Goal: Task Accomplishment & Management: Complete application form

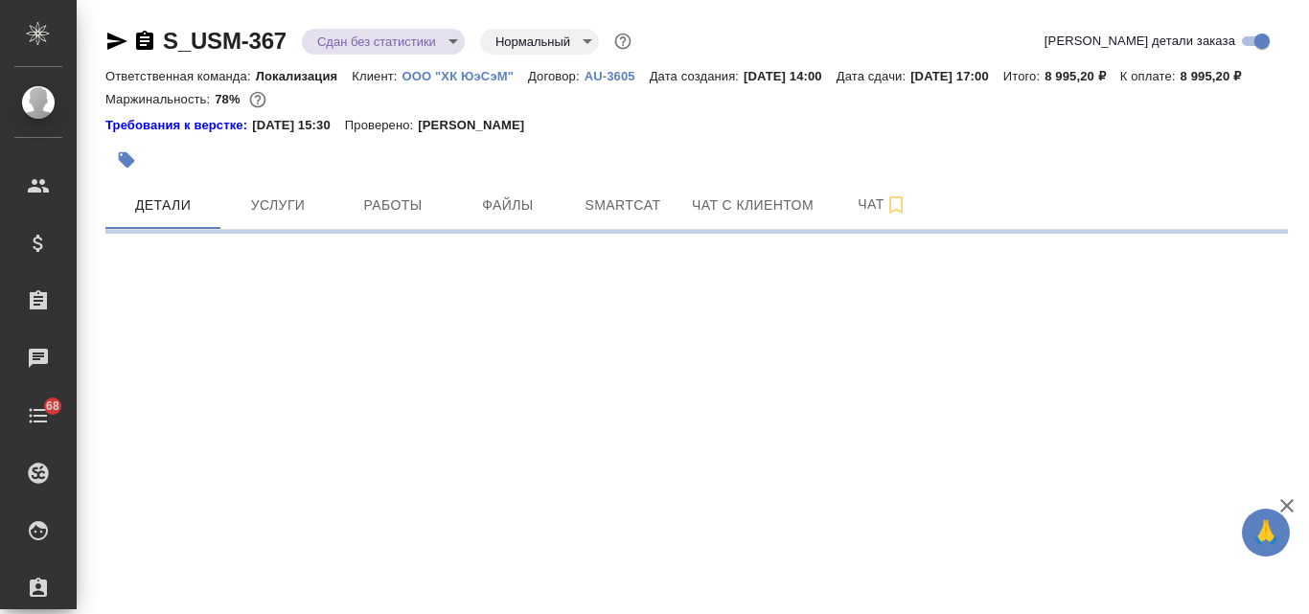
select select "RU"
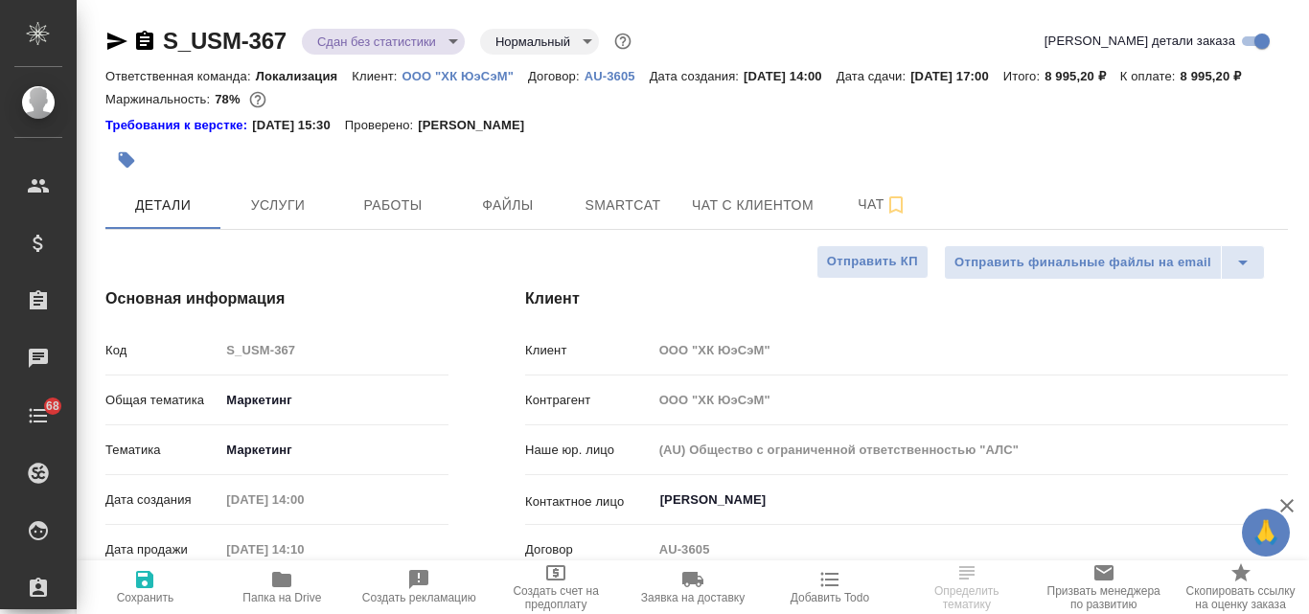
type textarea "x"
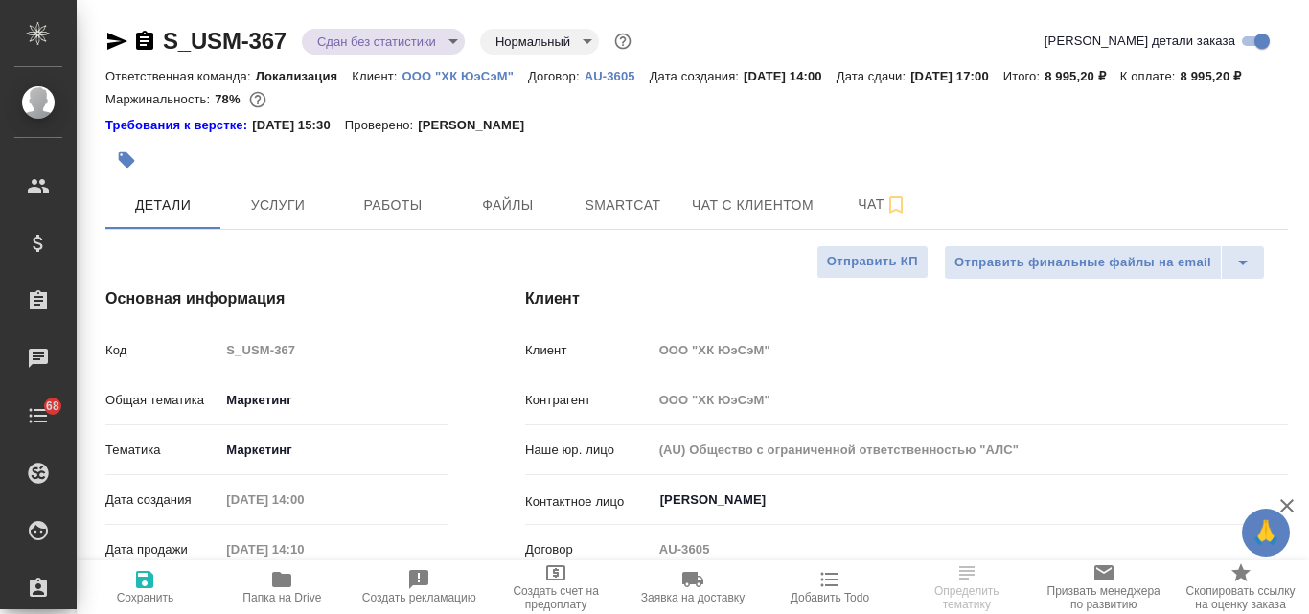
type textarea "x"
type input "[PERSON_NAME]"
type input "Сеитов Павел"
click at [465, 74] on p "ООО "ХК ЮэСэМ"" at bounding box center [465, 76] width 126 height 14
type textarea "x"
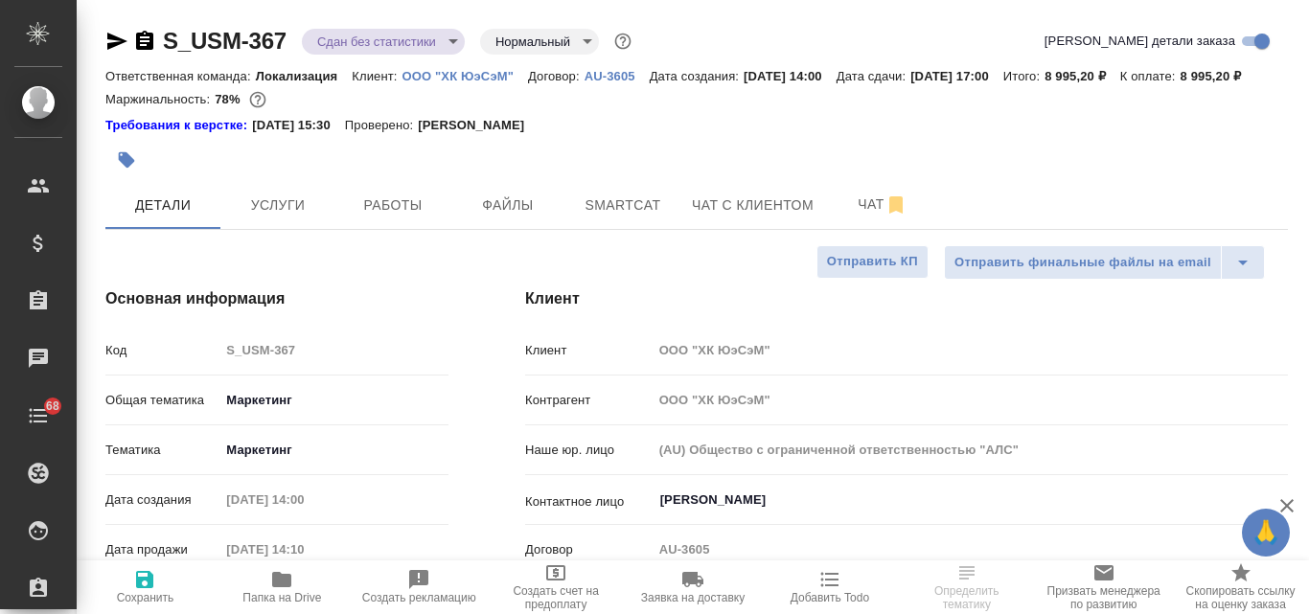
type textarea "x"
select select "RU"
type textarea "x"
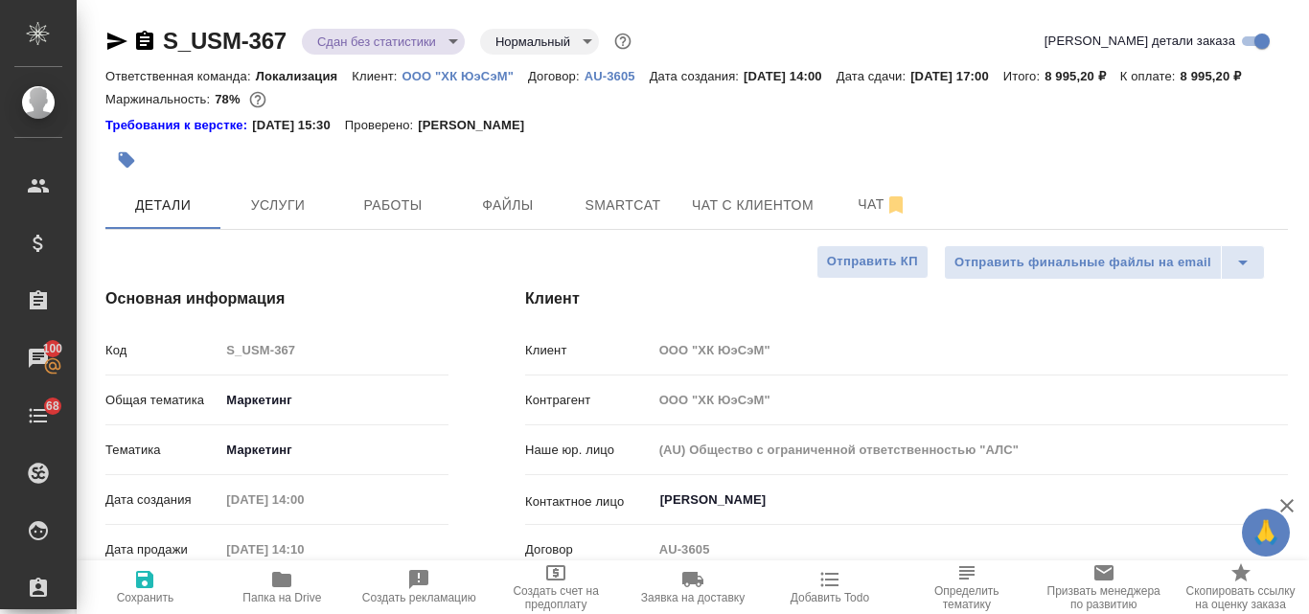
type textarea "x"
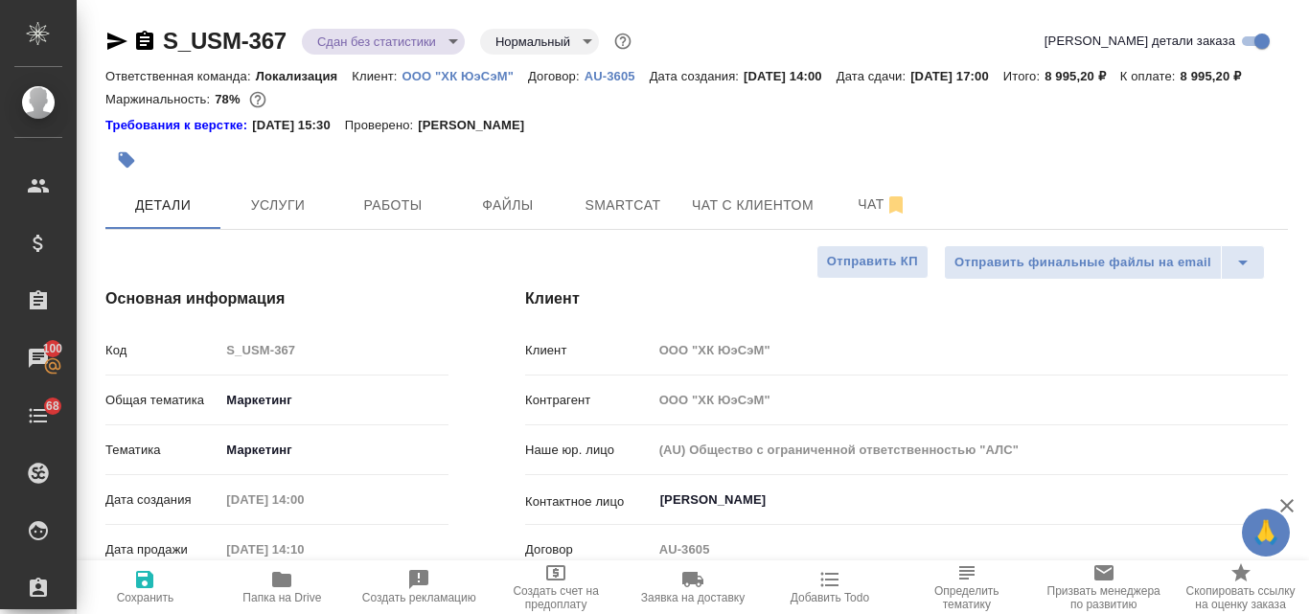
type textarea "x"
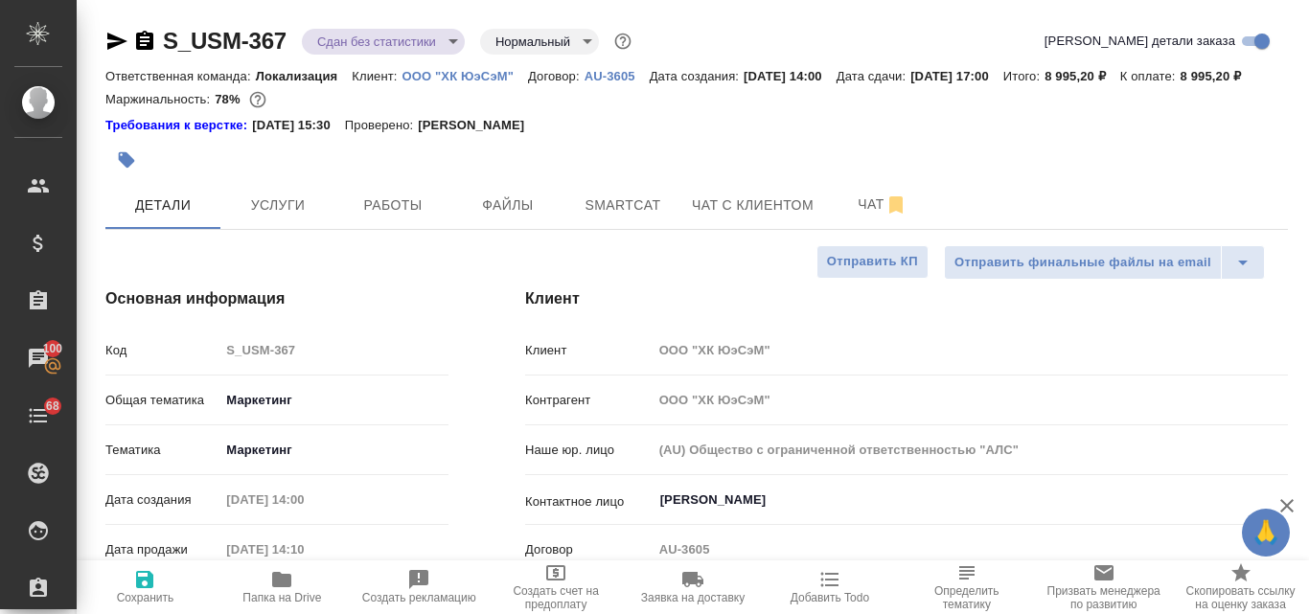
type textarea "x"
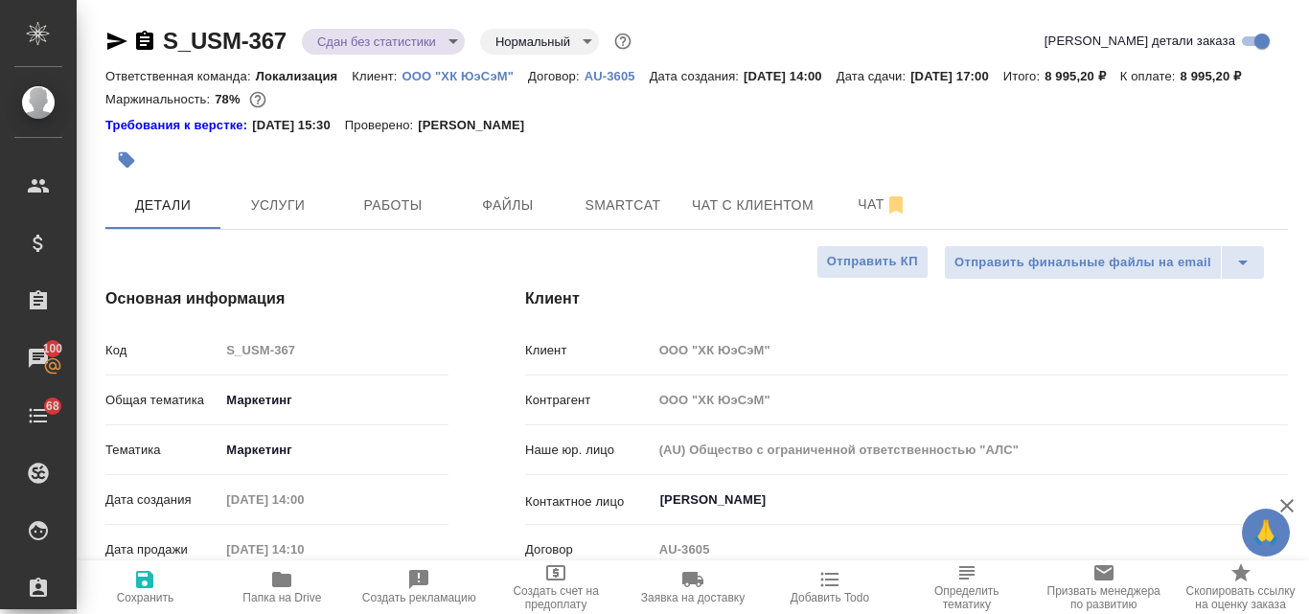
type textarea "x"
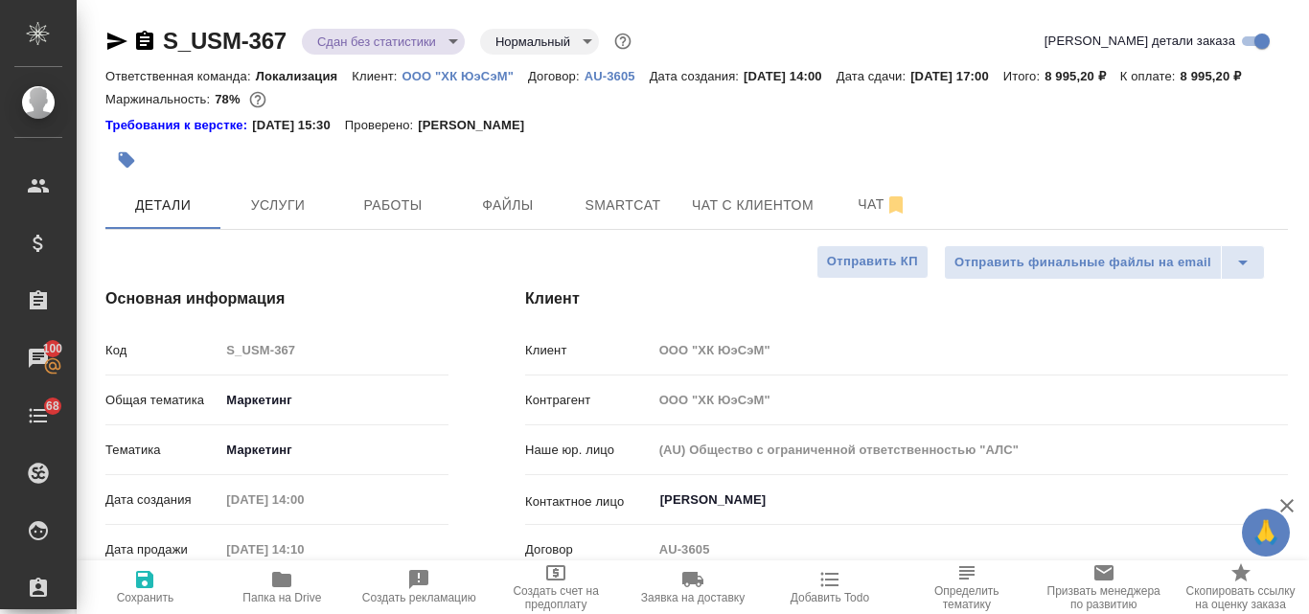
type textarea "x"
drag, startPoint x: 294, startPoint y: 35, endPoint x: 164, endPoint y: 23, distance: 130.9
type textarea "x"
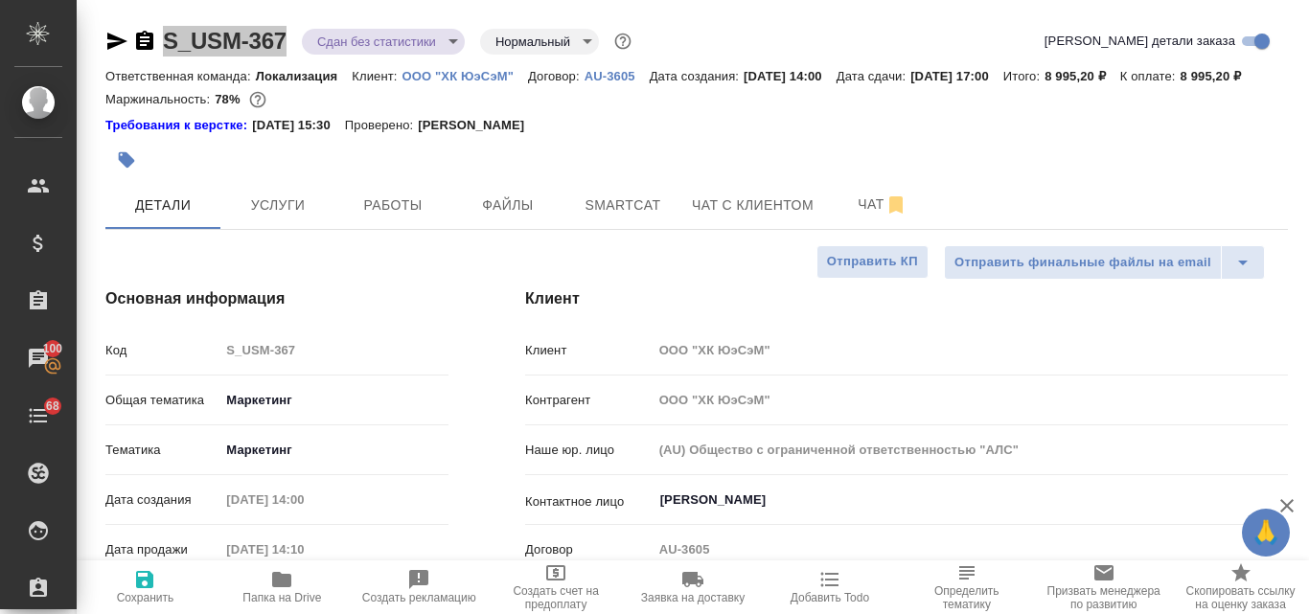
type textarea "x"
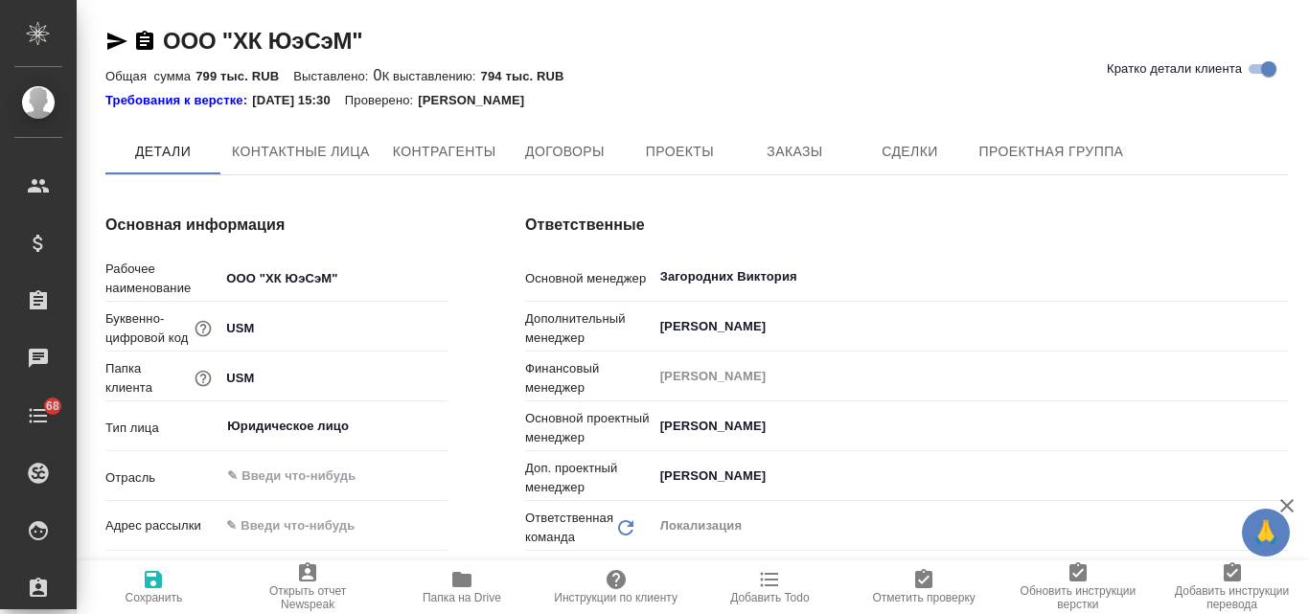
type textarea "x"
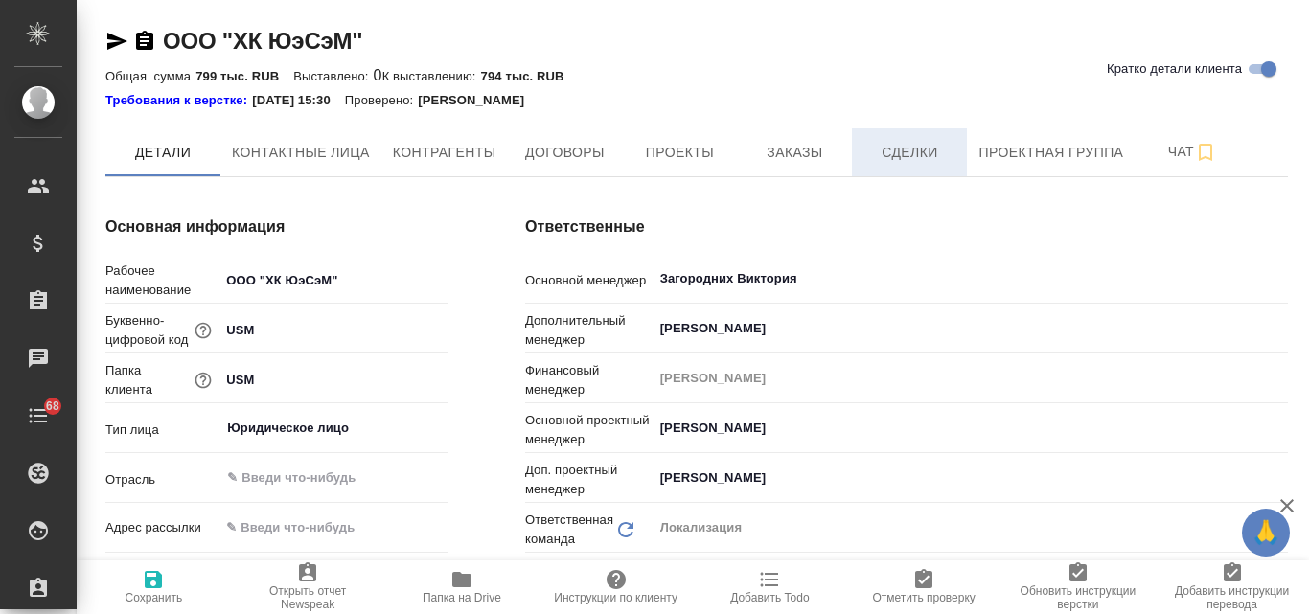
type textarea "x"
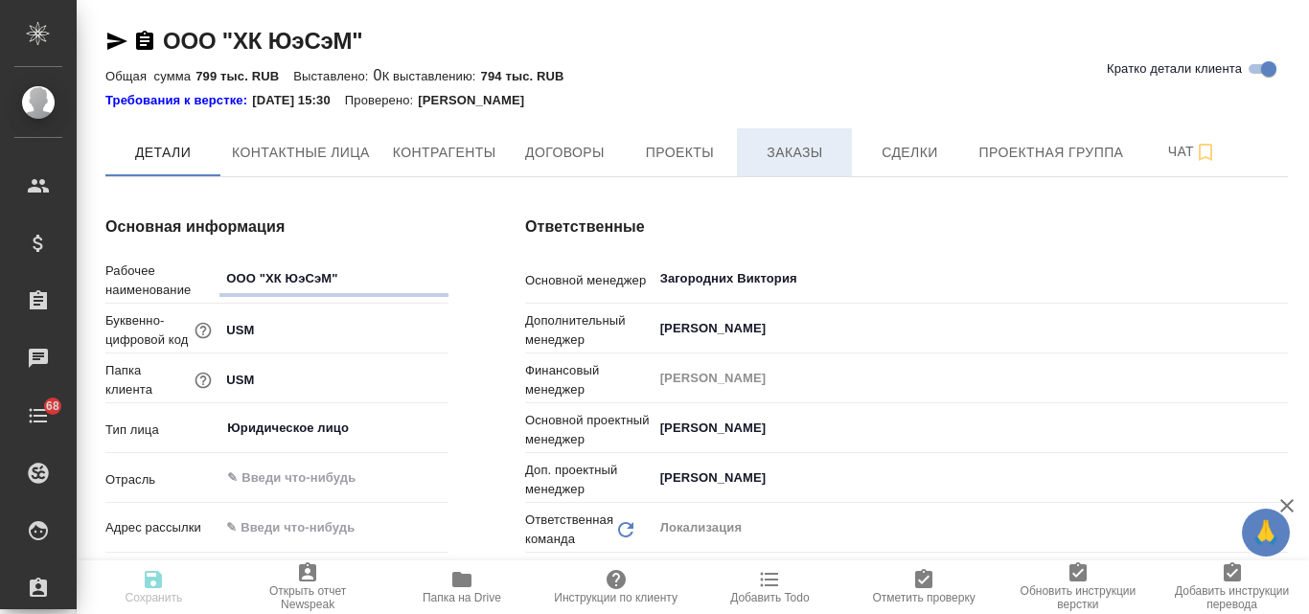
type textarea "x"
click at [805, 161] on span "Заказы" at bounding box center [794, 153] width 92 height 24
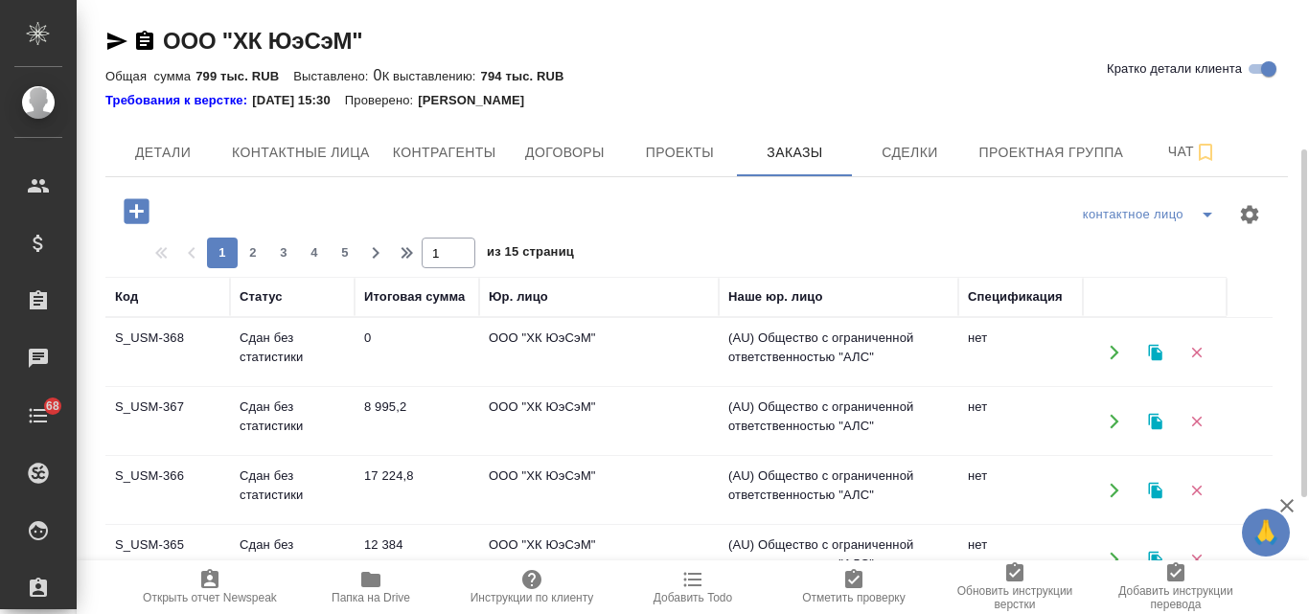
scroll to position [96, 0]
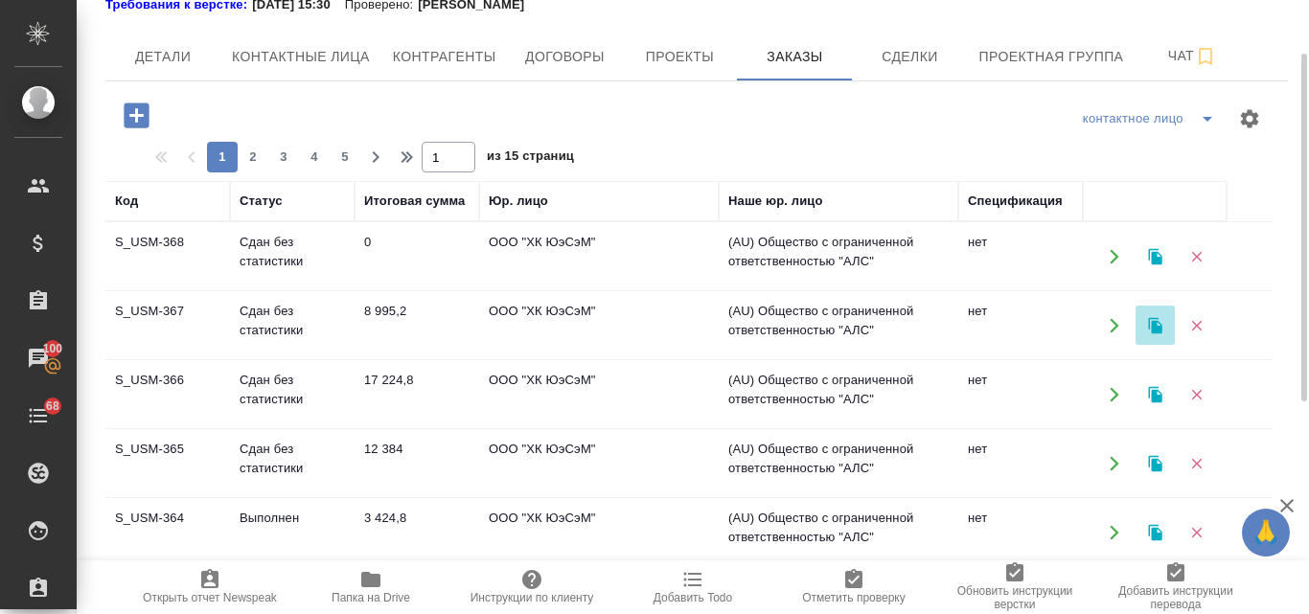
click at [1156, 329] on icon "button" at bounding box center [1154, 325] width 13 height 16
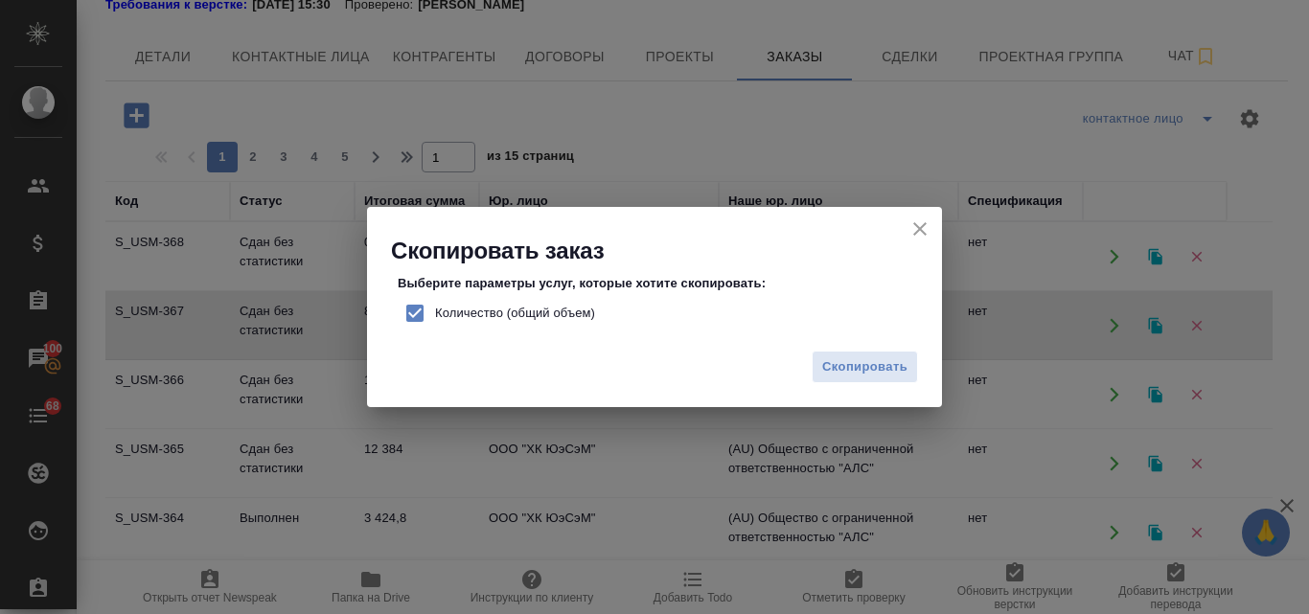
click at [420, 315] on input "Количество (общий объем)" at bounding box center [415, 313] width 40 height 40
checkbox input "false"
click at [889, 368] on span "Скопировать" at bounding box center [864, 367] width 85 height 22
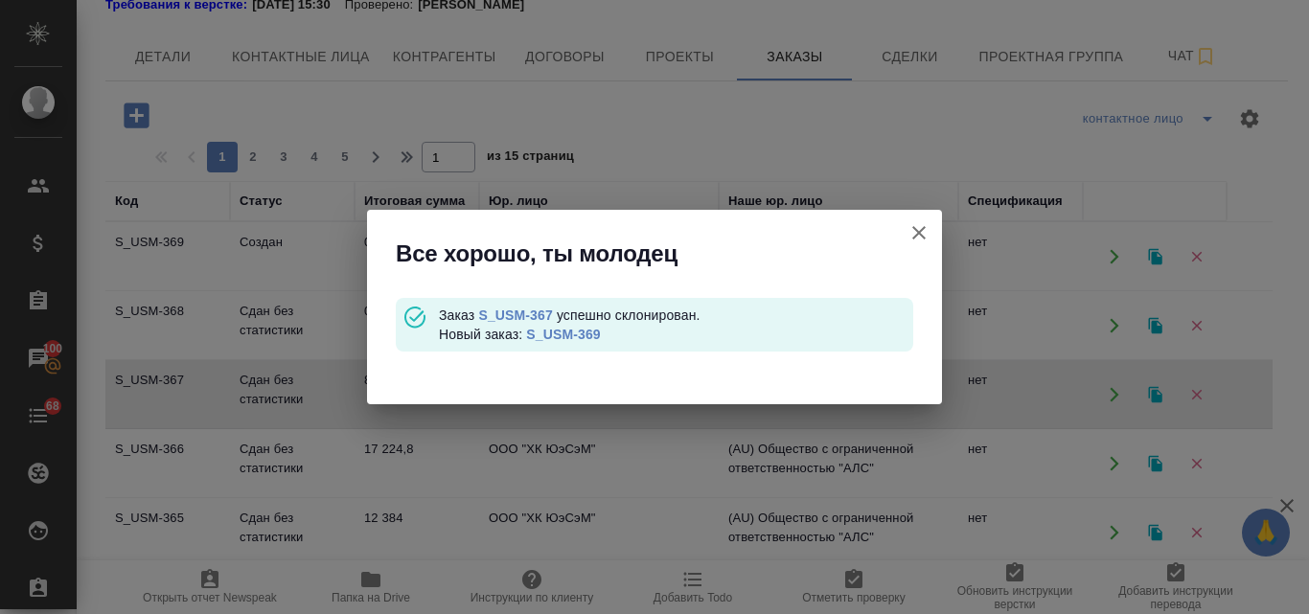
click at [549, 333] on link "S_USM-369" at bounding box center [563, 334] width 74 height 15
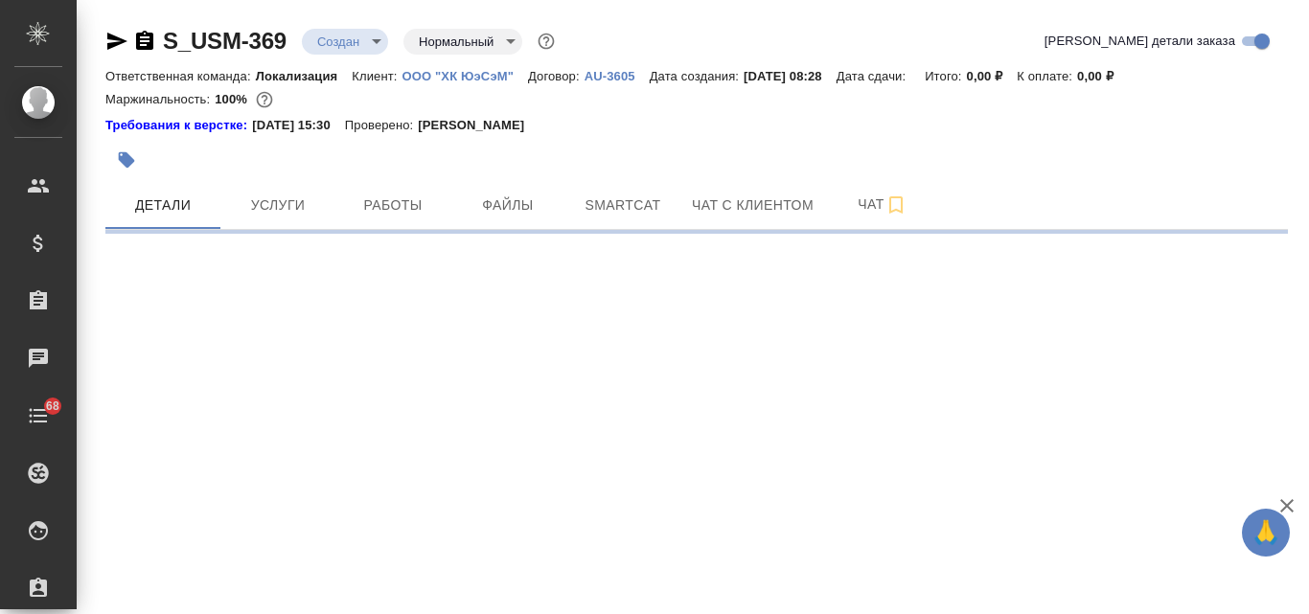
select select "RU"
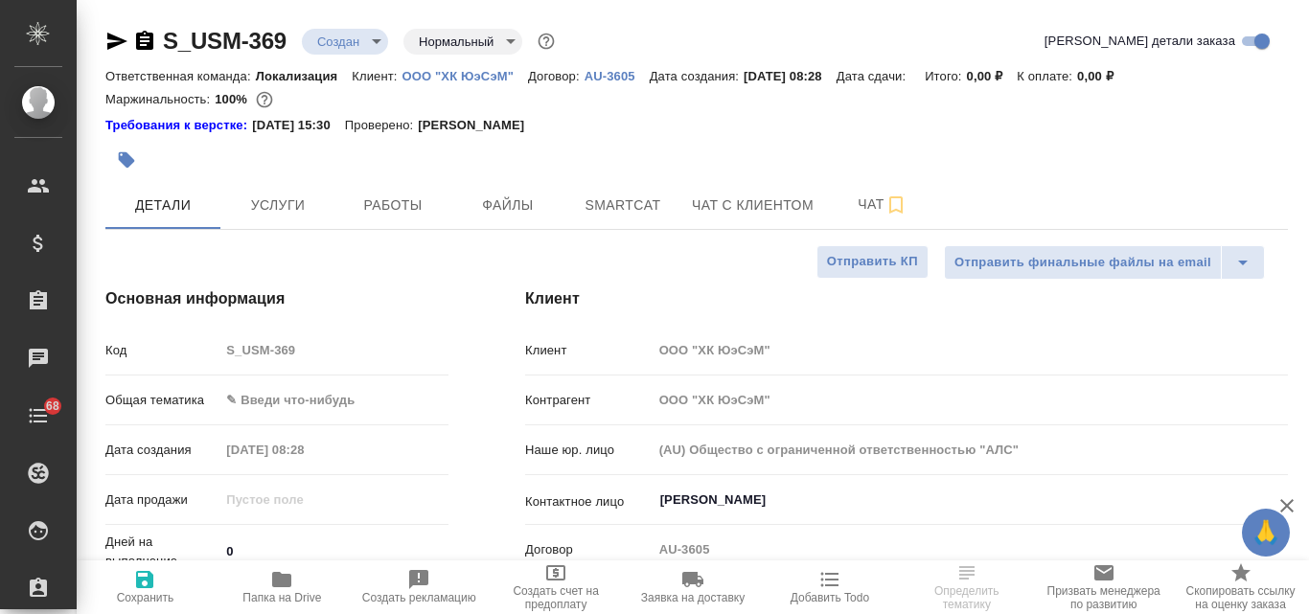
type textarea "x"
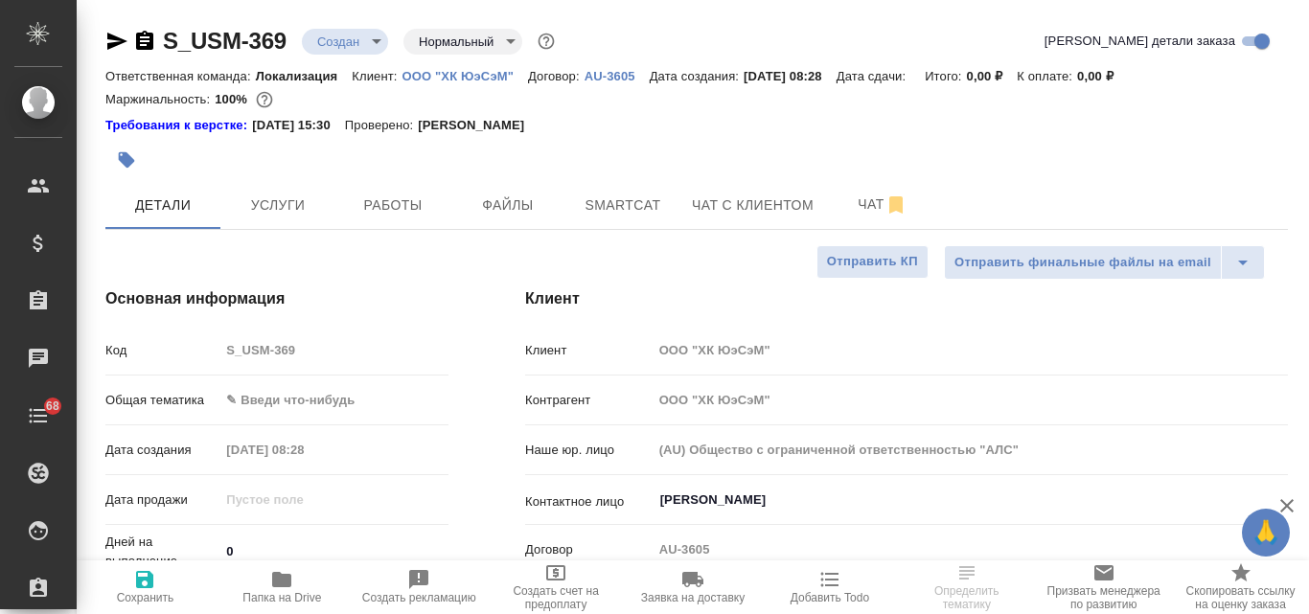
type textarea "x"
click at [285, 397] on body "🙏 .cls-1 fill:#fff; AWATERA Valyaeva Anna Клиенты Спецификации Заказы Чаты 68 T…" at bounding box center [654, 307] width 1309 height 614
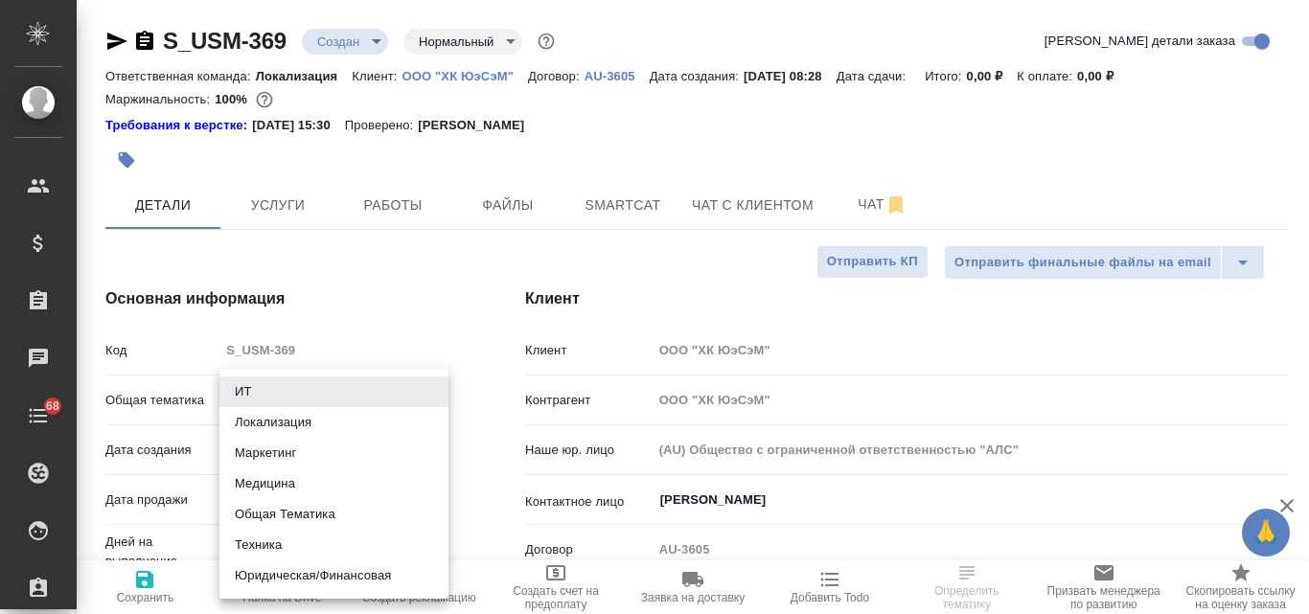
click at [266, 455] on li "Маркетинг" at bounding box center [333, 453] width 229 height 31
type input "marketing"
type textarea "x"
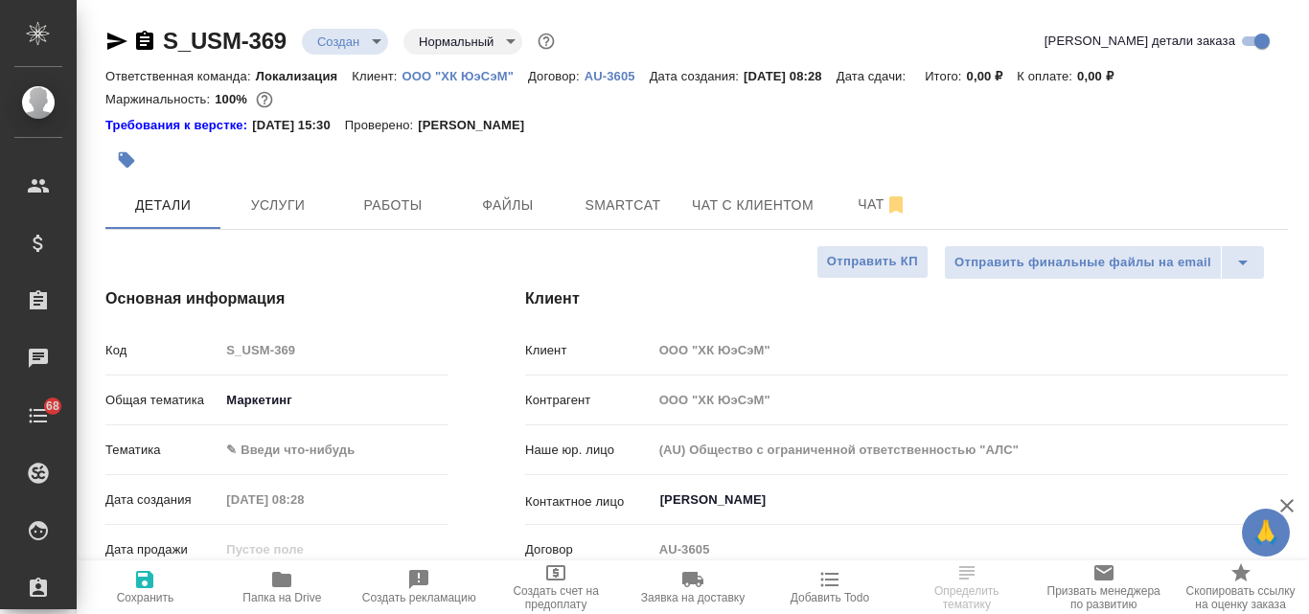
click at [253, 451] on body "🙏 .cls-1 fill:#fff; AWATERA Valyaeva Anna Клиенты Спецификации Заказы Чаты 68 T…" at bounding box center [654, 307] width 1309 height 614
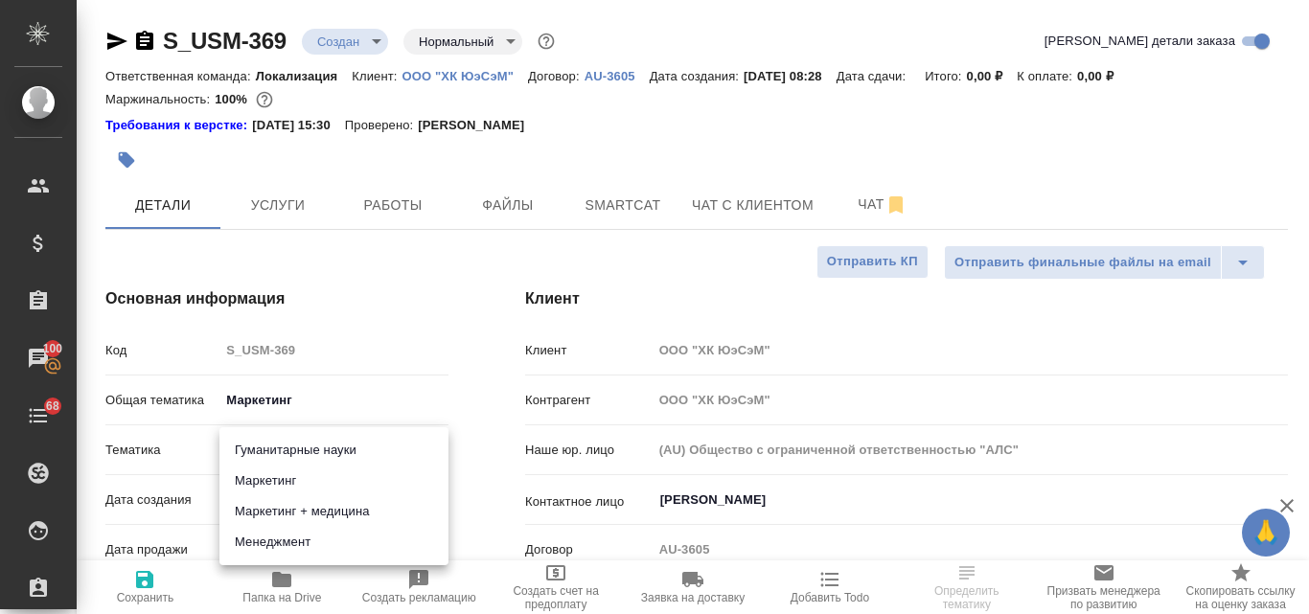
click at [265, 476] on li "Маркетинг" at bounding box center [333, 481] width 229 height 31
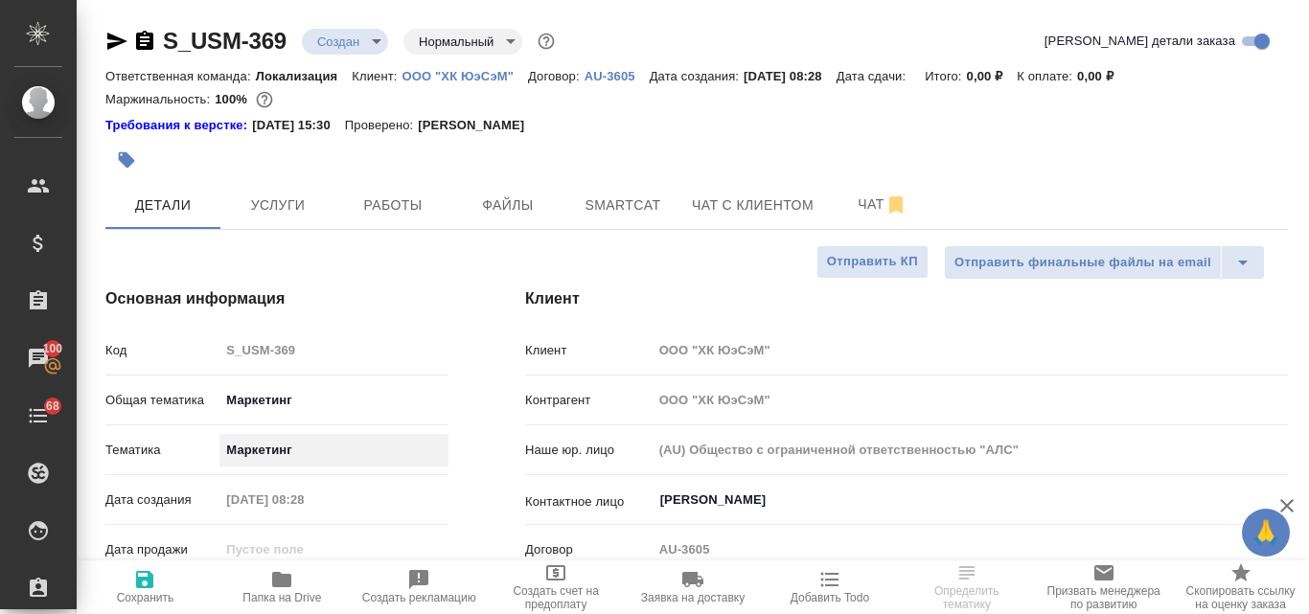
type textarea "x"
type input "5a8b8b956a9677013d343d63"
click at [142, 583] on icon "button" at bounding box center [144, 579] width 17 height 17
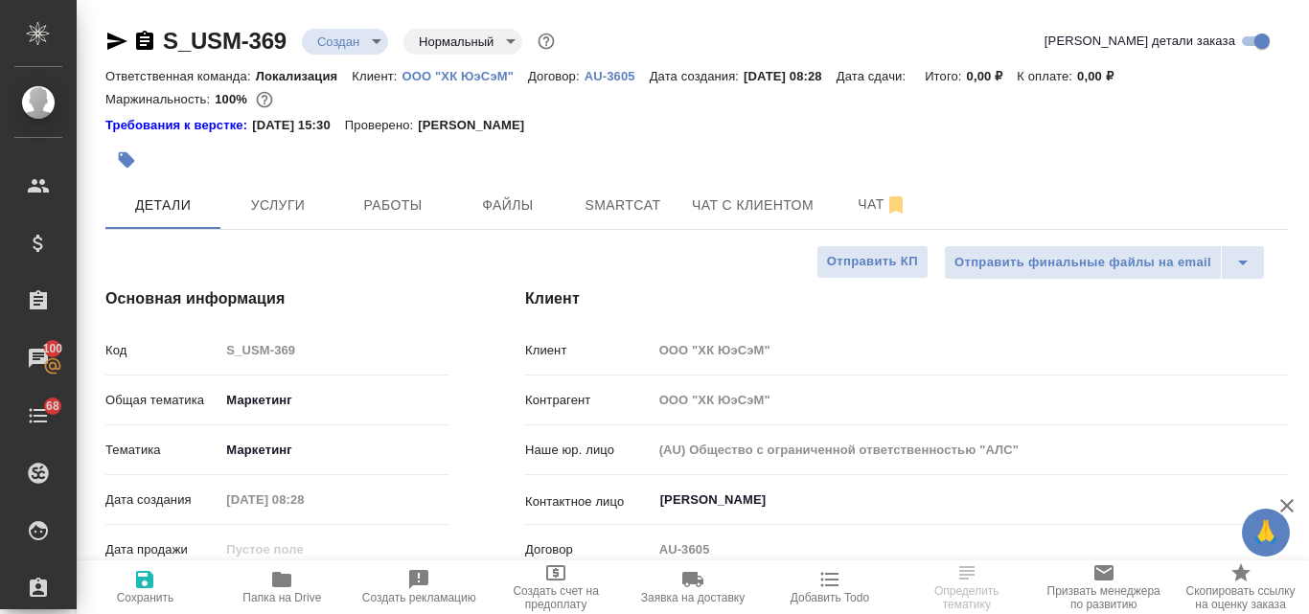
type textarea "x"
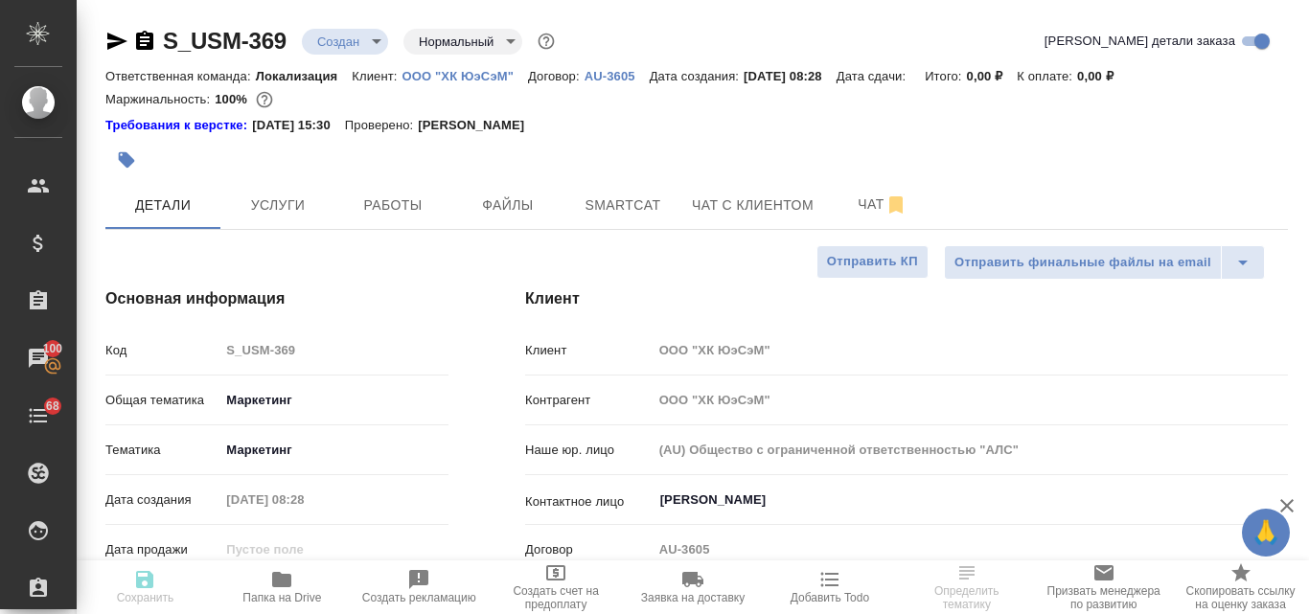
type textarea "x"
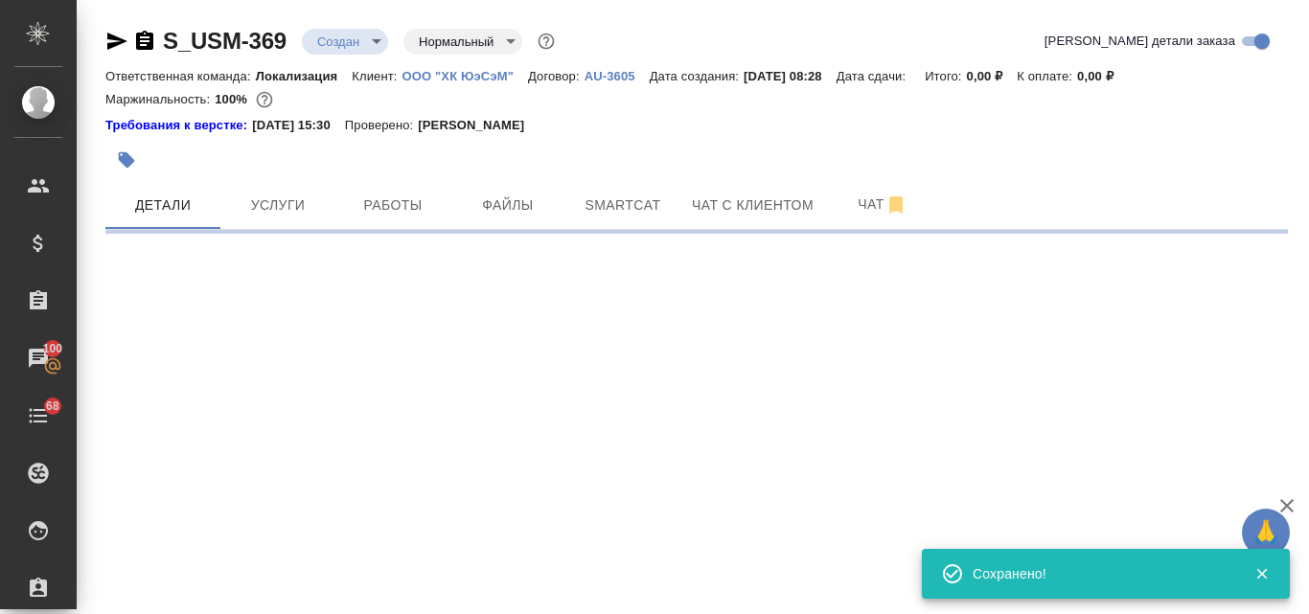
select select "RU"
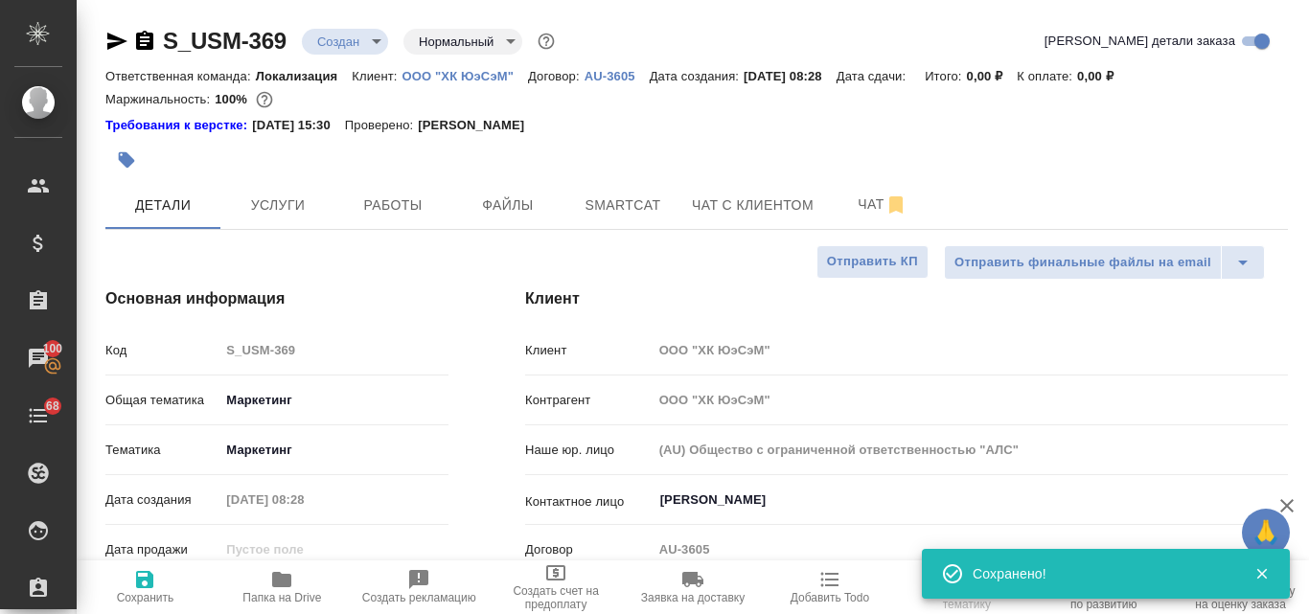
type textarea "x"
click at [378, 44] on body "🙏 .cls-1 fill:#fff; AWATERA Valyaeva Anna Клиенты Спецификации Заказы 100 Чаты …" at bounding box center [654, 307] width 1309 height 614
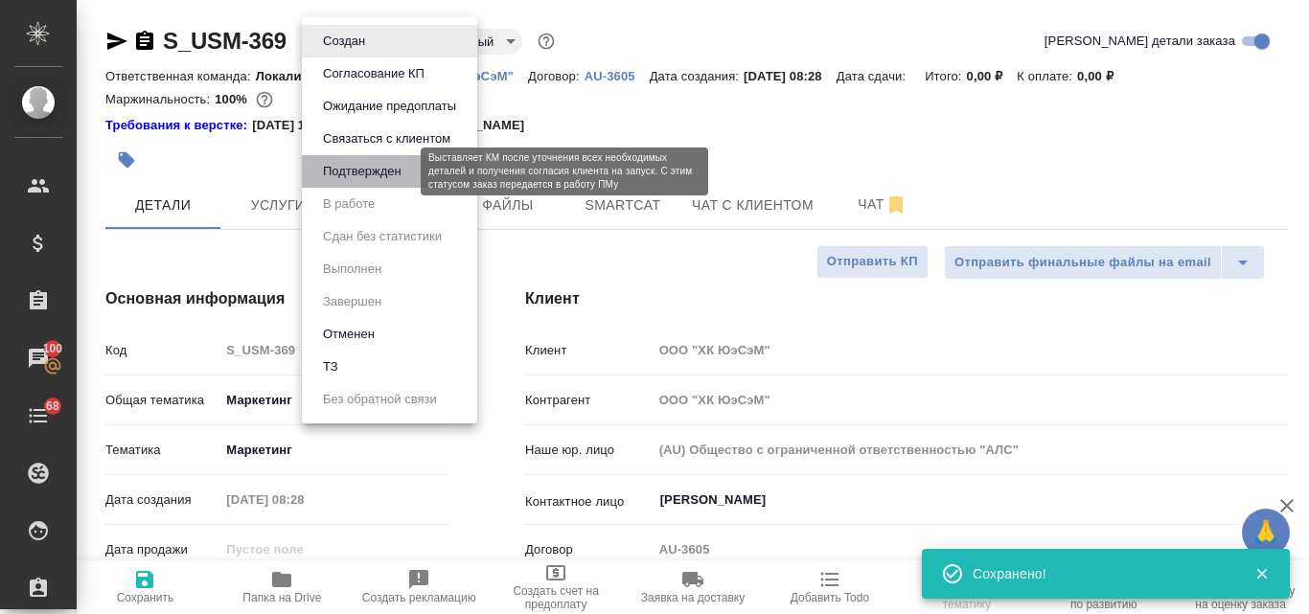
click at [379, 173] on button "Подтвержден" at bounding box center [362, 171] width 90 height 21
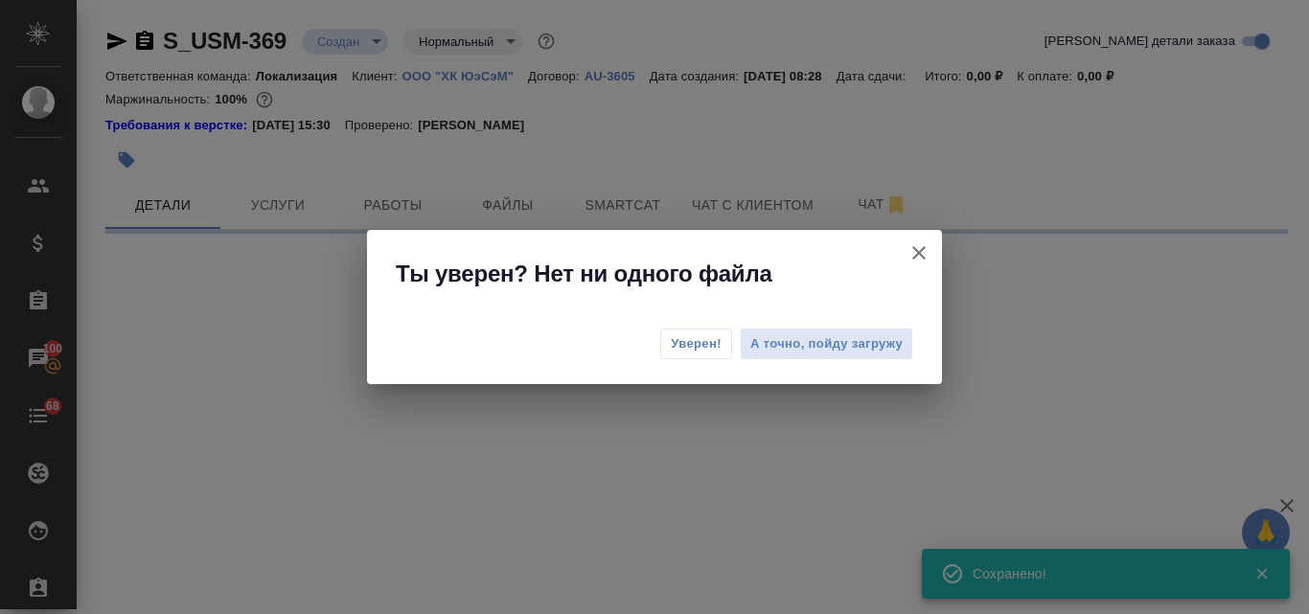
select select "RU"
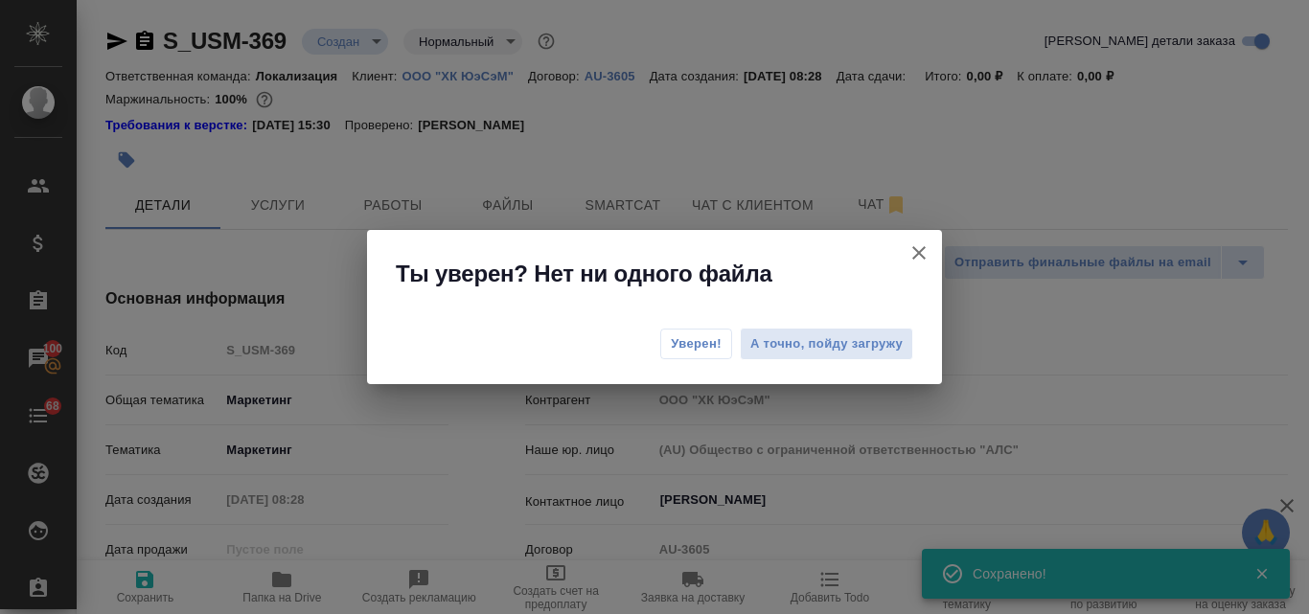
type textarea "x"
click at [677, 342] on span "Уверен!" at bounding box center [696, 343] width 51 height 19
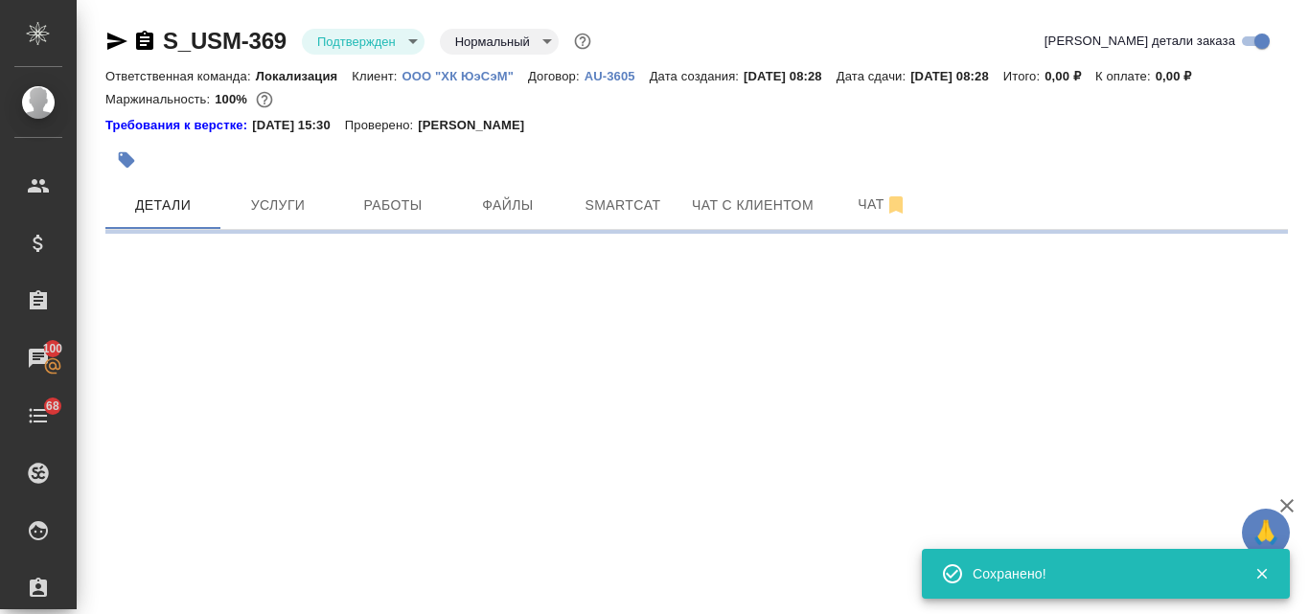
select select "RU"
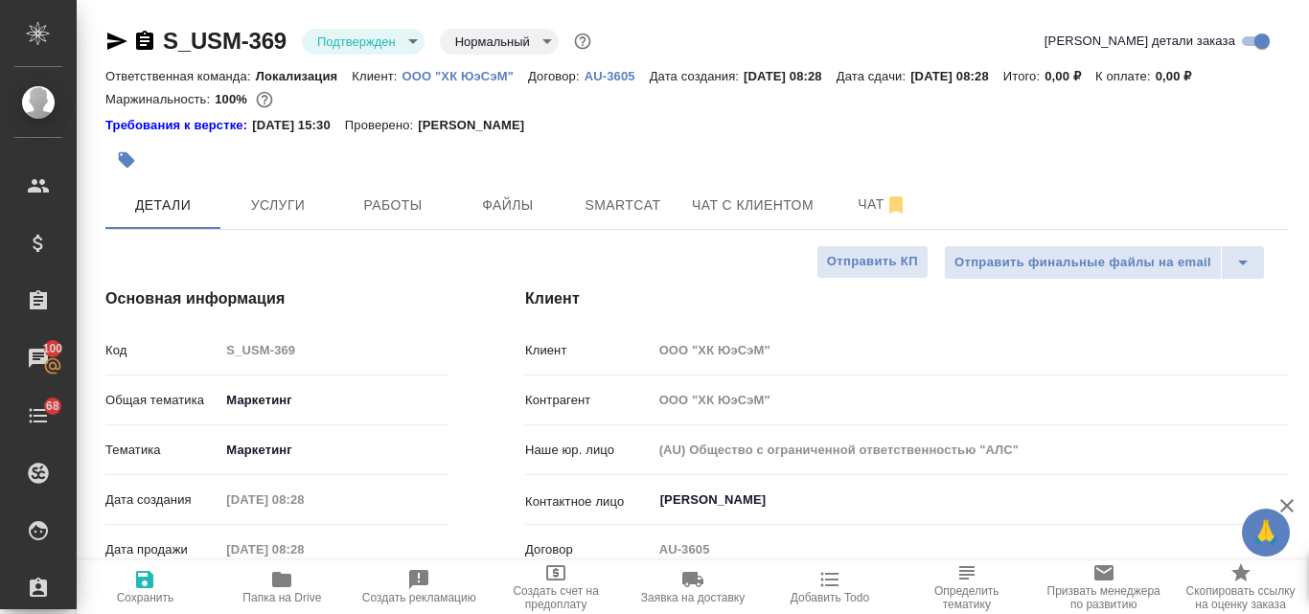
type textarea "x"
click at [109, 40] on icon "button" at bounding box center [116, 41] width 23 height 23
type textarea "x"
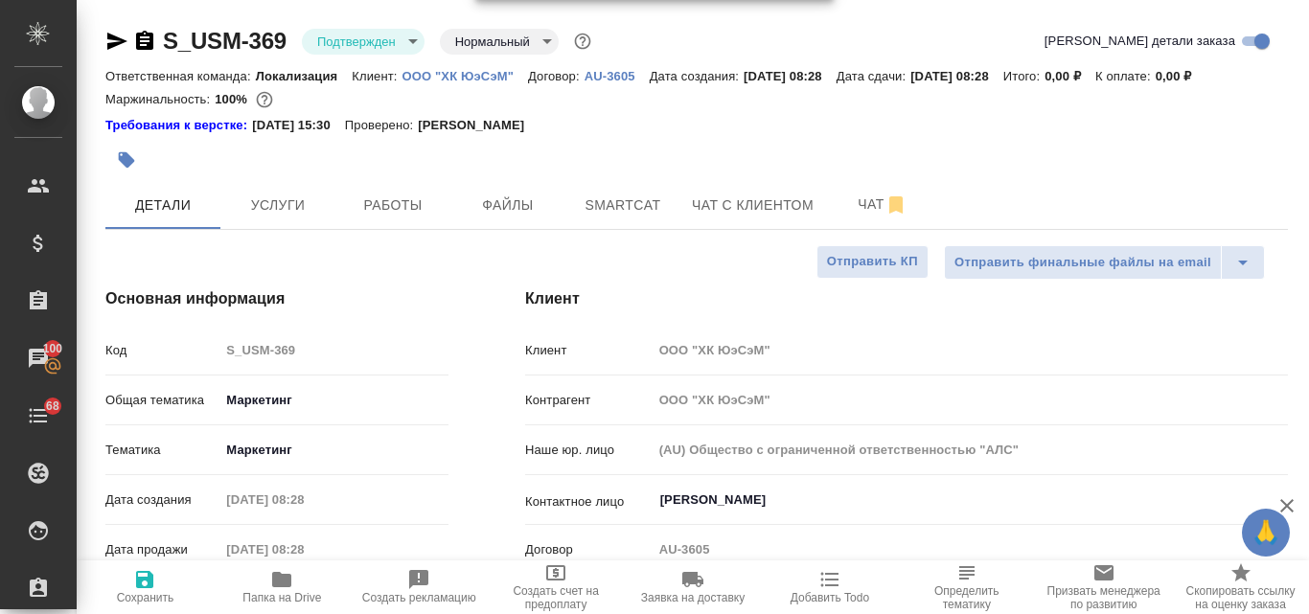
type textarea "x"
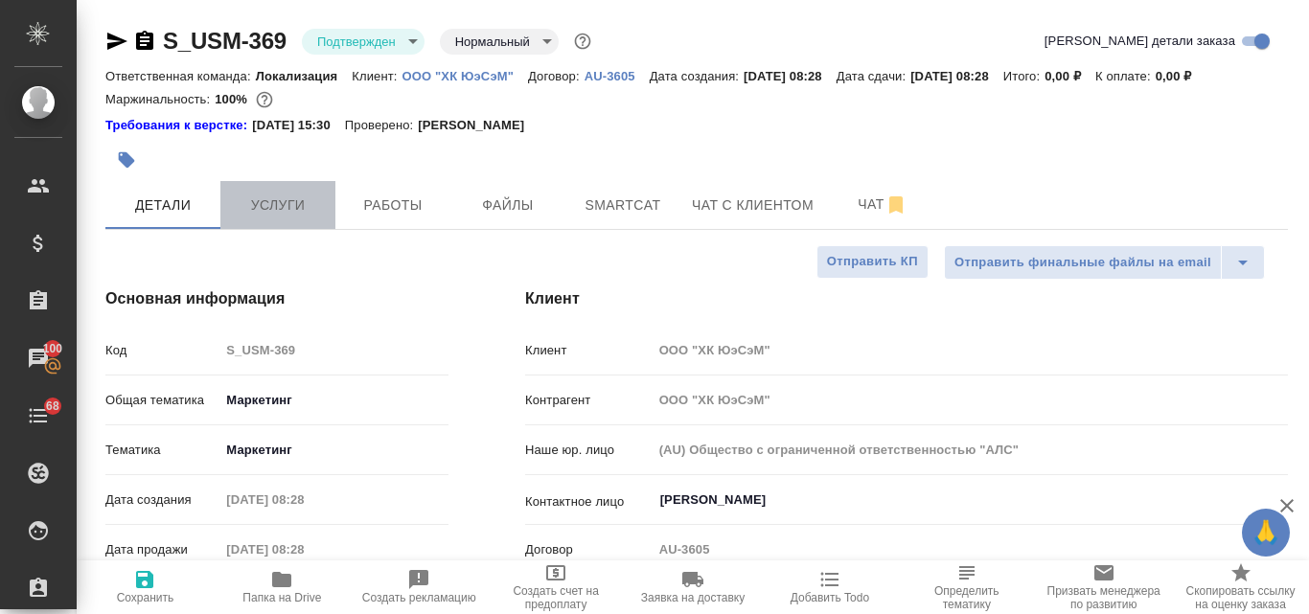
click at [273, 195] on span "Услуги" at bounding box center [278, 206] width 92 height 24
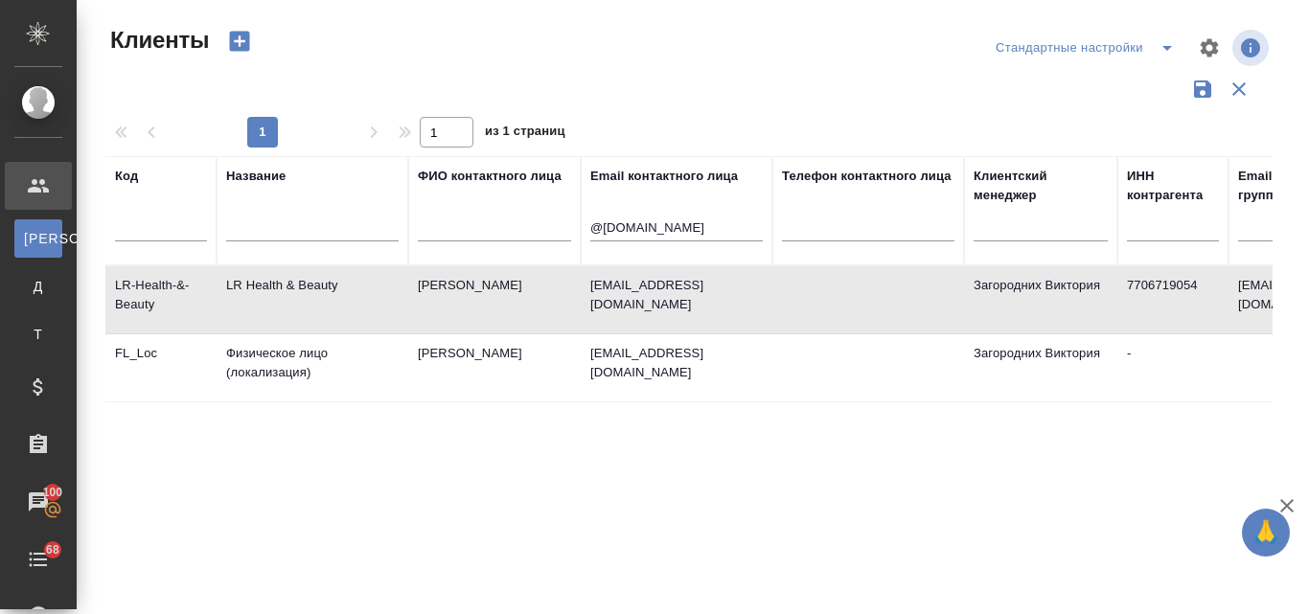
select select "RU"
drag, startPoint x: 727, startPoint y: 225, endPoint x: 589, endPoint y: 226, distance: 138.0
click at [589, 226] on th "Email контактного лица @LRworld.com" at bounding box center [677, 210] width 192 height 109
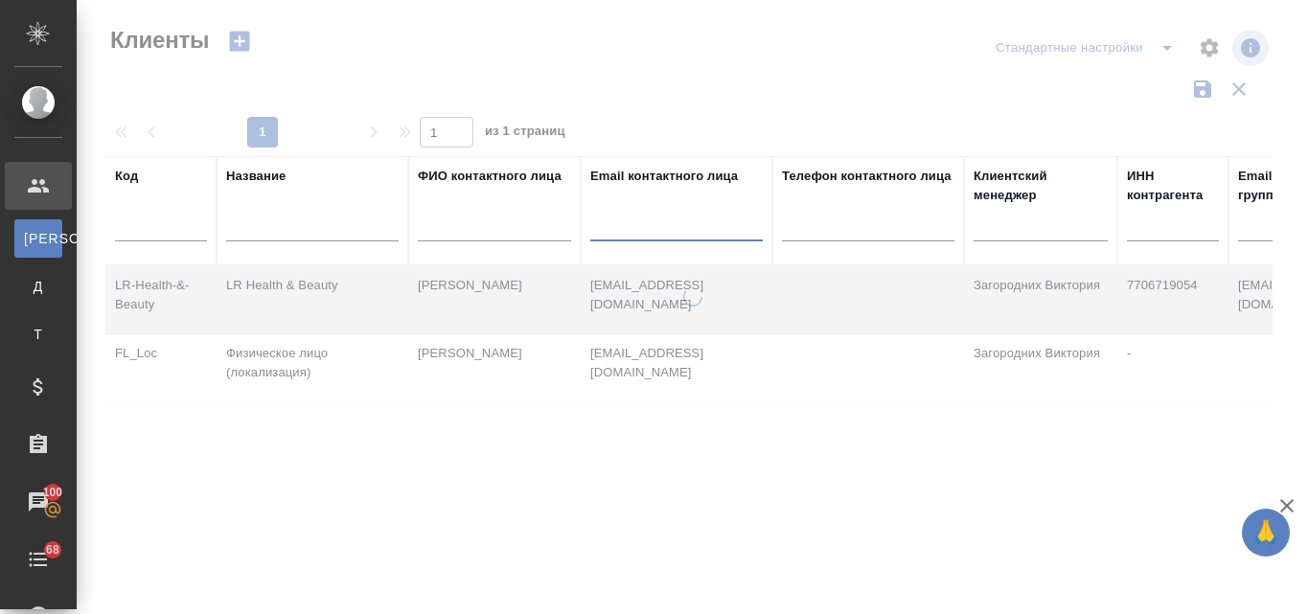
click at [304, 224] on input "text" at bounding box center [312, 230] width 172 height 24
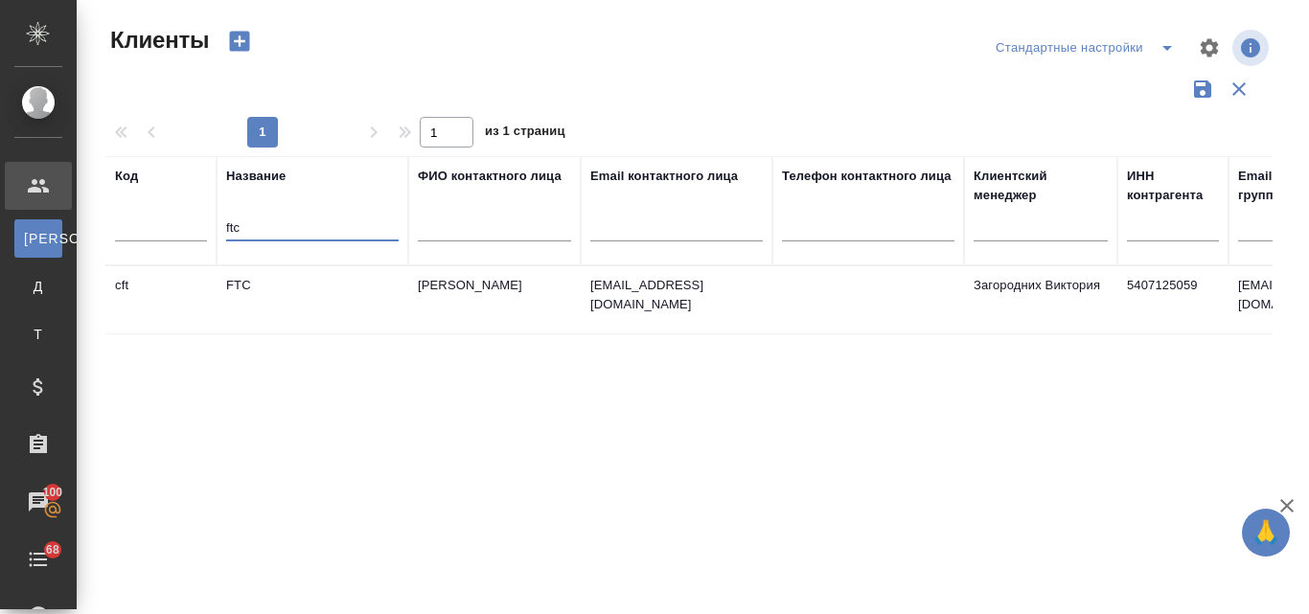
type input "ftc"
click at [263, 289] on td "FTC" at bounding box center [313, 299] width 192 height 67
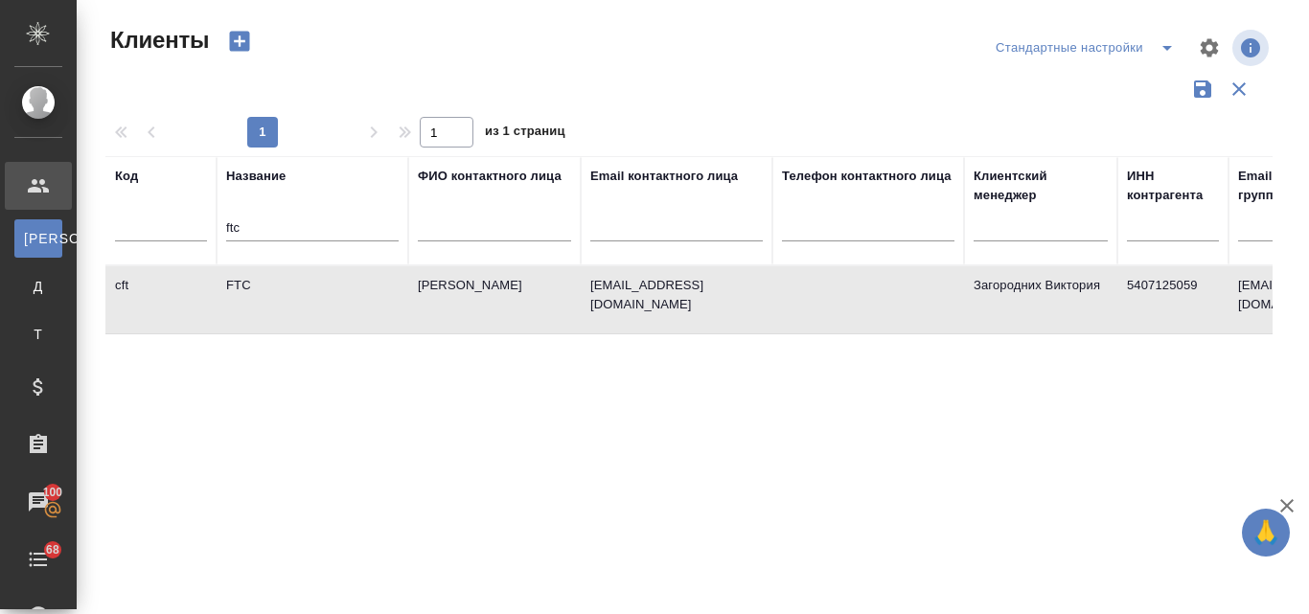
click at [263, 289] on td "FTC" at bounding box center [313, 299] width 192 height 67
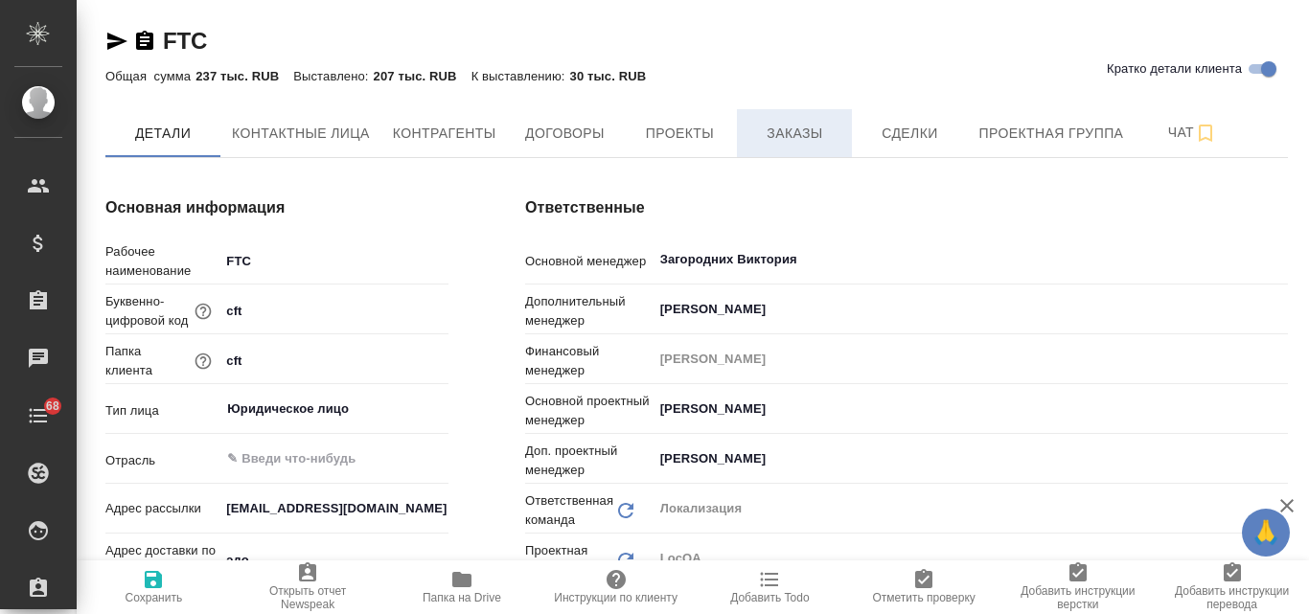
click at [793, 145] on button "Заказы" at bounding box center [794, 133] width 115 height 48
type textarea "x"
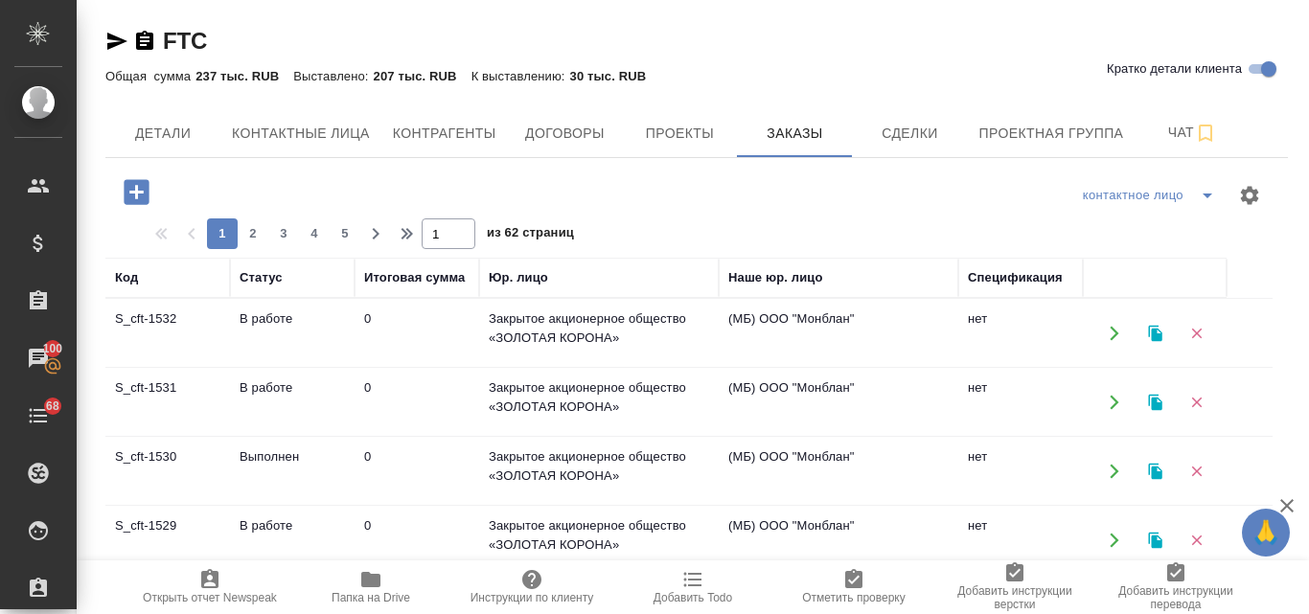
click at [1156, 333] on icon "button" at bounding box center [1154, 333] width 13 height 16
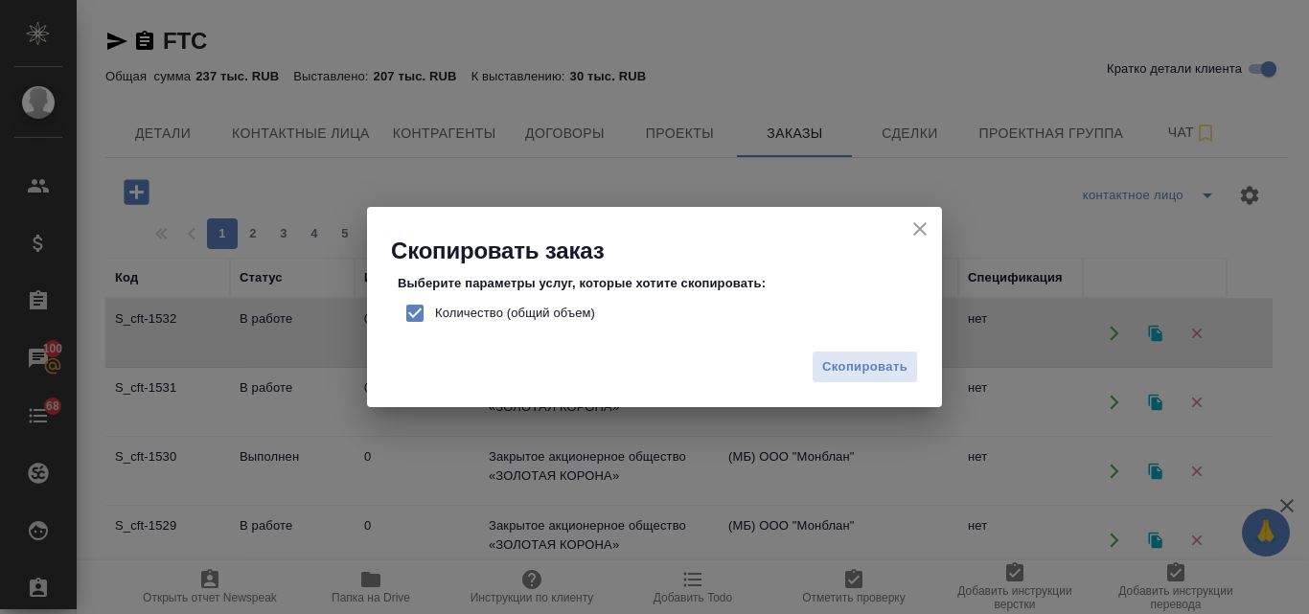
click at [419, 310] on input "Количество (общий объем)" at bounding box center [415, 313] width 40 height 40
checkbox input "false"
click at [851, 365] on span "Скопировать" at bounding box center [864, 367] width 85 height 22
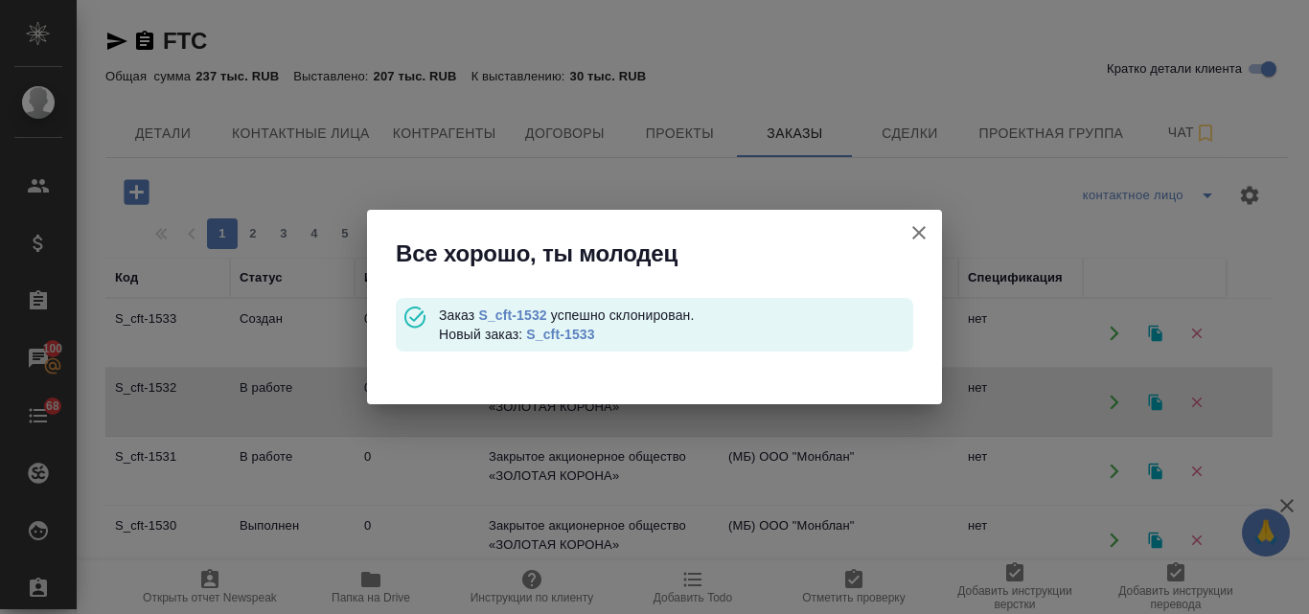
click at [561, 336] on link "S_cft-1533" at bounding box center [560, 334] width 68 height 15
click at [921, 232] on icon "button" at bounding box center [918, 232] width 13 height 13
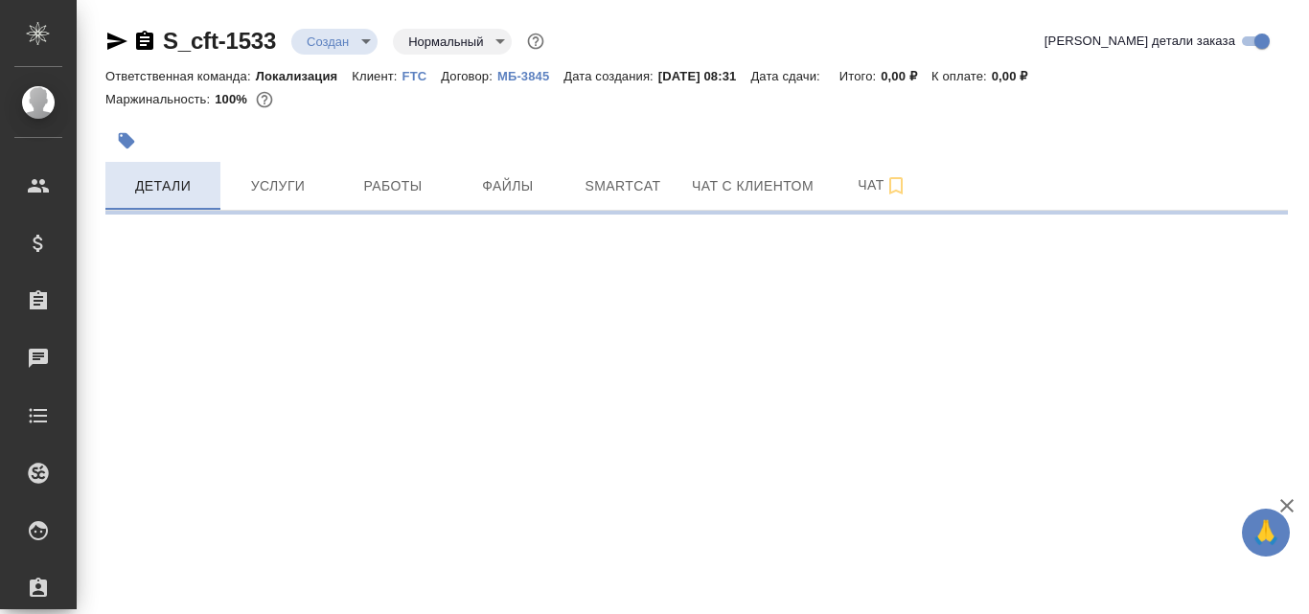
select select "RU"
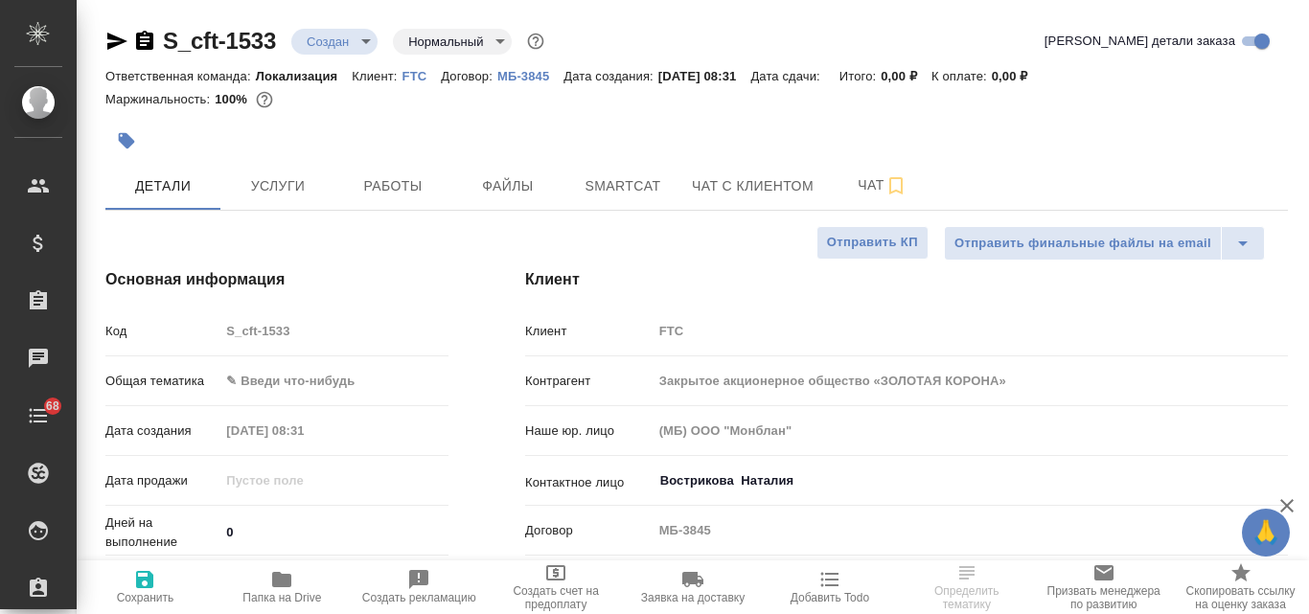
type textarea "x"
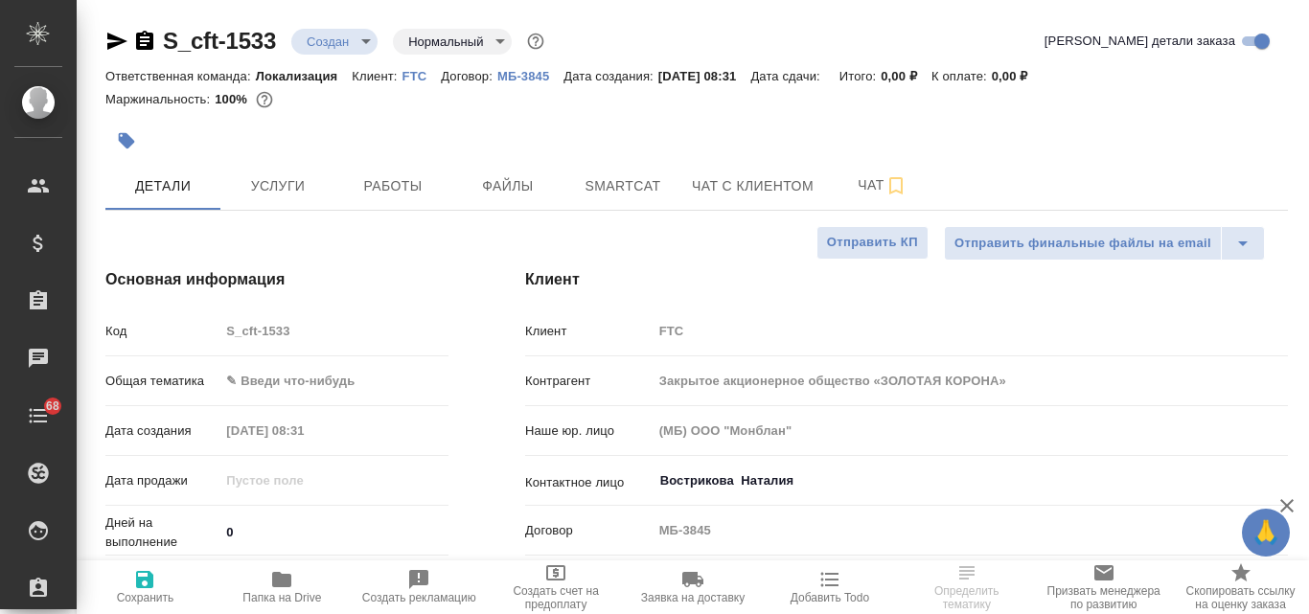
type textarea "x"
click at [271, 383] on body "🙏 .cls-1 fill:#fff; AWATERA Valyaeva [PERSON_NAME] Спецификации Заказы Чаты 68 …" at bounding box center [654, 307] width 1309 height 614
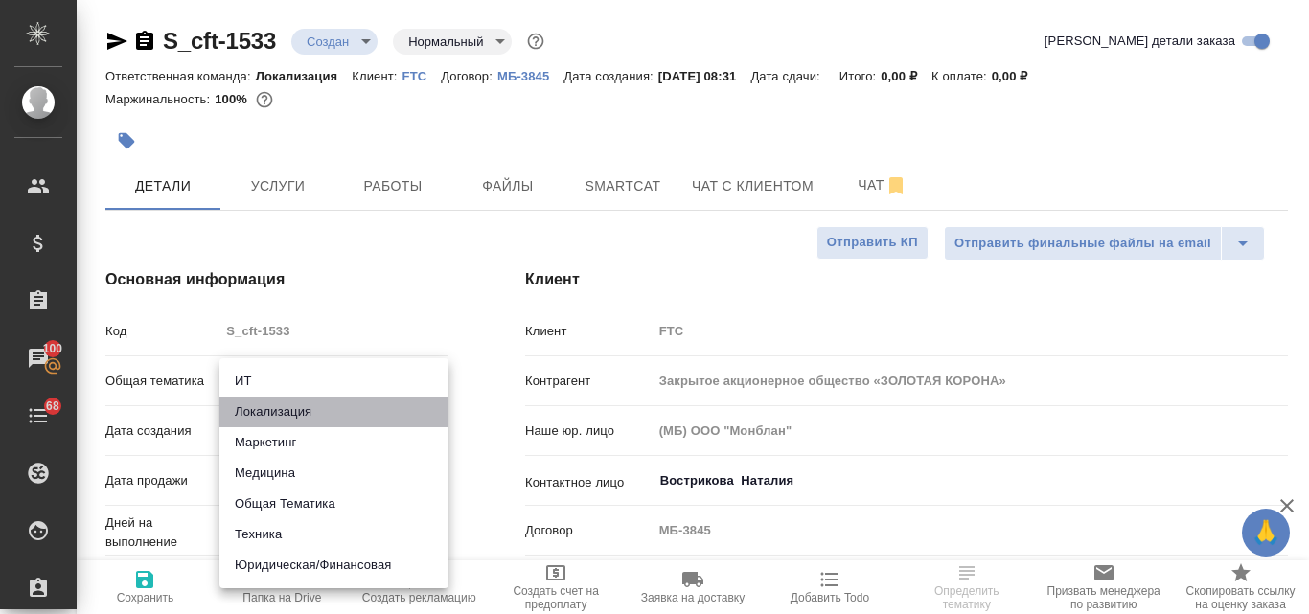
click at [279, 412] on li "Локализация" at bounding box center [333, 412] width 229 height 31
type input "local"
type textarea "x"
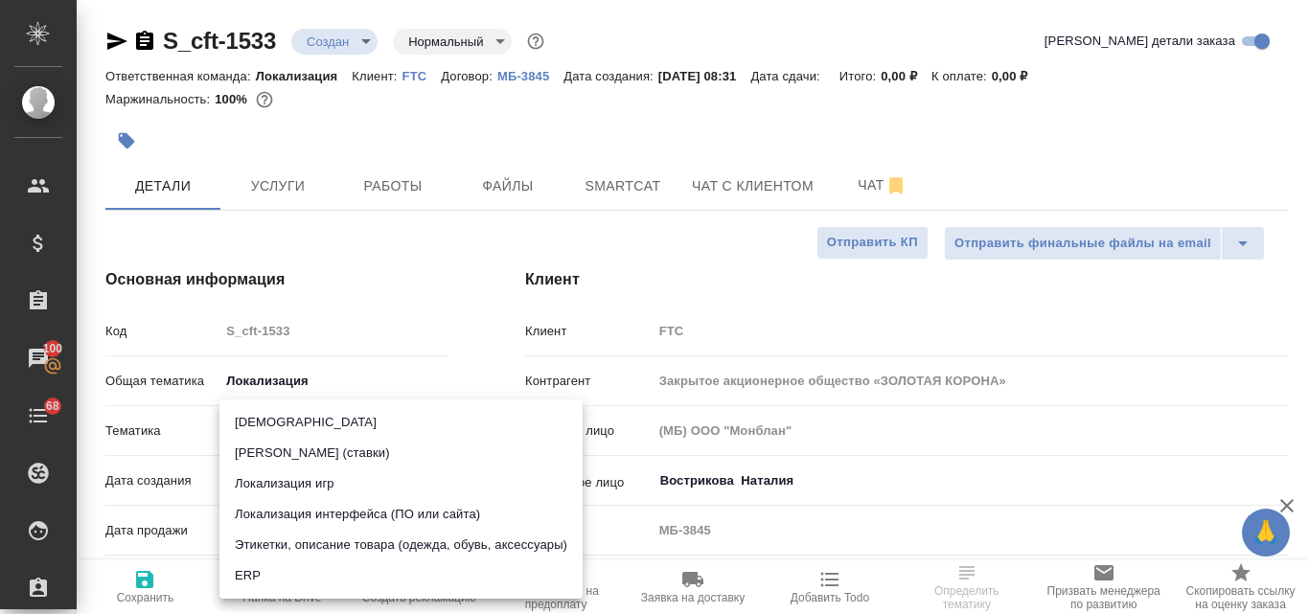
click at [251, 425] on body "🙏 .cls-1 fill:#fff; AWATERA Valyaeva [PERSON_NAME] Спецификации Заказы 100 Чаты…" at bounding box center [654, 307] width 1309 height 614
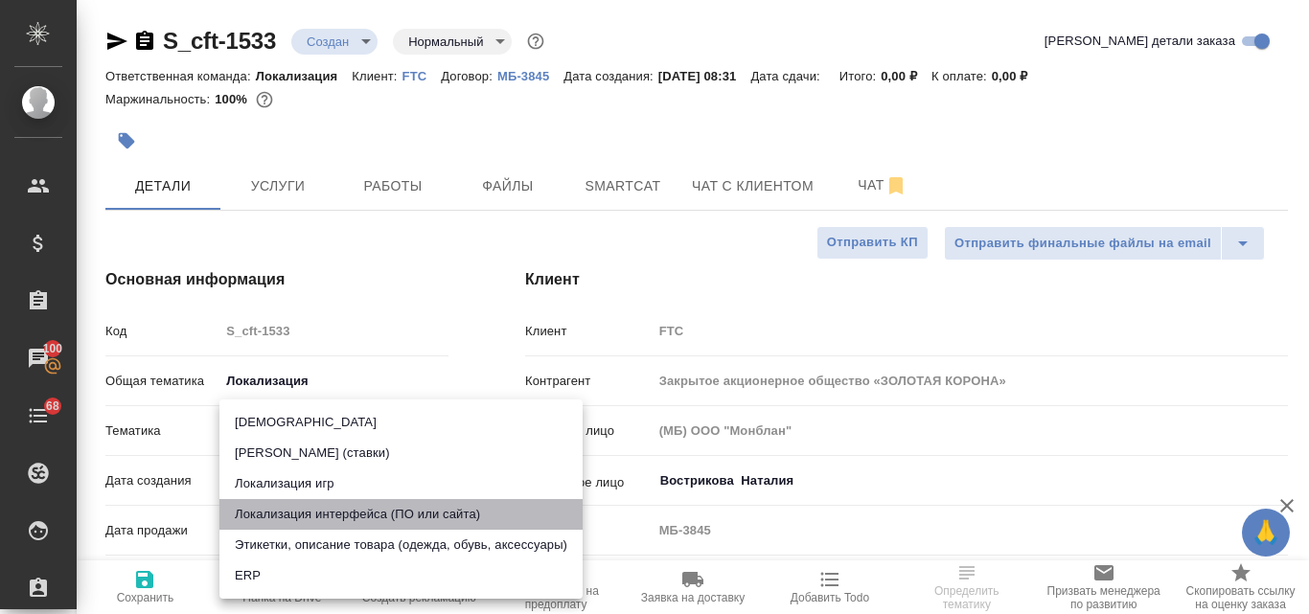
click at [314, 517] on li "Локализация интерфейса (ПО или сайта)" at bounding box center [400, 514] width 363 height 31
type textarea "x"
type input "5a8b8b956a9677013d343e0d"
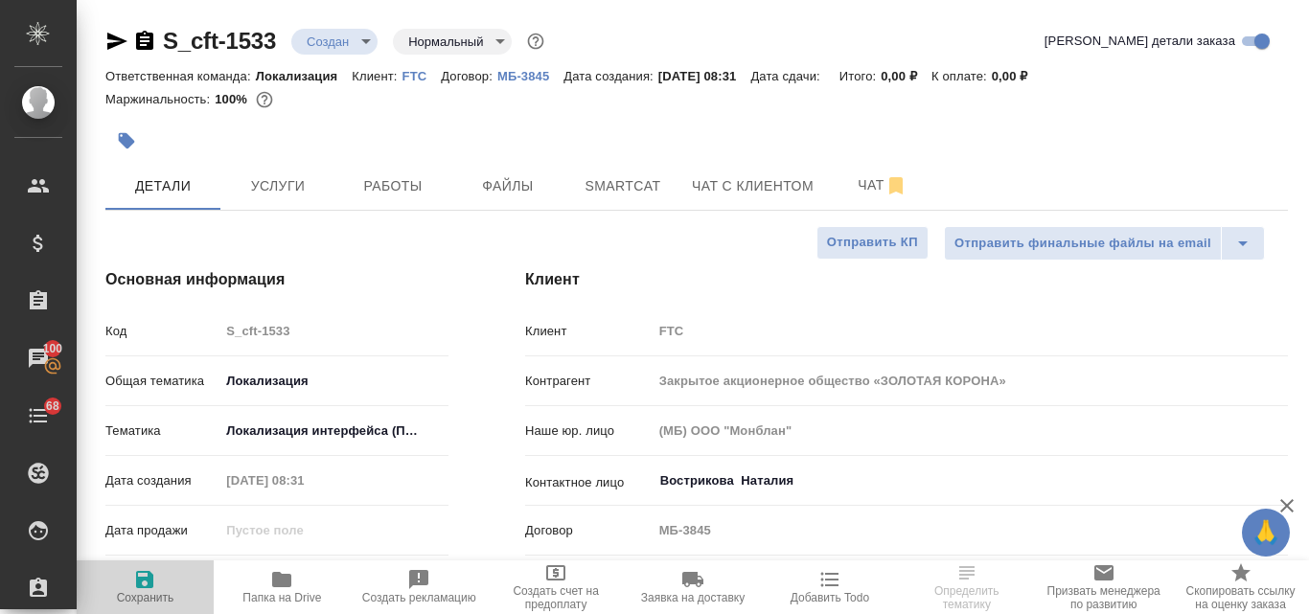
click at [136, 585] on icon "button" at bounding box center [144, 579] width 23 height 23
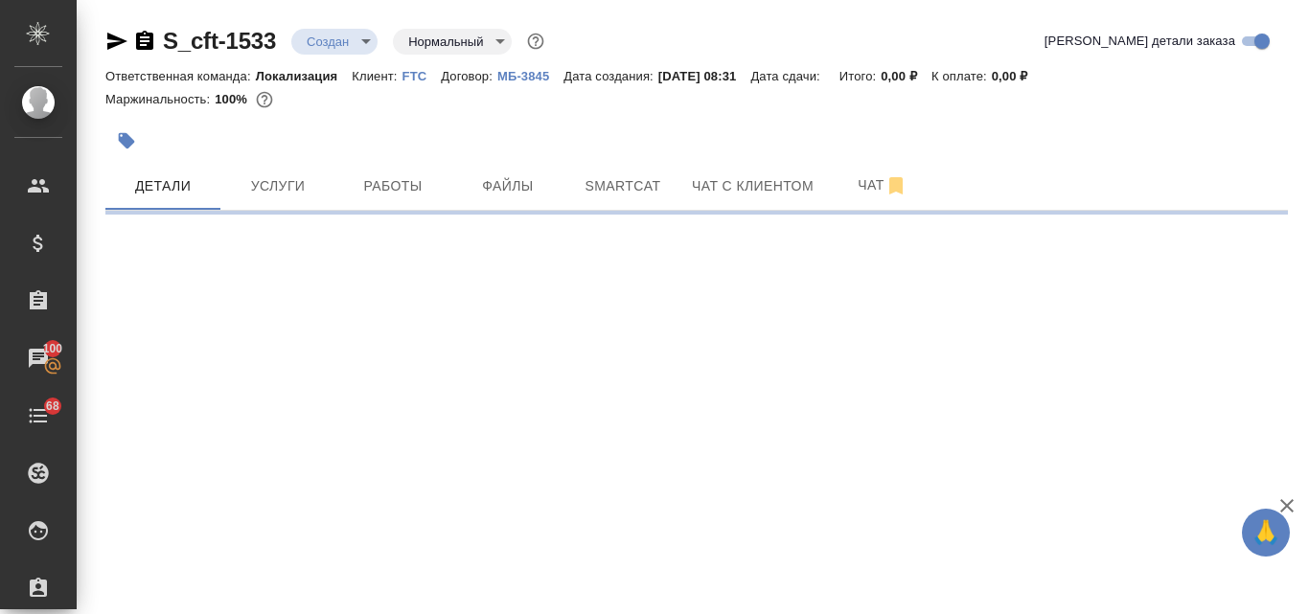
select select "RU"
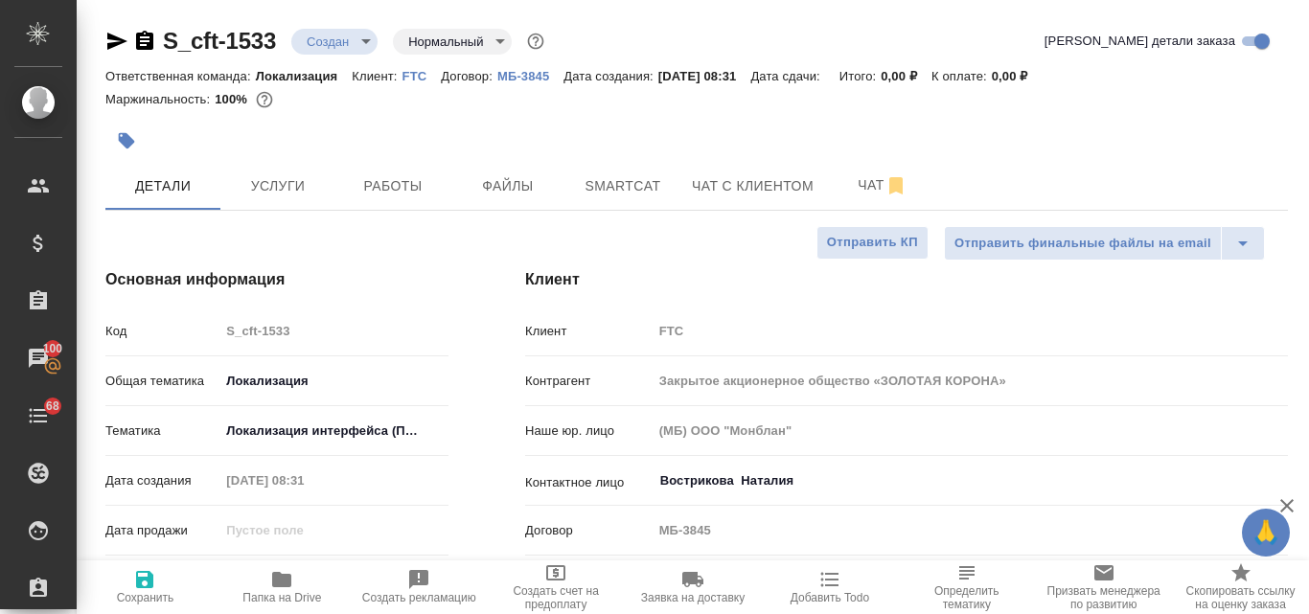
type textarea "x"
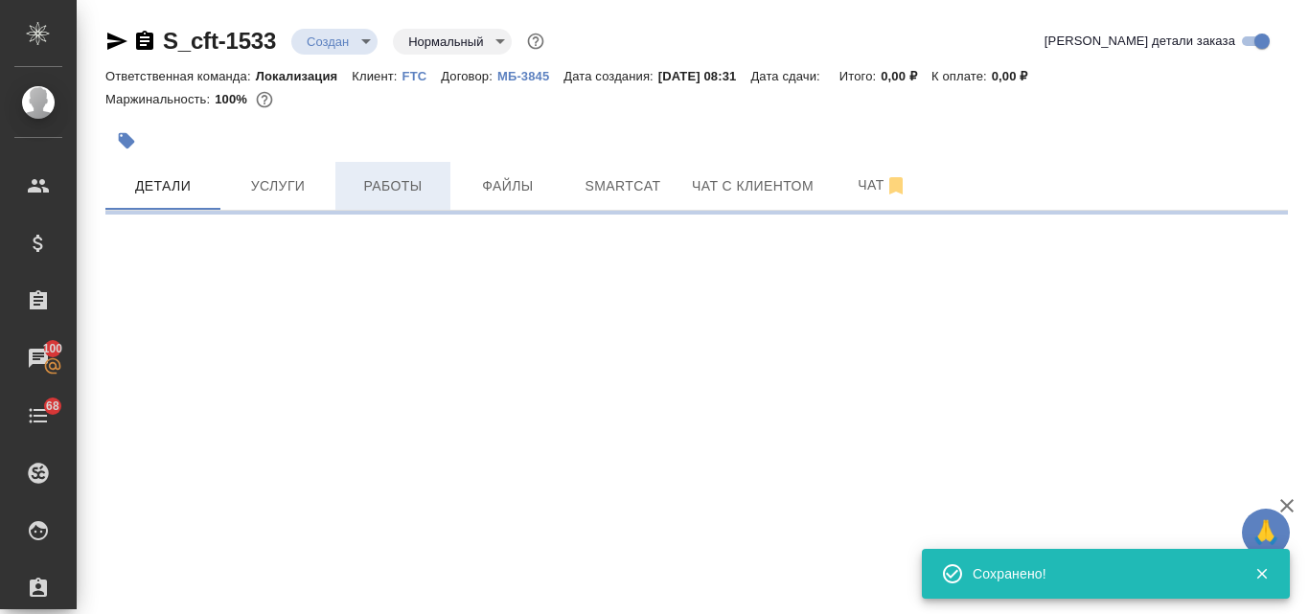
select select "RU"
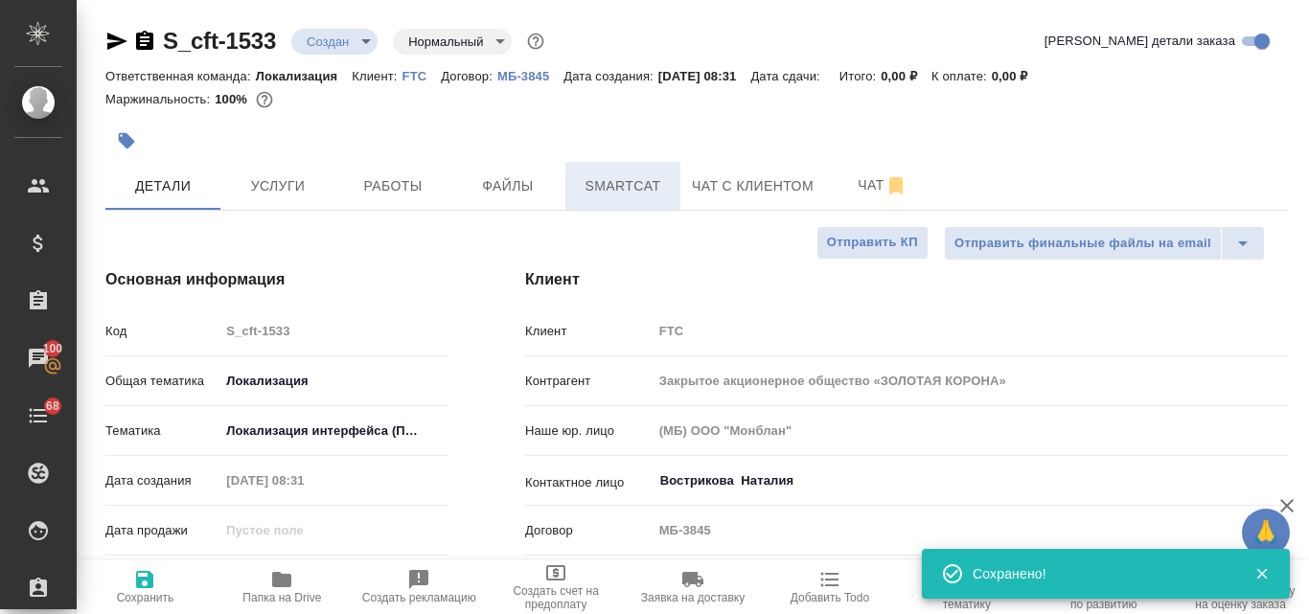
type textarea "x"
click at [613, 181] on span "Smartcat" at bounding box center [623, 186] width 92 height 24
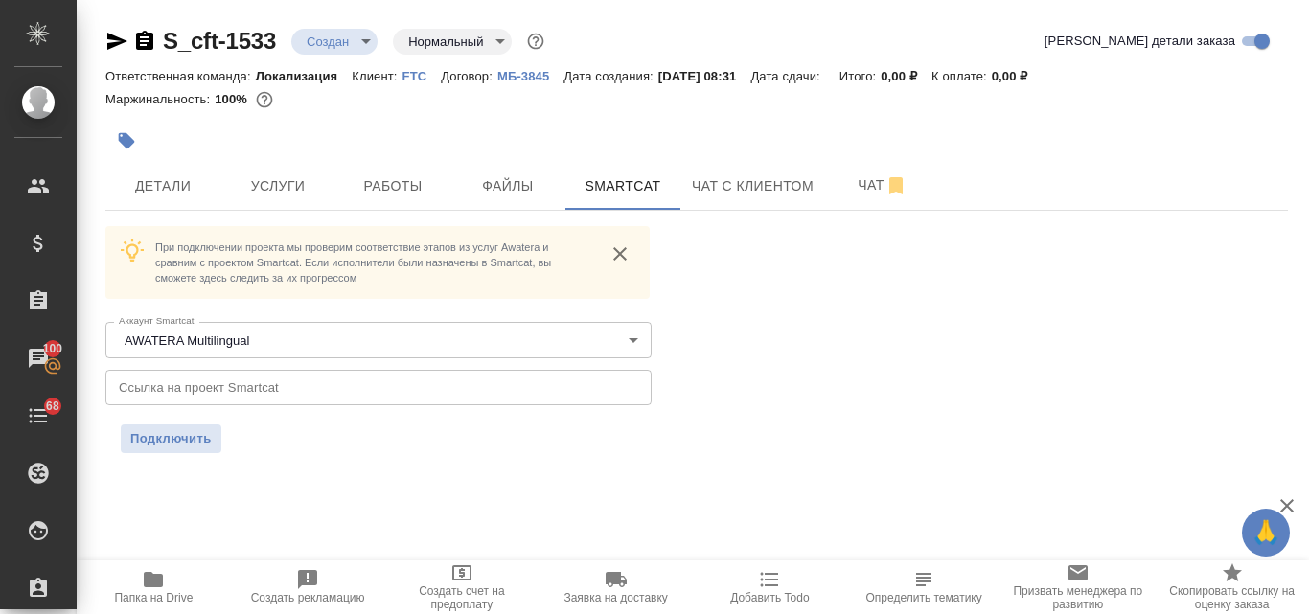
click at [212, 386] on input "text" at bounding box center [378, 387] width 546 height 34
click at [150, 443] on span "Подключить" at bounding box center [170, 438] width 81 height 19
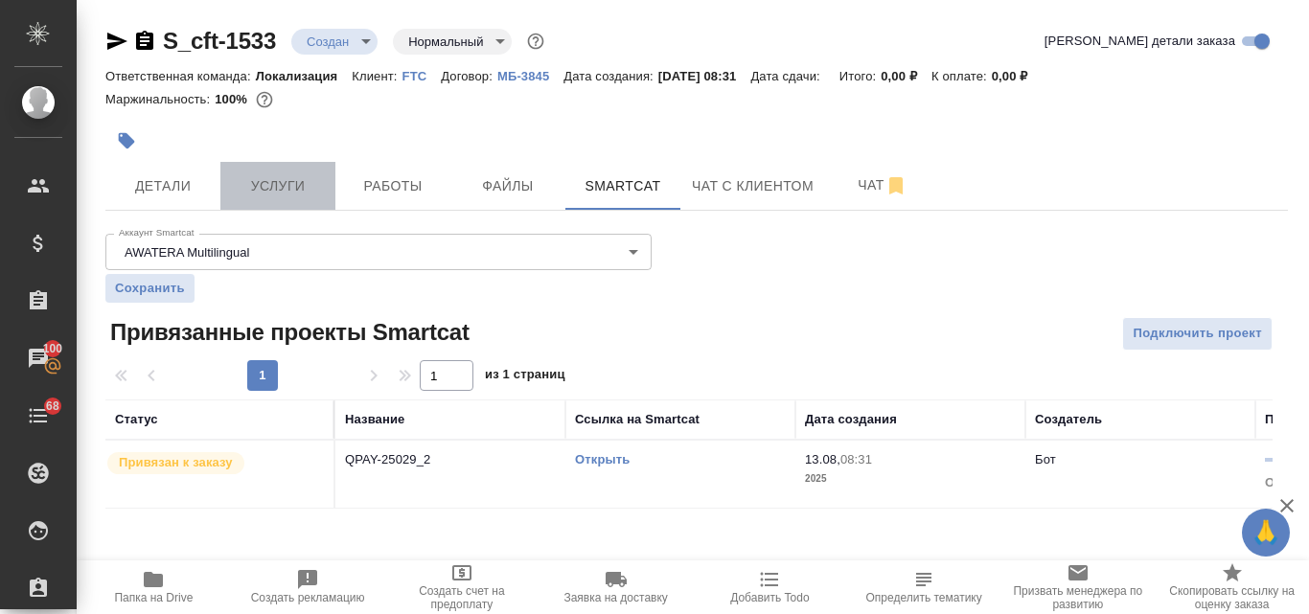
click at [261, 190] on span "Услуги" at bounding box center [278, 186] width 92 height 24
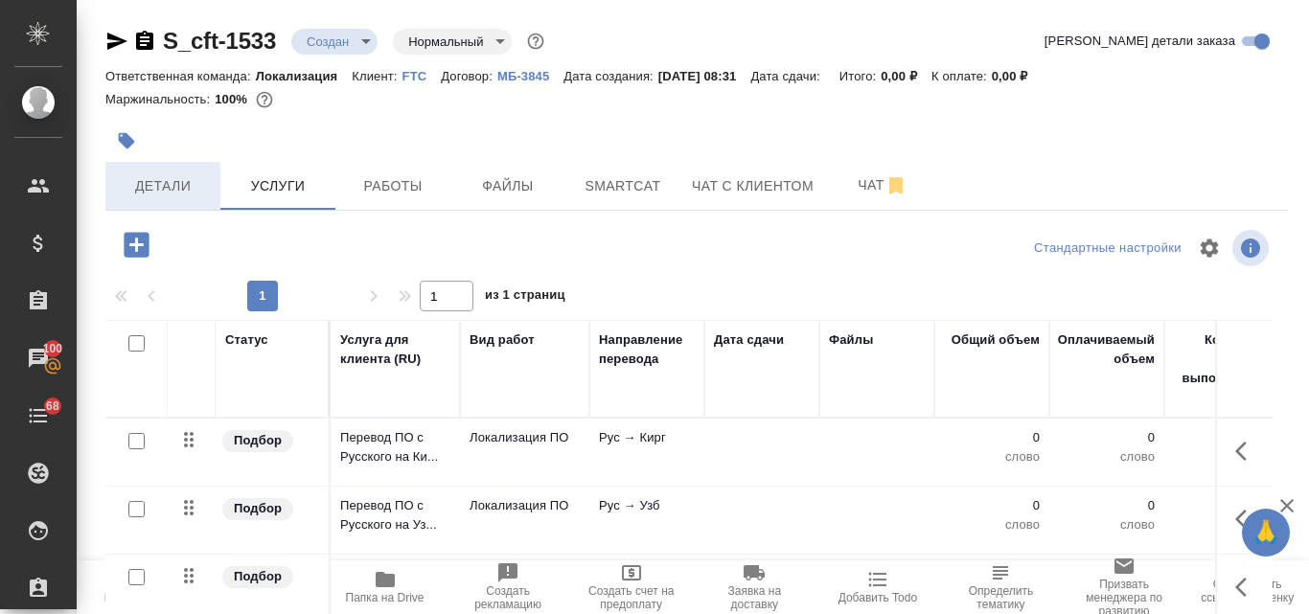
click at [169, 184] on span "Детали" at bounding box center [163, 186] width 92 height 24
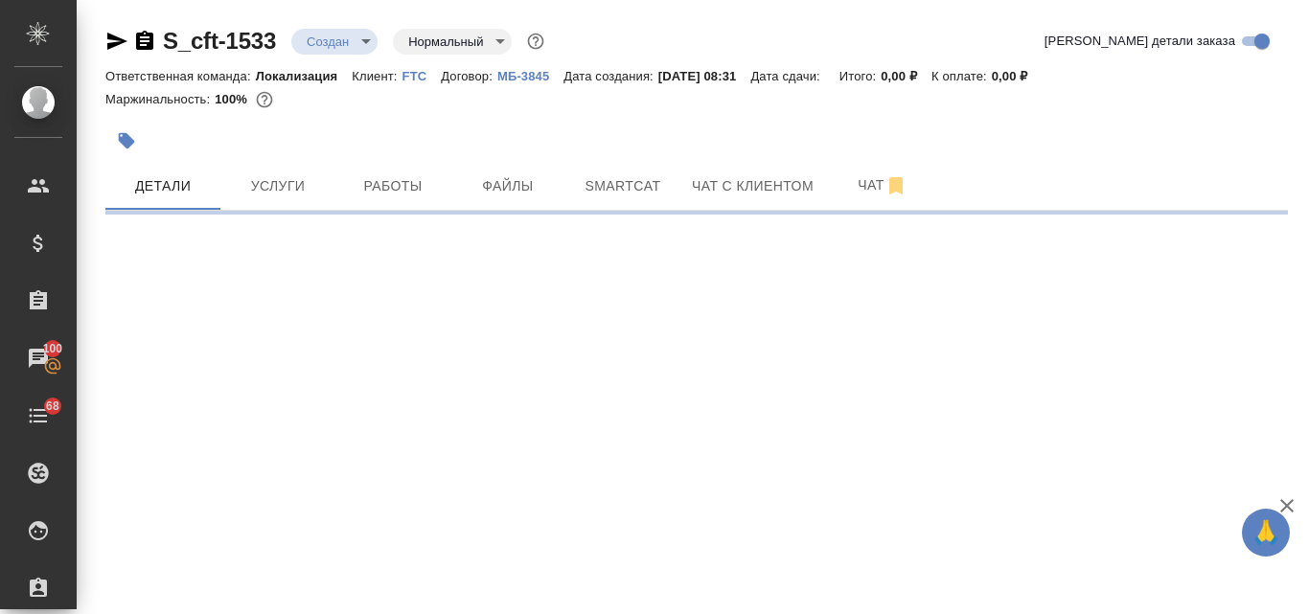
select select "RU"
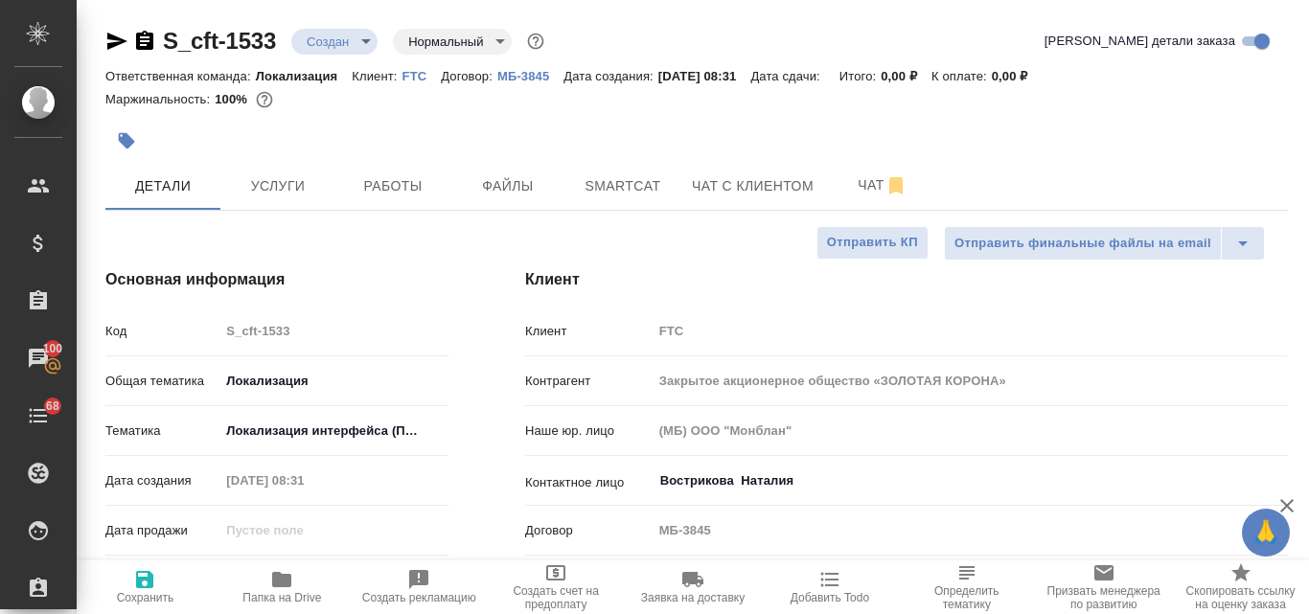
type textarea "x"
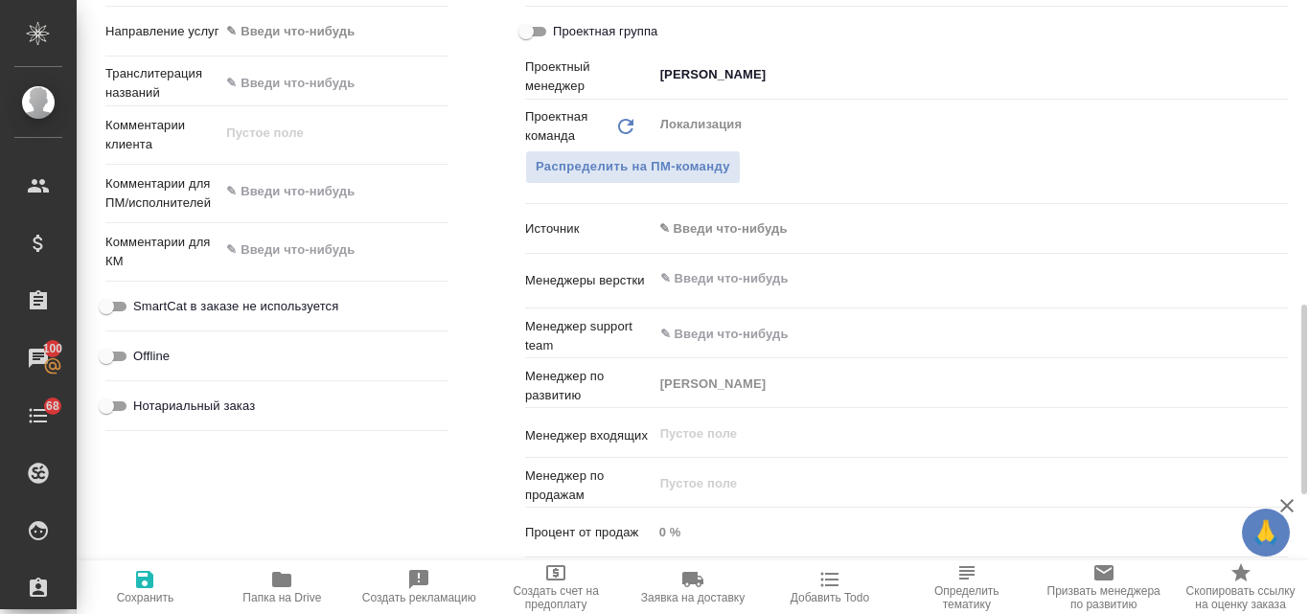
scroll to position [886, 0]
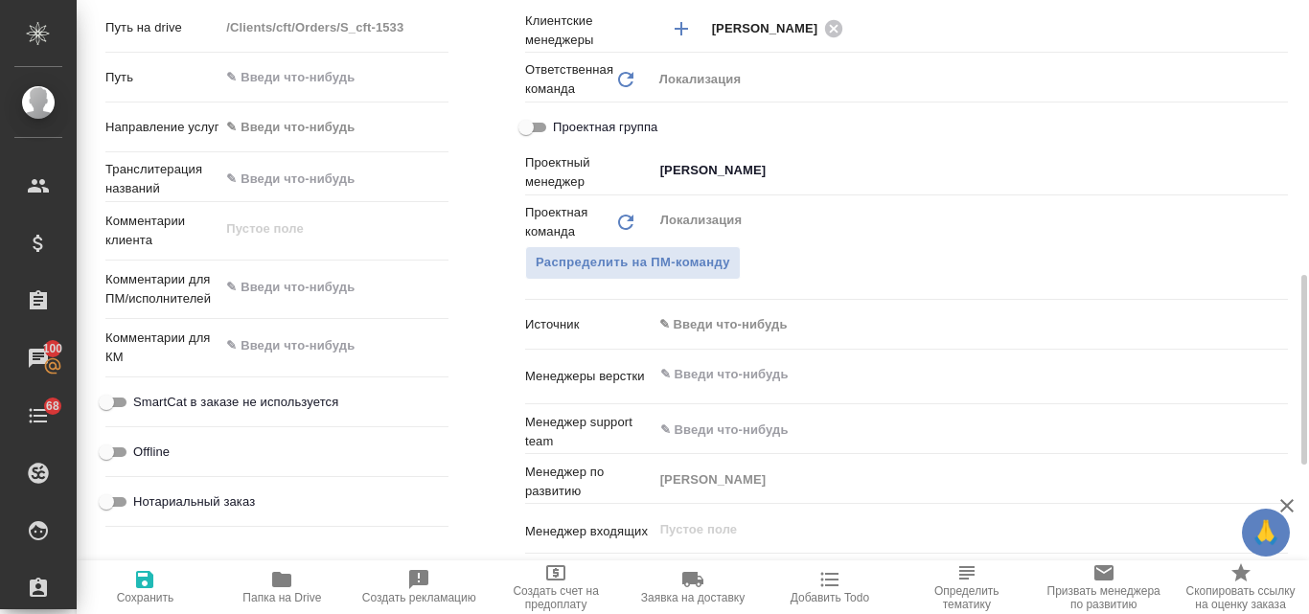
type textarea "x"
click at [267, 301] on textarea at bounding box center [333, 288] width 227 height 33
paste textarea "[PERSON_NAME], примите в работу, пожалуйста, [URL][DOMAIN_NAME] (ЮЛ-ЗК)"
type textarea "[PERSON_NAME], примите в работу, пожалуйста, [URL][DOMAIN_NAME] (ЮЛ-ЗК)"
type textarea "x"
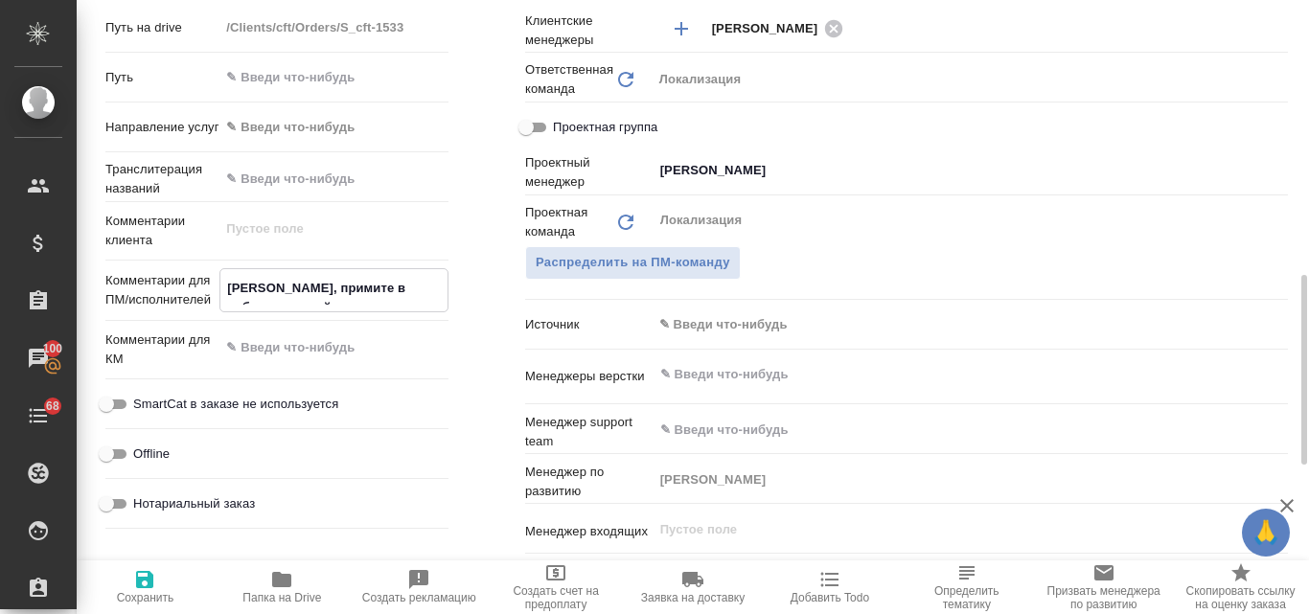
type textarea "x"
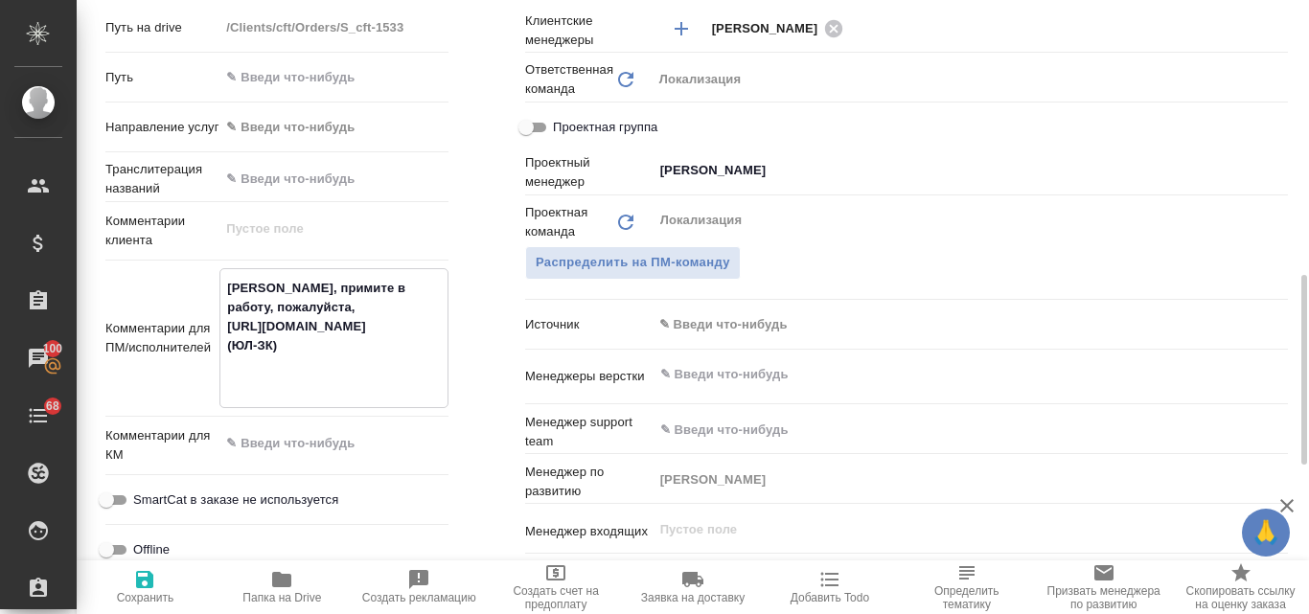
type textarea "[PERSON_NAME], примите в работу, пожалуйста, [URL][DOMAIN_NAME] (ЮЛ-ЗК)"
type textarea "x"
click at [128, 588] on span "Сохранить" at bounding box center [145, 586] width 114 height 36
type textarea "x"
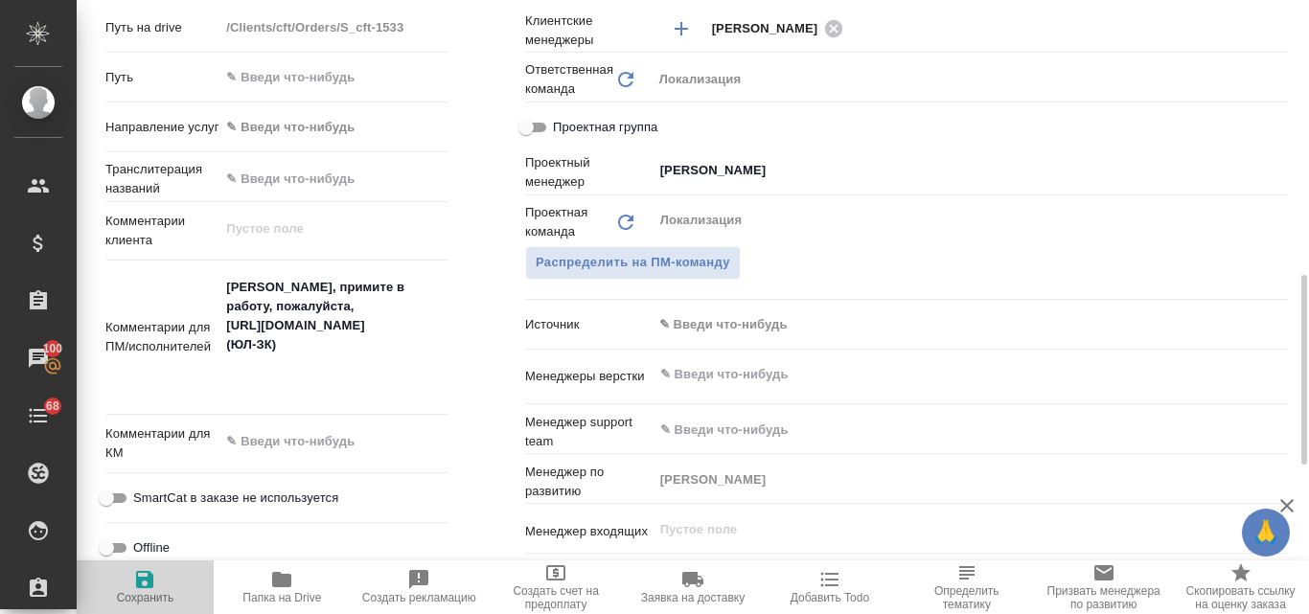
type textarea "x"
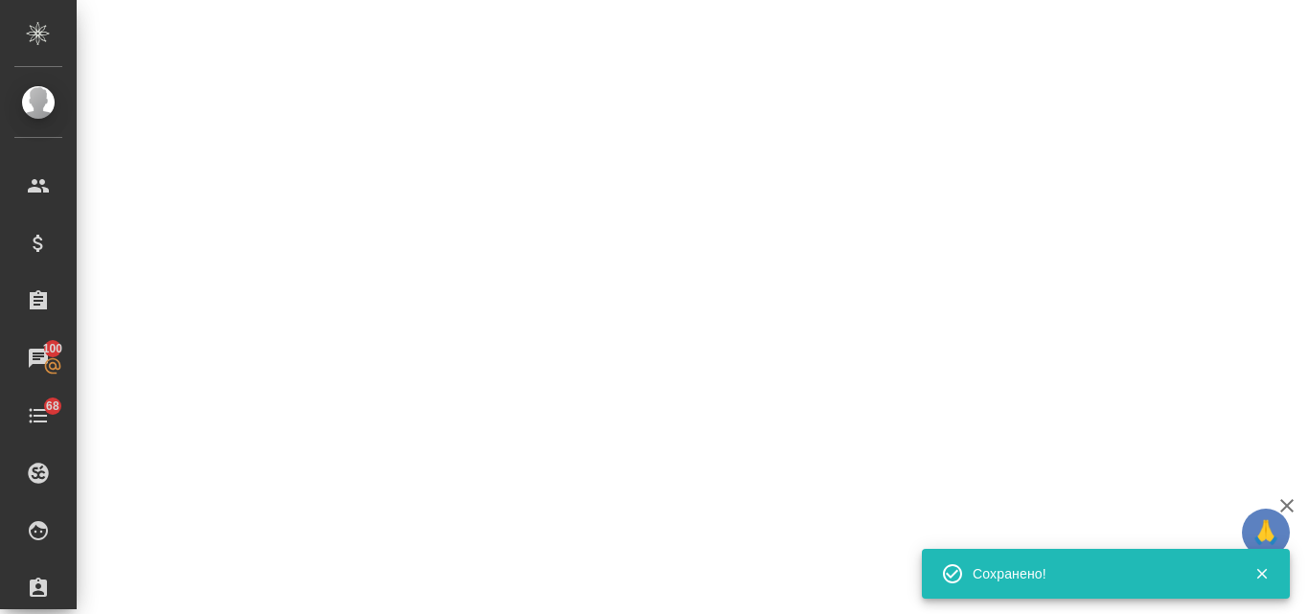
select select "RU"
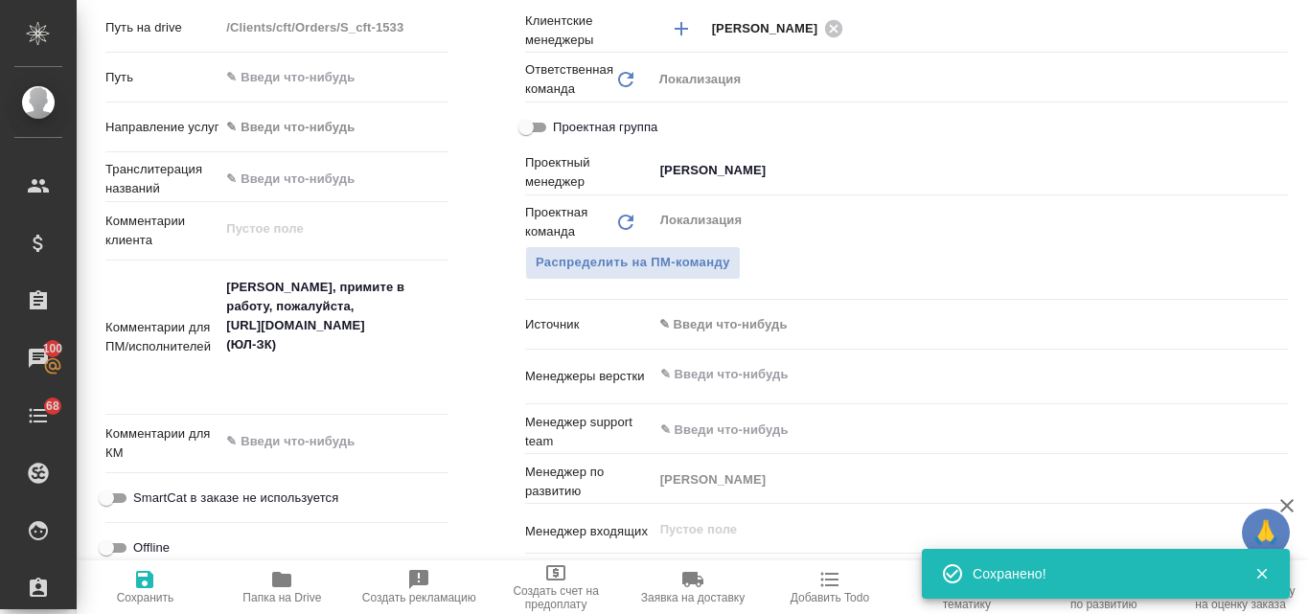
type textarea "x"
drag, startPoint x: 1269, startPoint y: 167, endPoint x: 1119, endPoint y: 179, distance: 150.0
click at [1268, 168] on icon "Очистить" at bounding box center [1265, 170] width 19 height 19
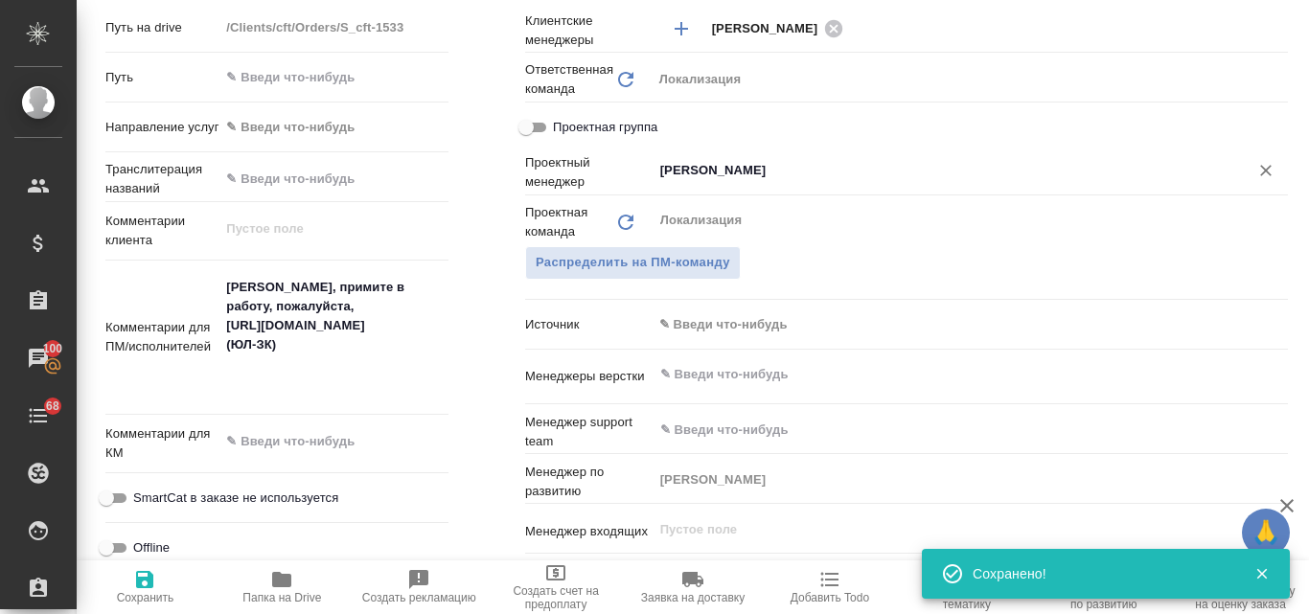
type textarea "x"
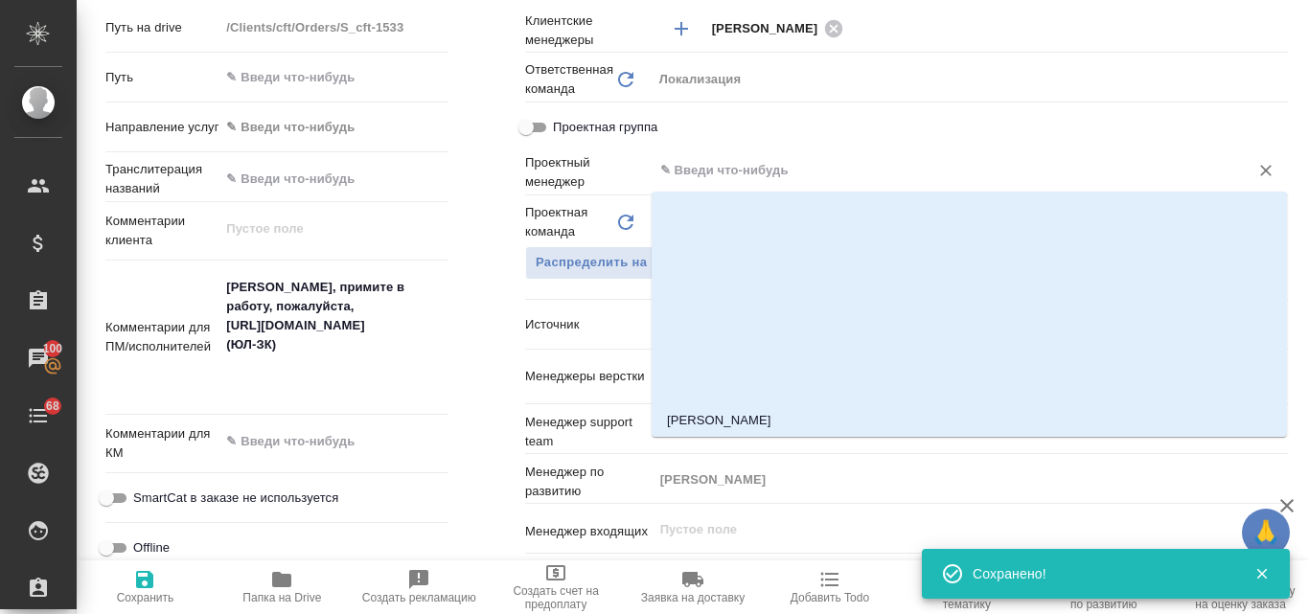
click at [791, 170] on input "text" at bounding box center [938, 170] width 560 height 23
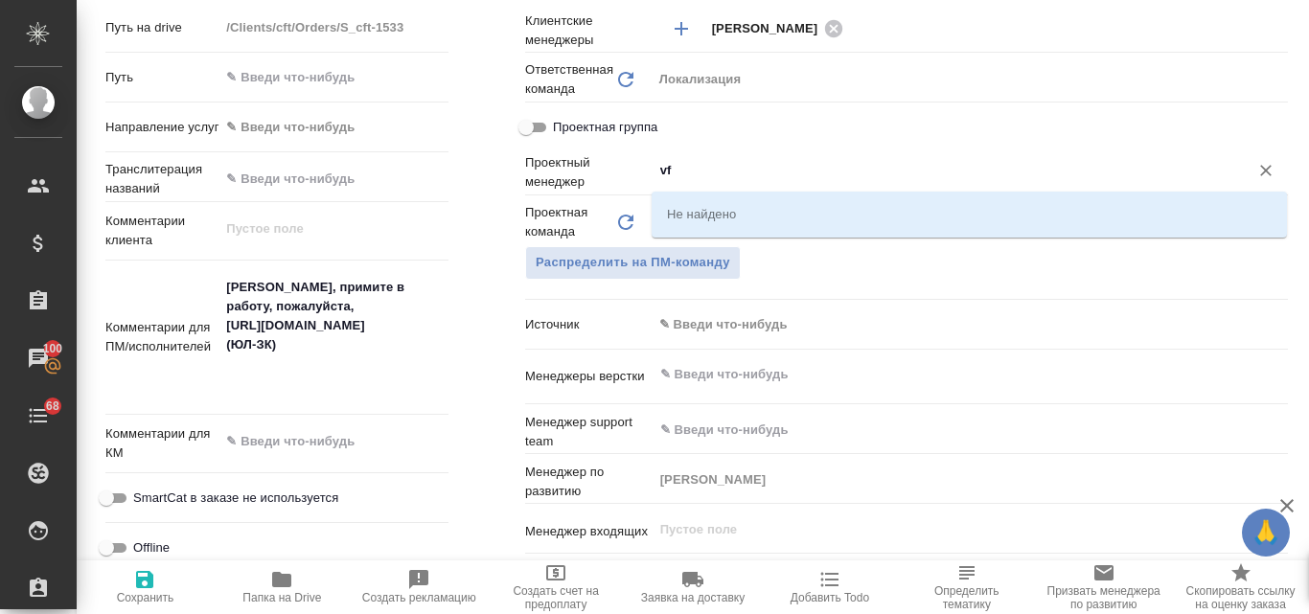
type input "v"
type input "мар"
type textarea "x"
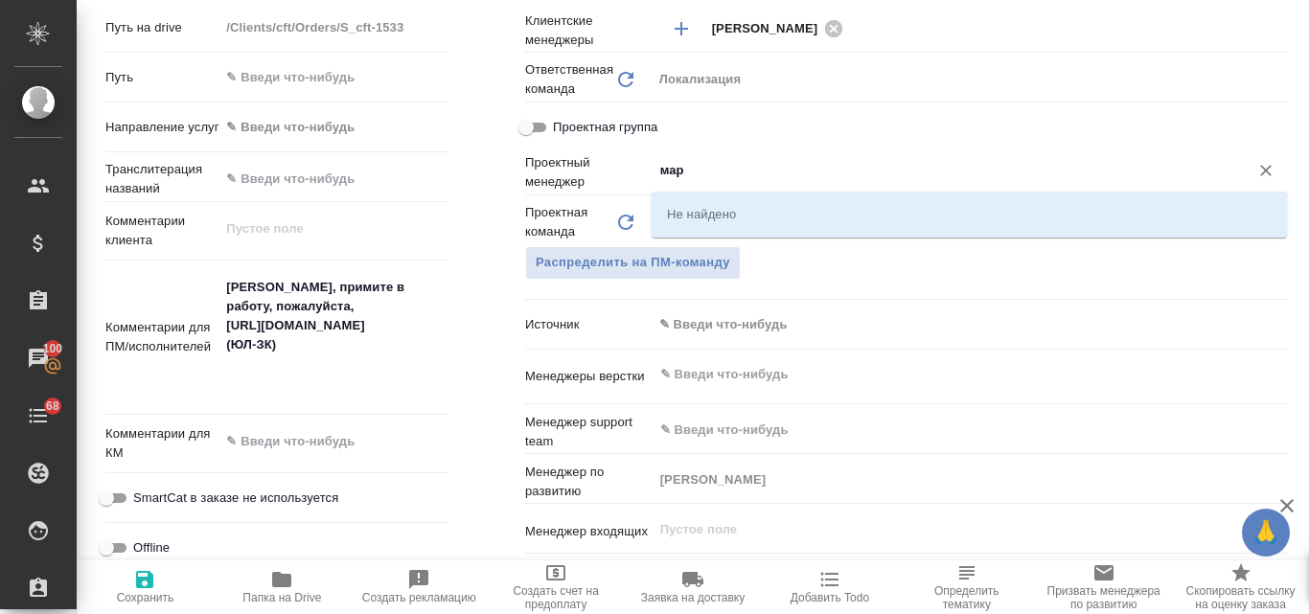
type input "[PERSON_NAME]"
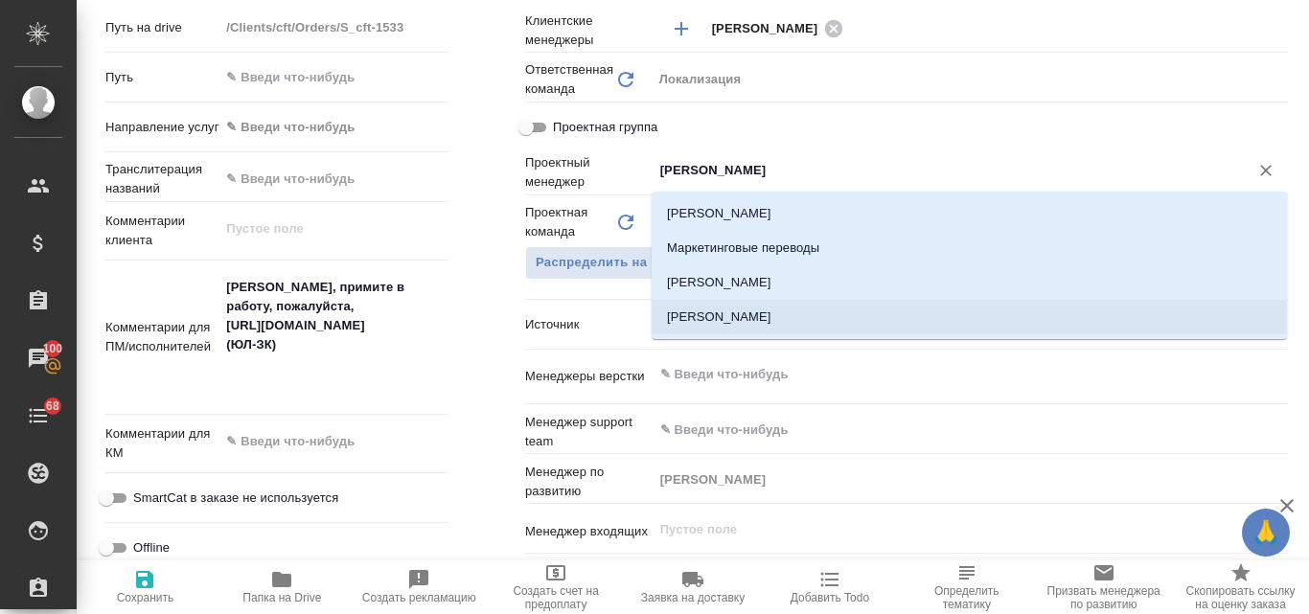
click at [755, 310] on li "[PERSON_NAME]" at bounding box center [969, 317] width 635 height 34
type textarea "x"
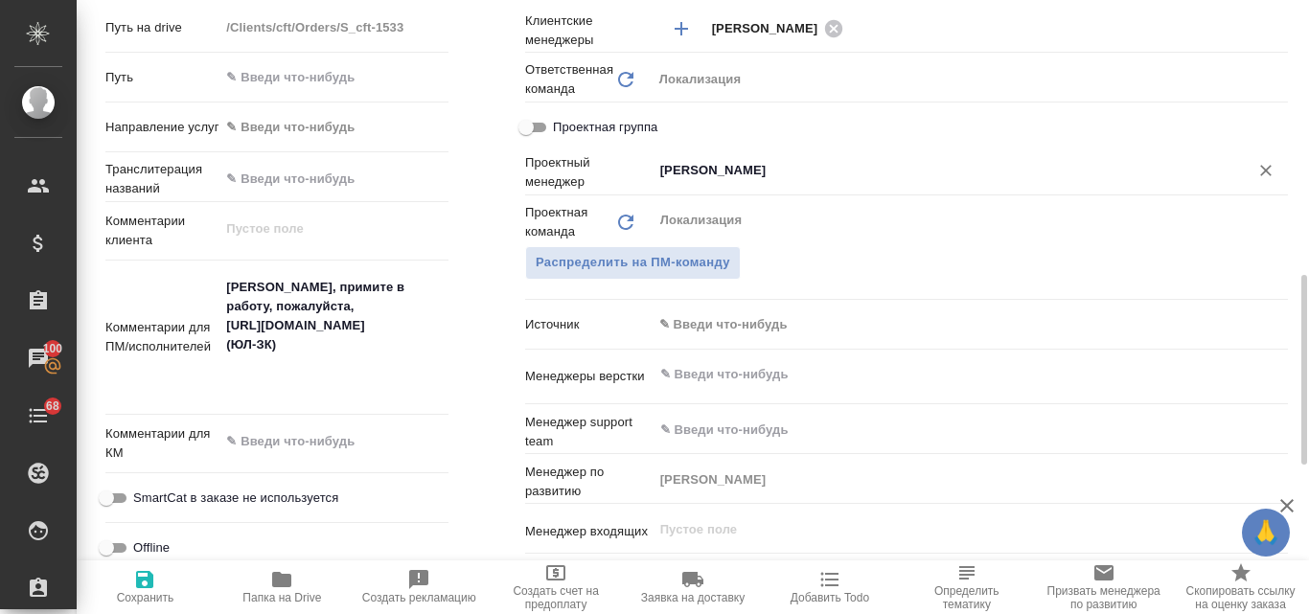
type input "[PERSON_NAME]"
click at [148, 589] on icon "button" at bounding box center [144, 579] width 23 height 23
type textarea "x"
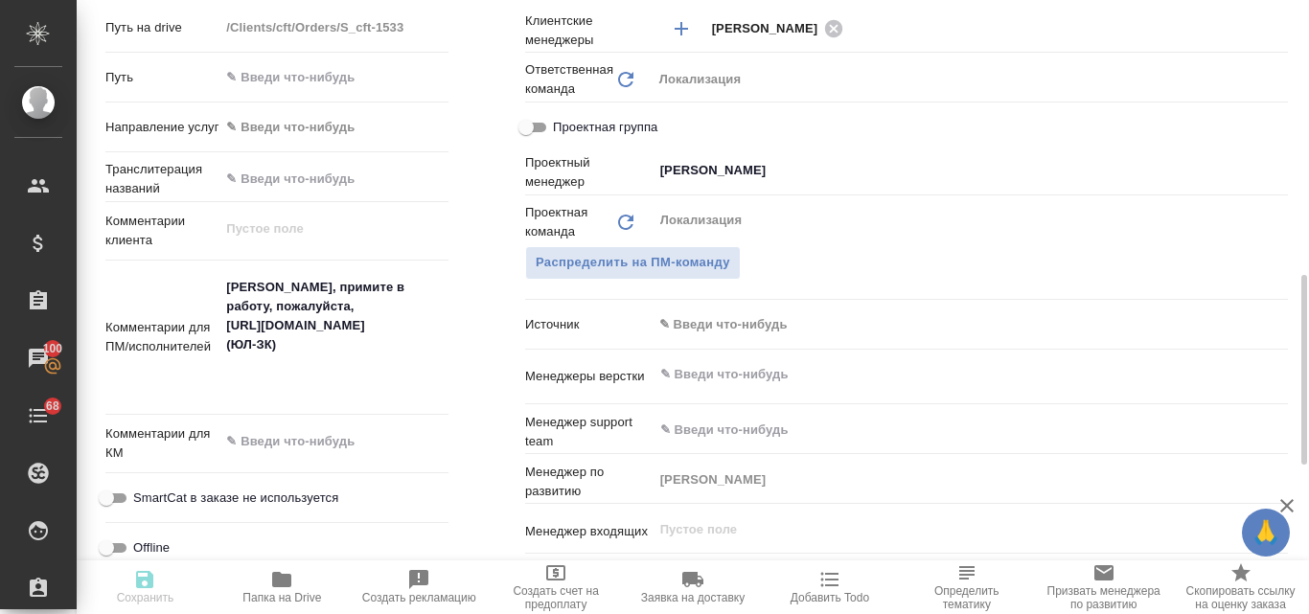
type textarea "x"
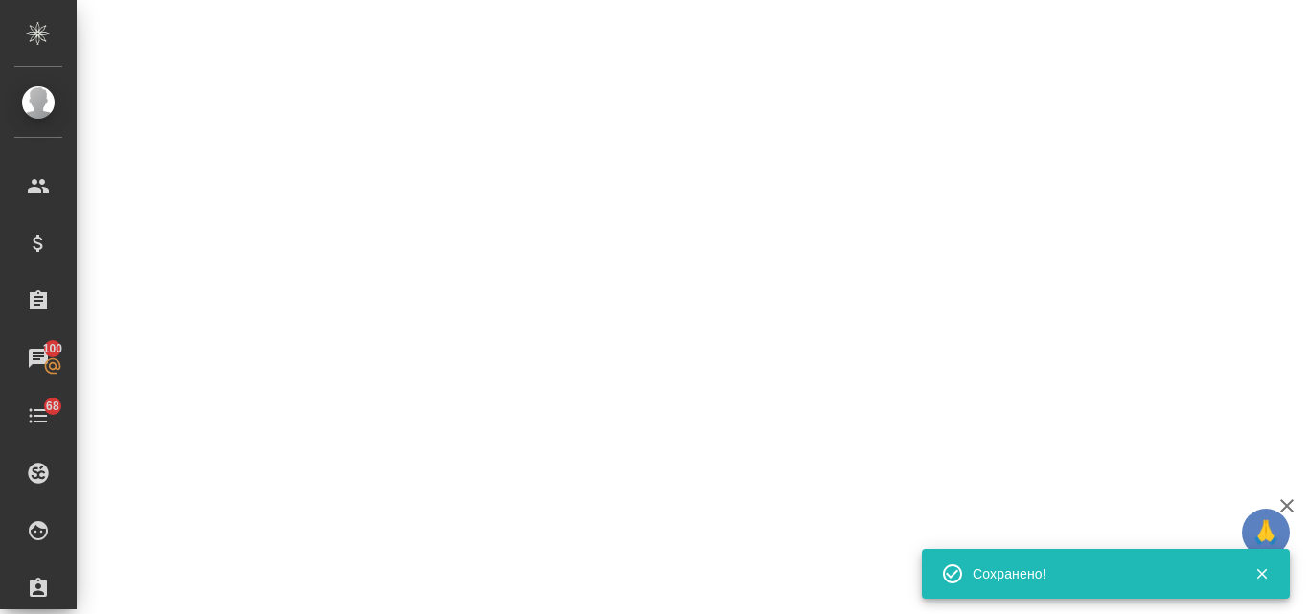
select select "RU"
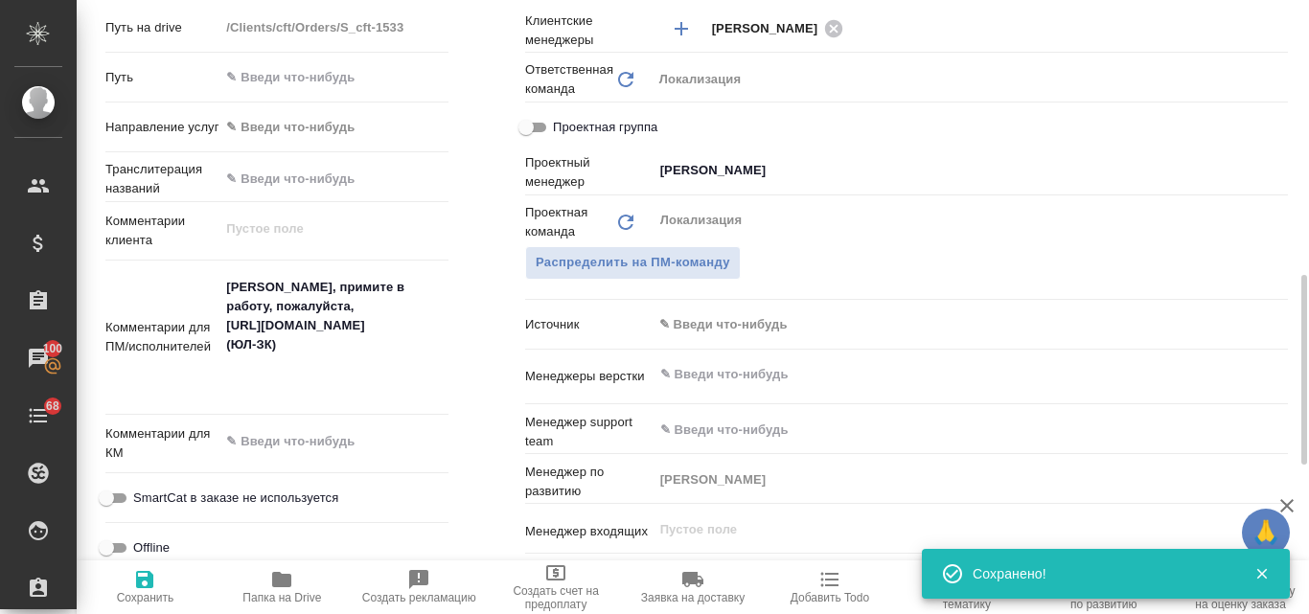
type textarea "x"
click at [263, 283] on textarea "[PERSON_NAME], примите в работу, пожалуйста, [URL][DOMAIN_NAME] (ЮЛ-ЗК)" at bounding box center [333, 336] width 227 height 128
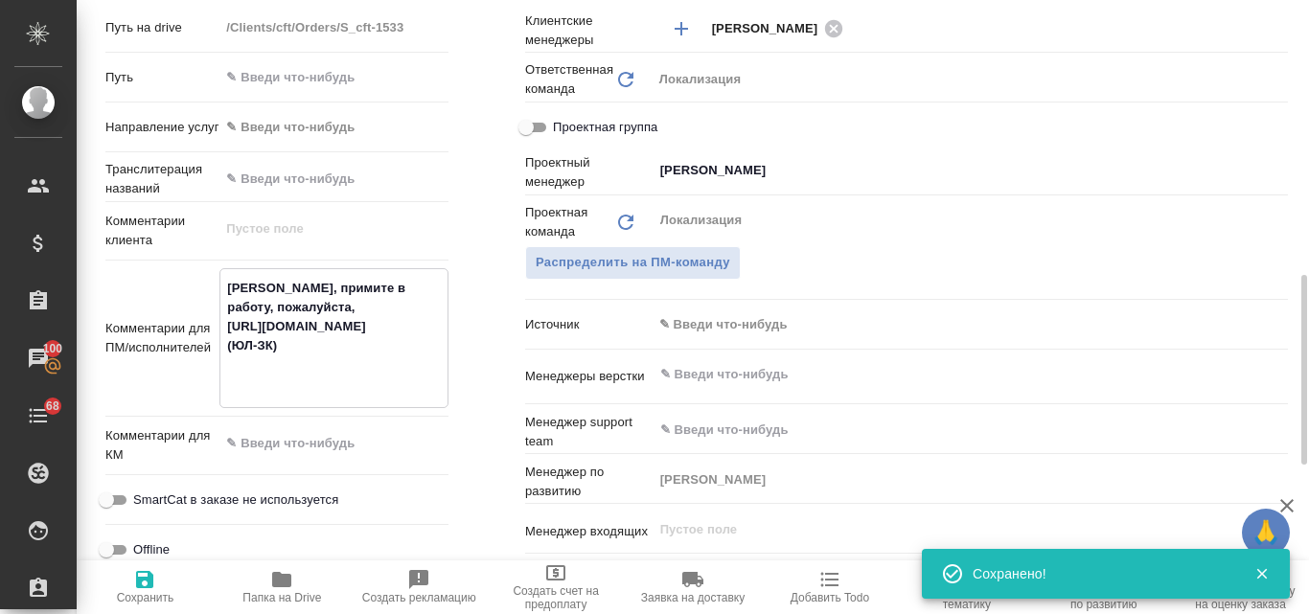
type textarea "x"
type textarea "[PERSON_NAME] примите в работу, пожалуйста, [URL][DOMAIN_NAME] (ЮЛ-ЗК)"
type textarea "x"
type textarea "Анн примите в работу, пожалуйста, [URL][DOMAIN_NAME] (ЮЛ-ЗК)"
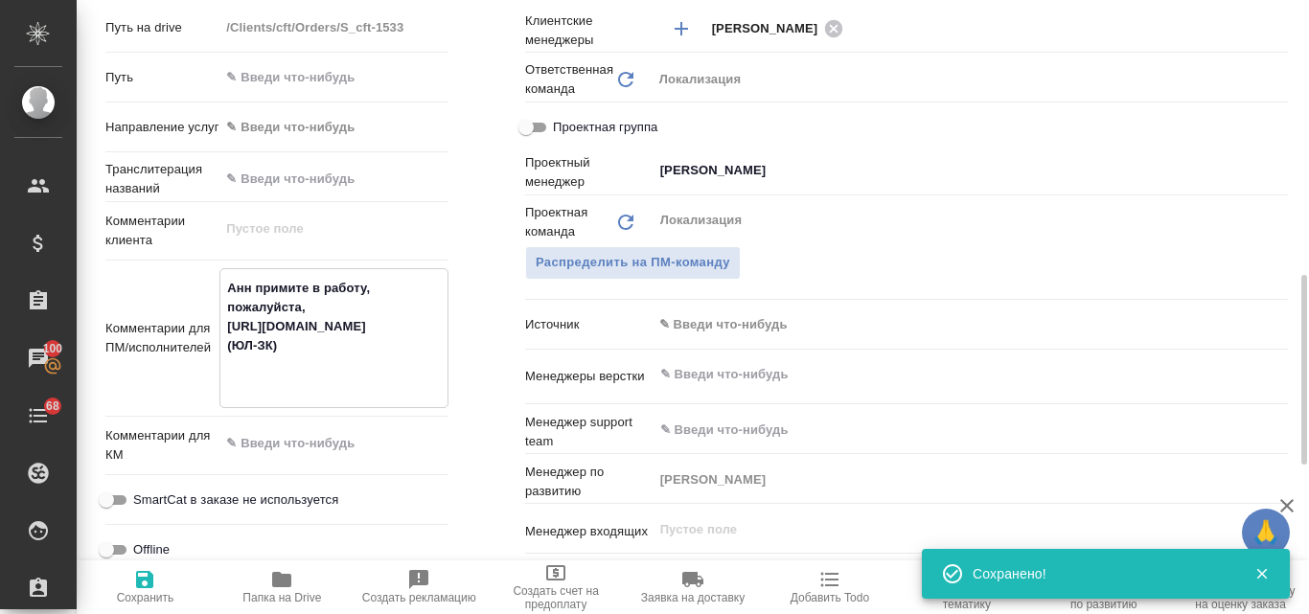
type textarea "x"
type textarea "Ан примите в работу, пожалуйста, [URL][DOMAIN_NAME] (ЮЛ-ЗК)"
type textarea "x"
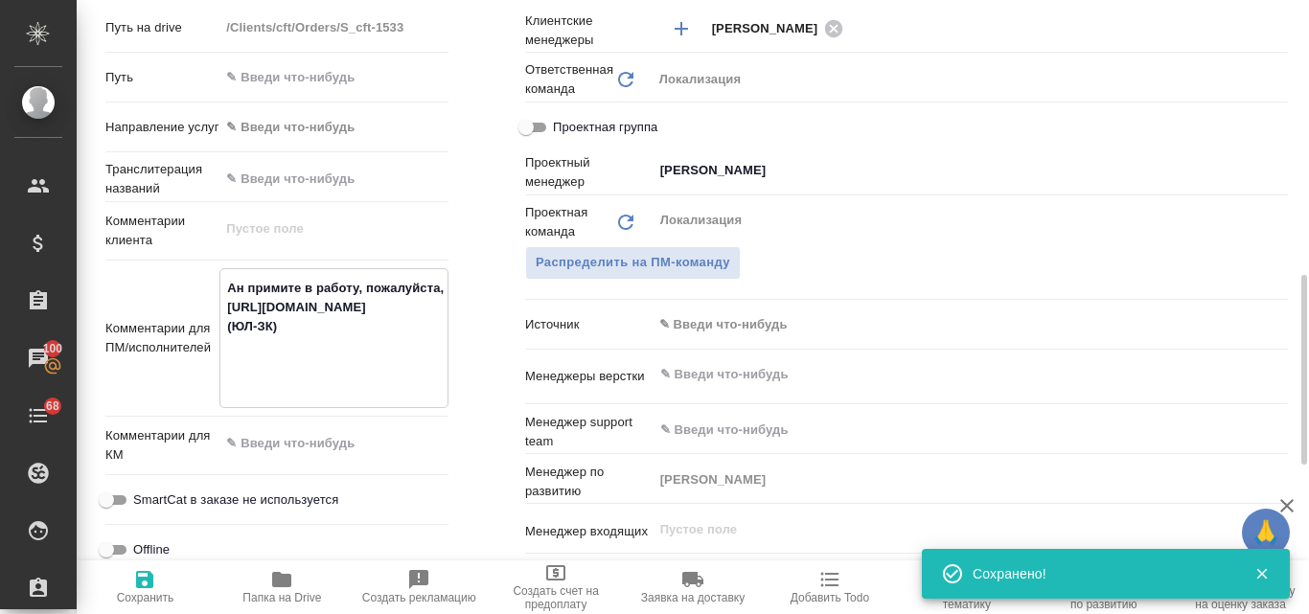
type textarea "x"
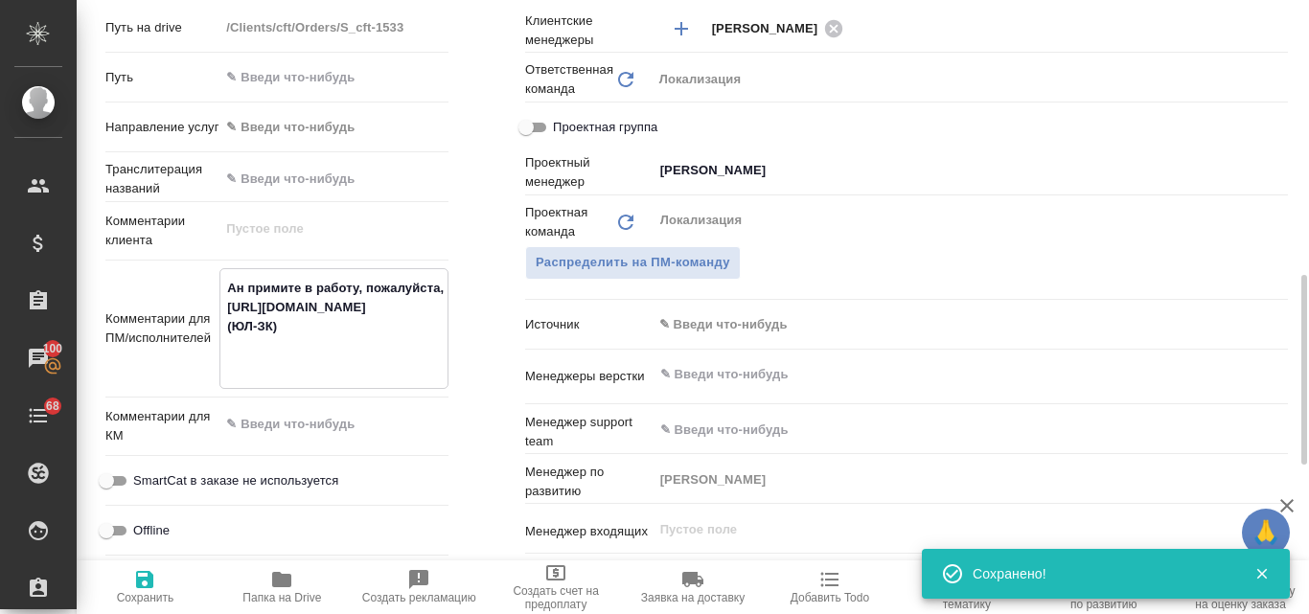
type textarea "А примите в работу, пожалуйста, [URL][DOMAIN_NAME] (ЮЛ-ЗК)"
type textarea "x"
type textarea "примите в работу, пожалуйста, [URL][DOMAIN_NAME] (ЮЛ-ЗК)"
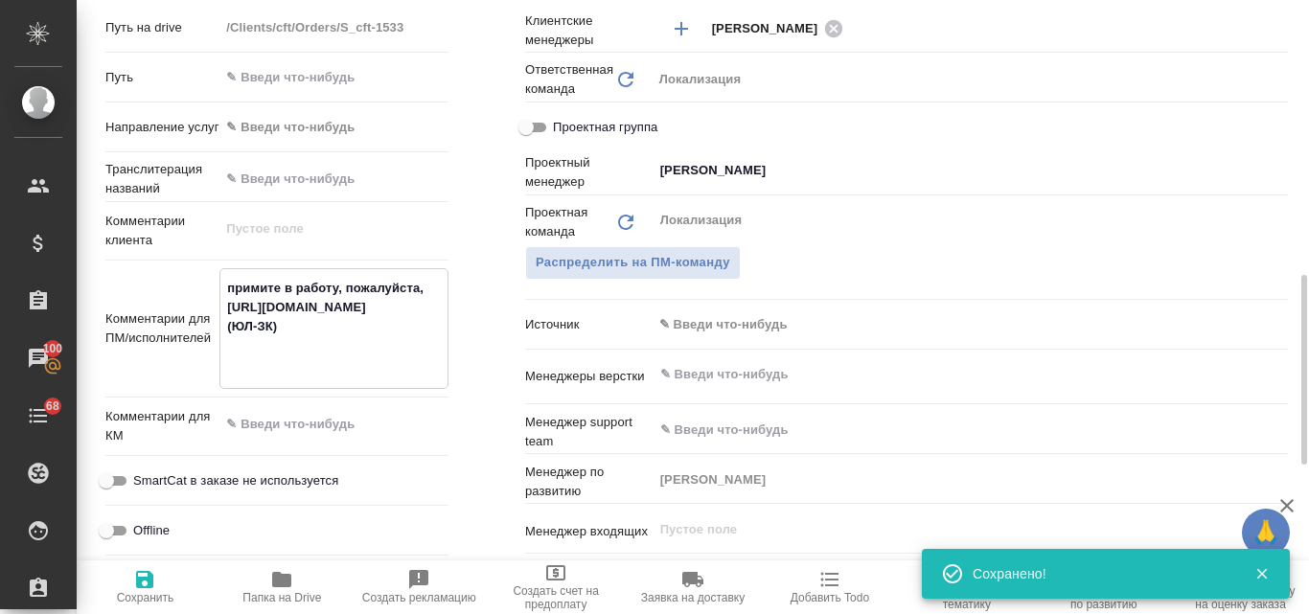
type textarea "x"
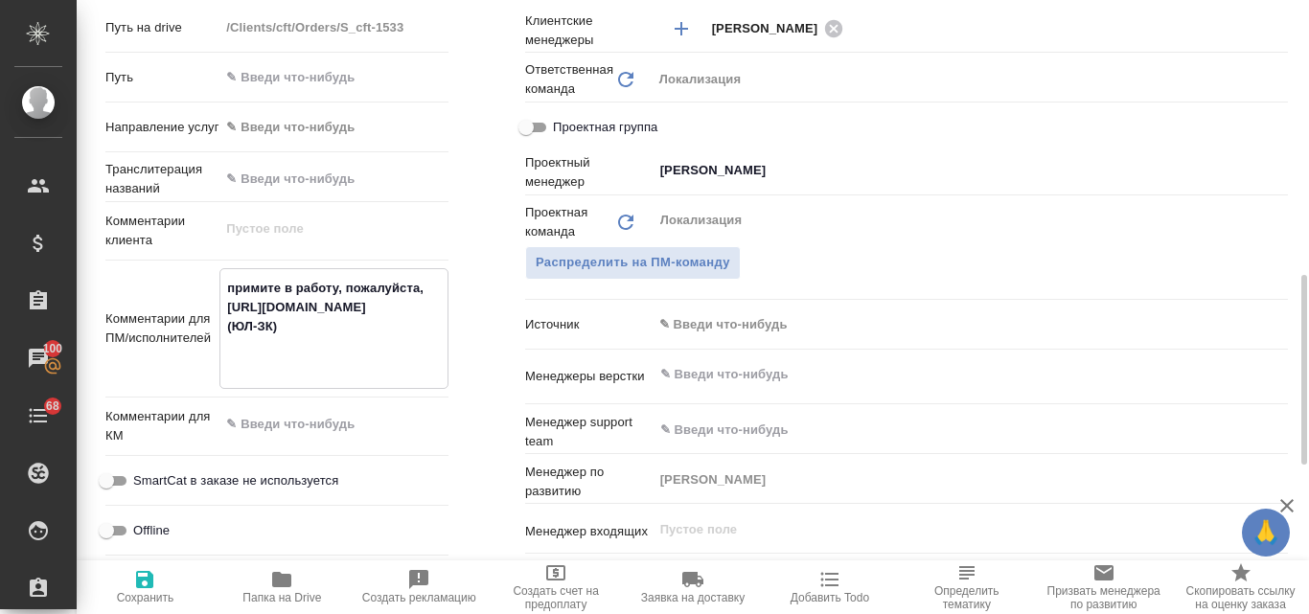
type textarea "примите в работу, пожалуйста, [URL][DOMAIN_NAME] (ЮЛ-ЗК)"
type textarea "x"
click at [137, 588] on icon "button" at bounding box center [144, 579] width 23 height 23
type textarea "x"
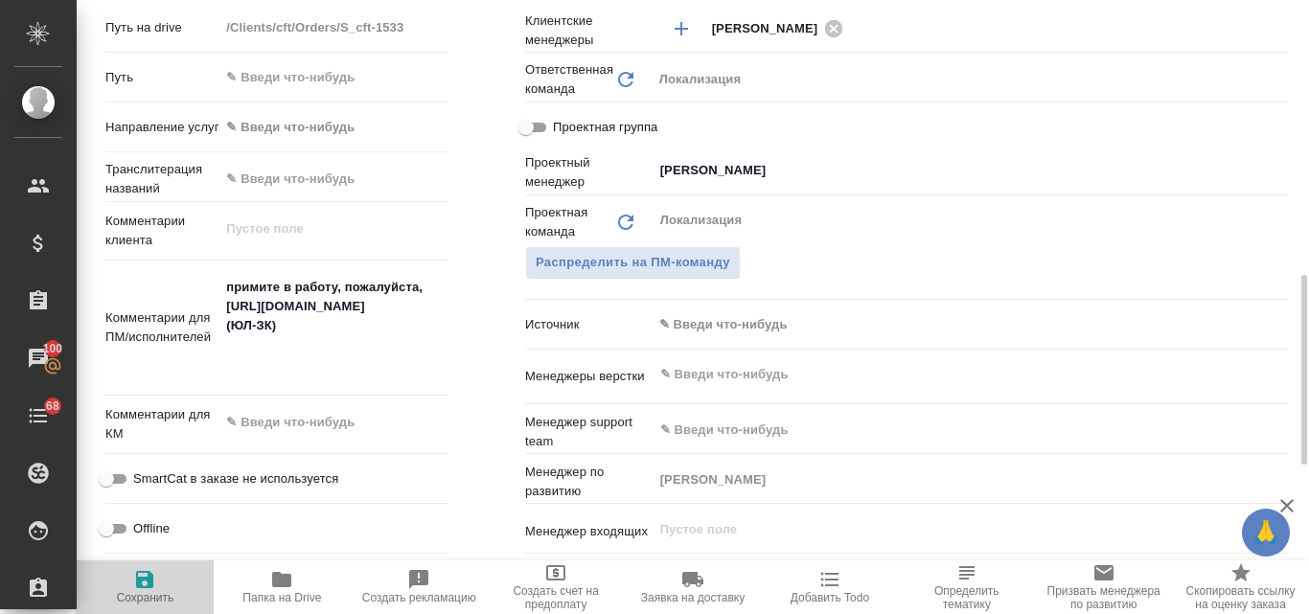
type textarea "x"
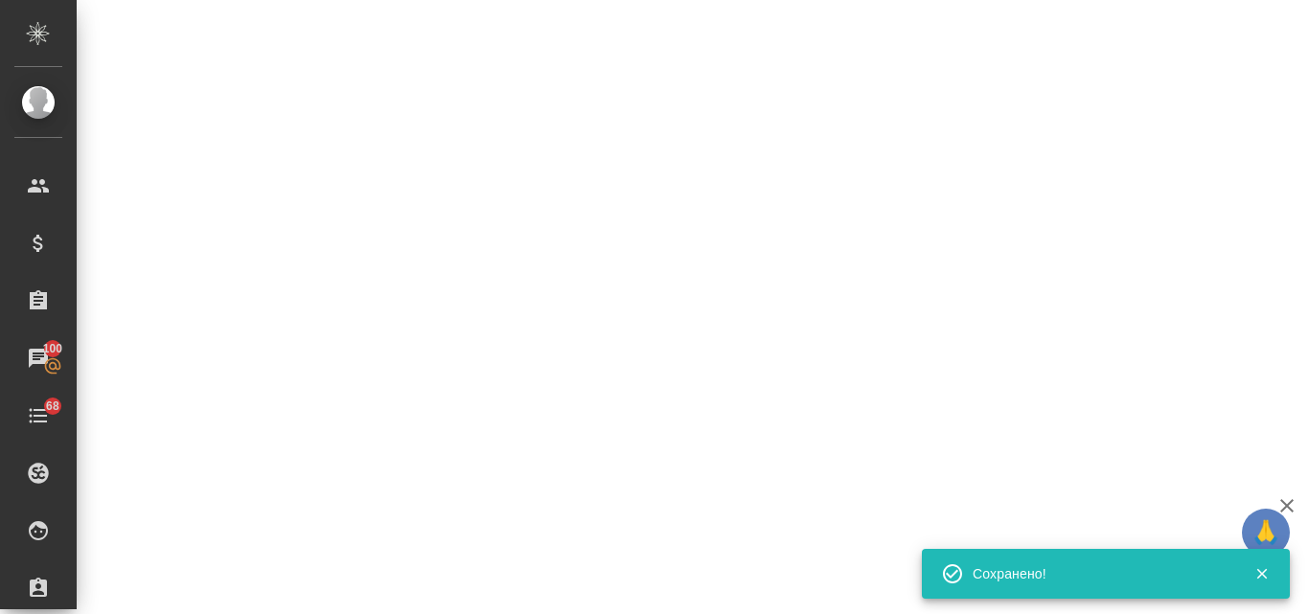
select select "RU"
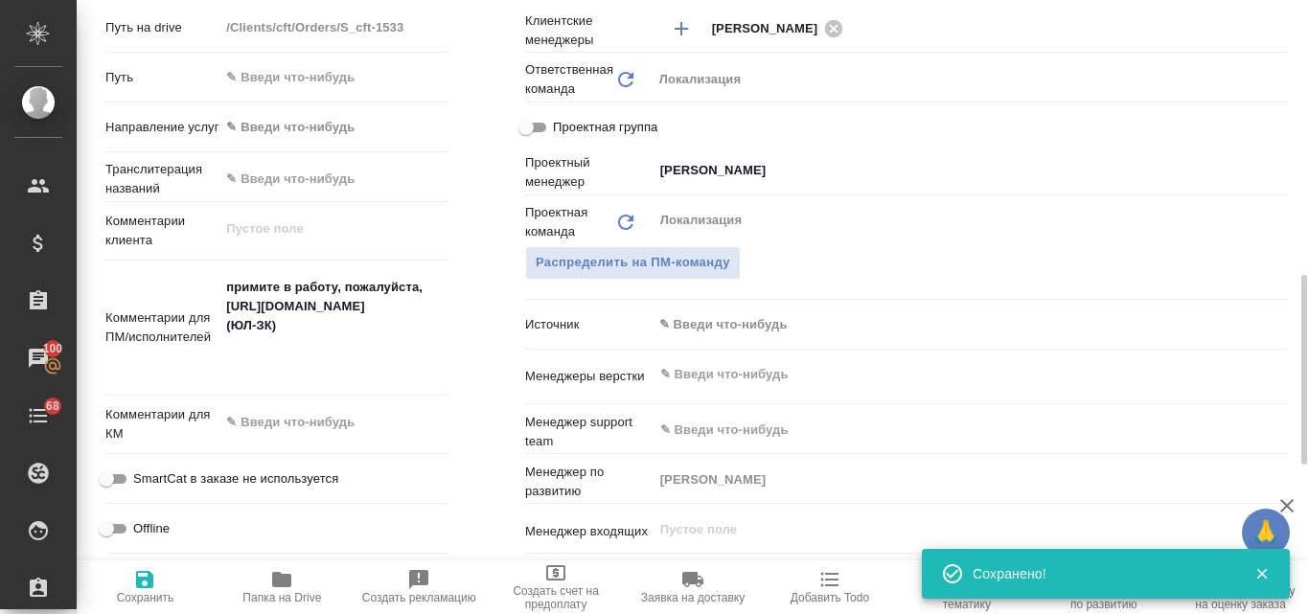
type textarea "x"
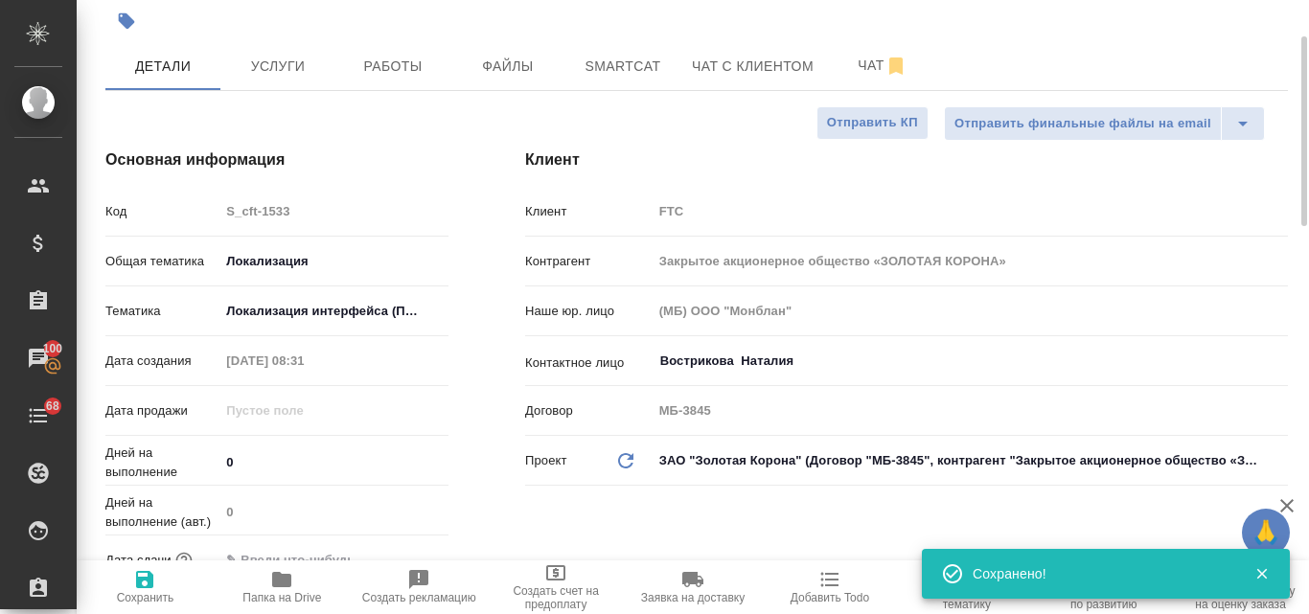
scroll to position [0, 0]
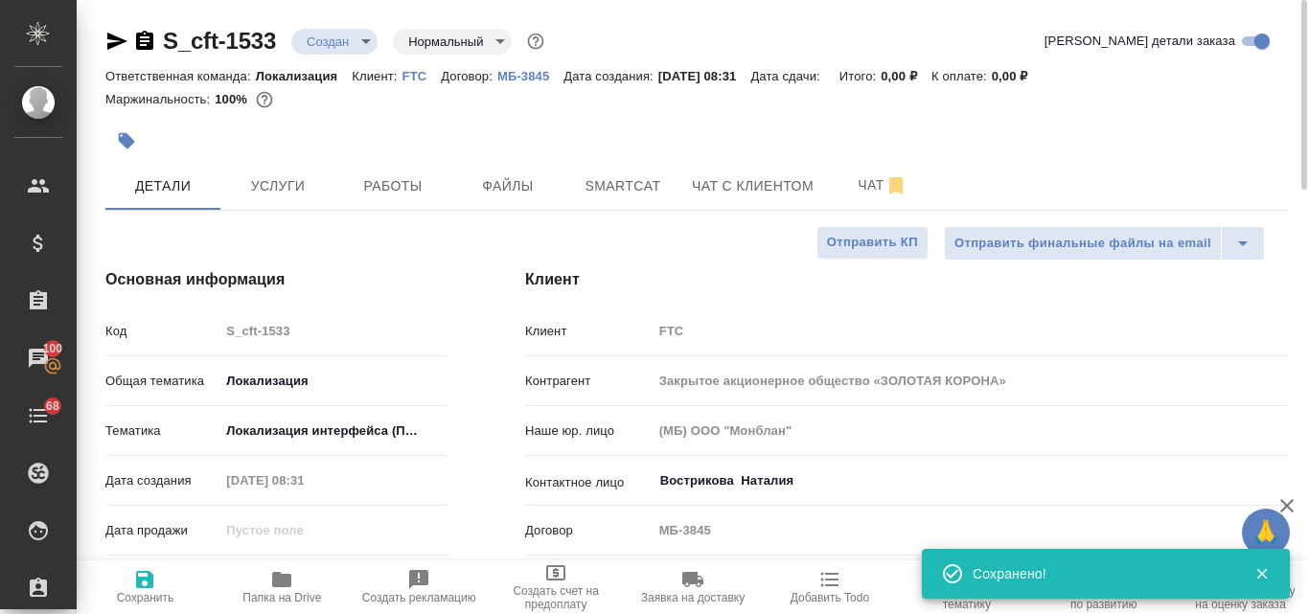
click at [371, 36] on body "🙏 .cls-1 fill:#fff; AWATERA Valyaeva [PERSON_NAME] Спецификации Заказы 100 Чаты…" at bounding box center [654, 307] width 1309 height 614
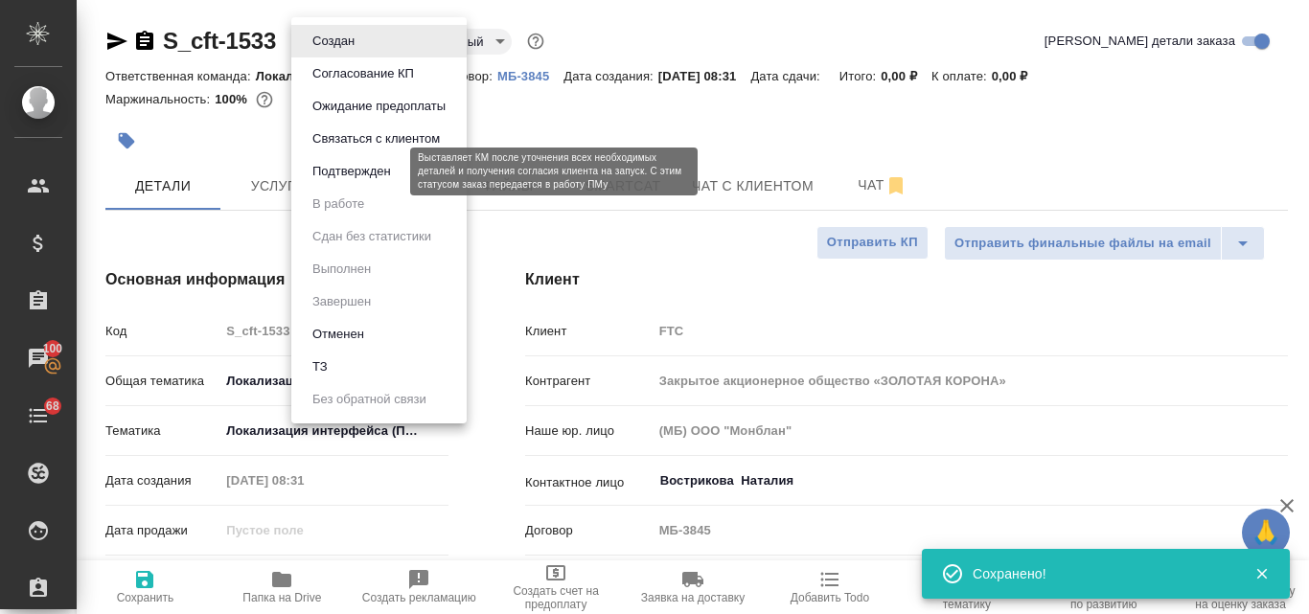
click at [348, 175] on button "Подтвержден" at bounding box center [352, 171] width 90 height 21
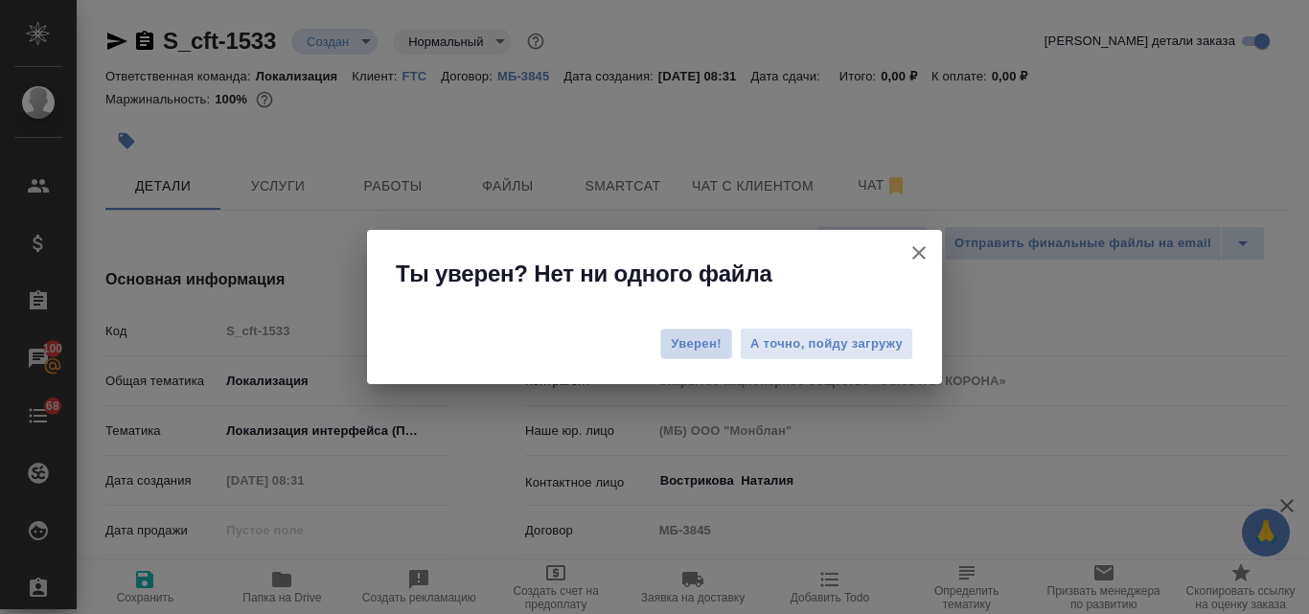
click at [685, 335] on span "Уверен!" at bounding box center [696, 343] width 51 height 19
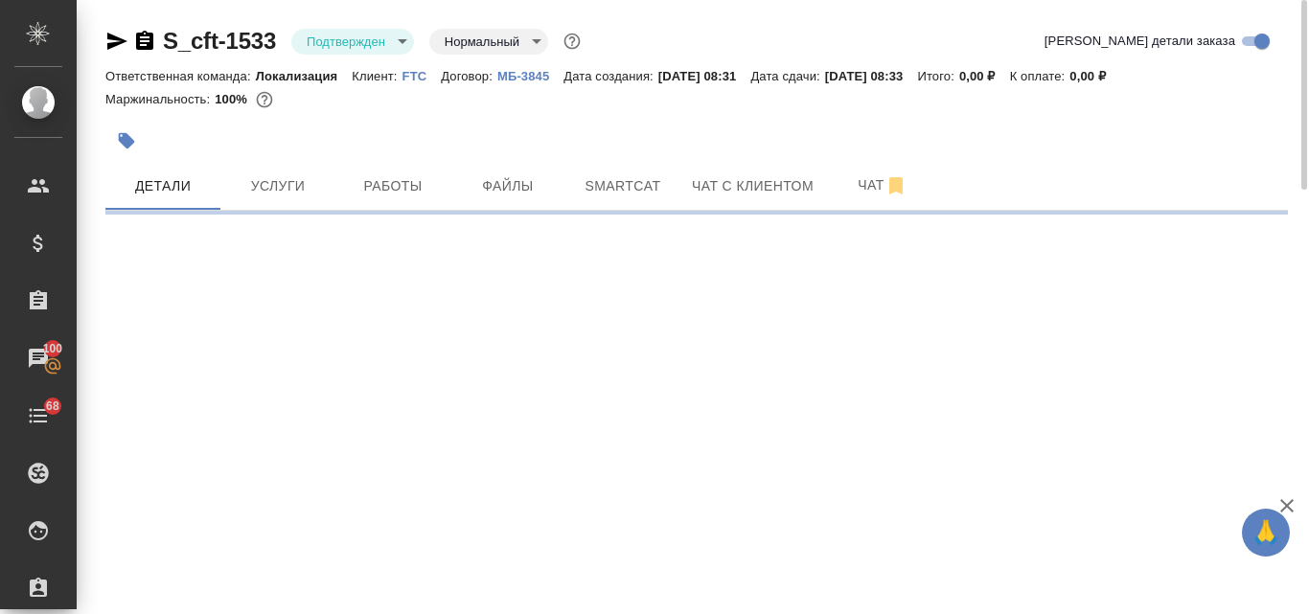
select select "RU"
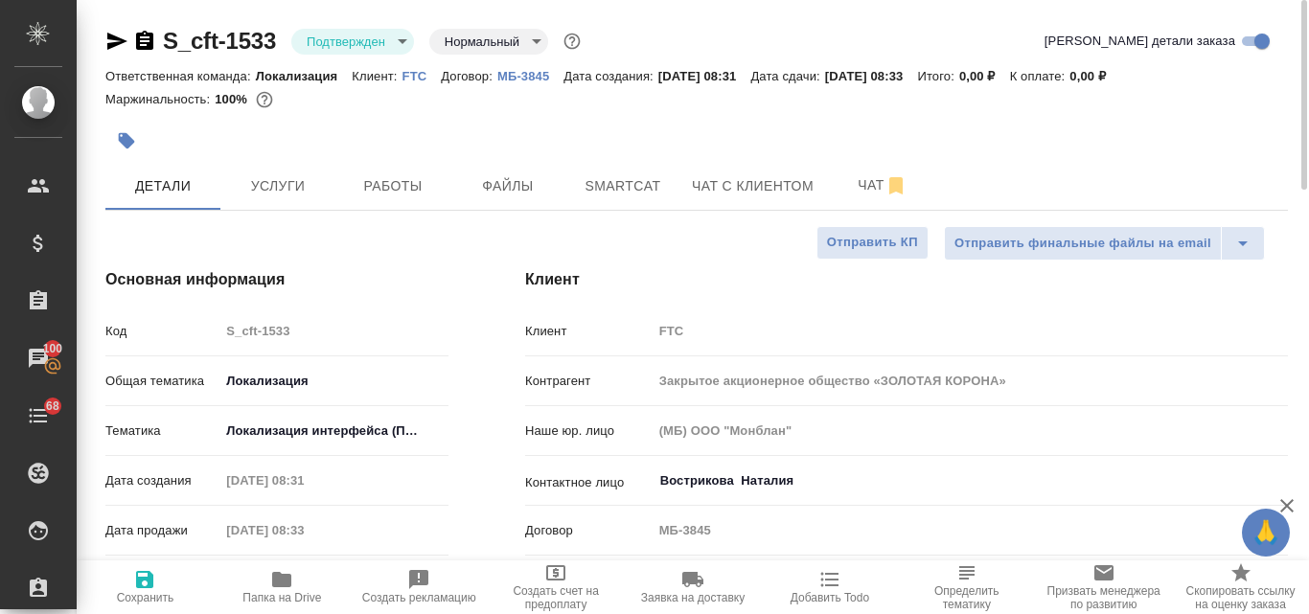
type textarea "x"
click at [123, 38] on icon "button" at bounding box center [116, 41] width 23 height 23
type textarea "x"
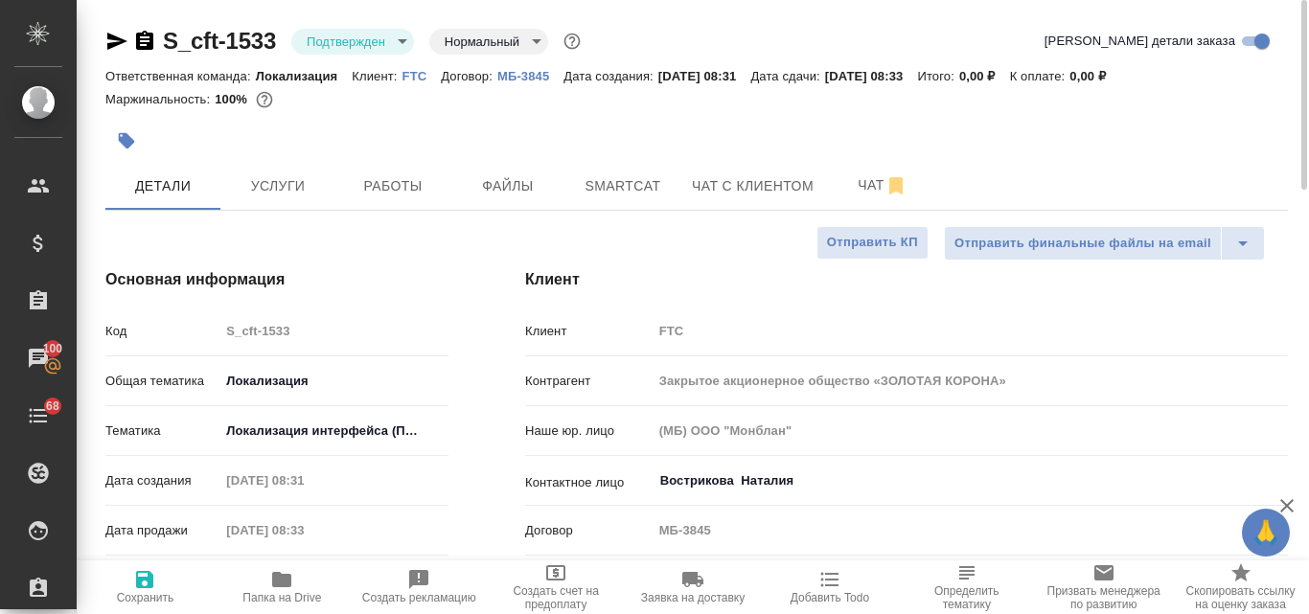
type textarea "x"
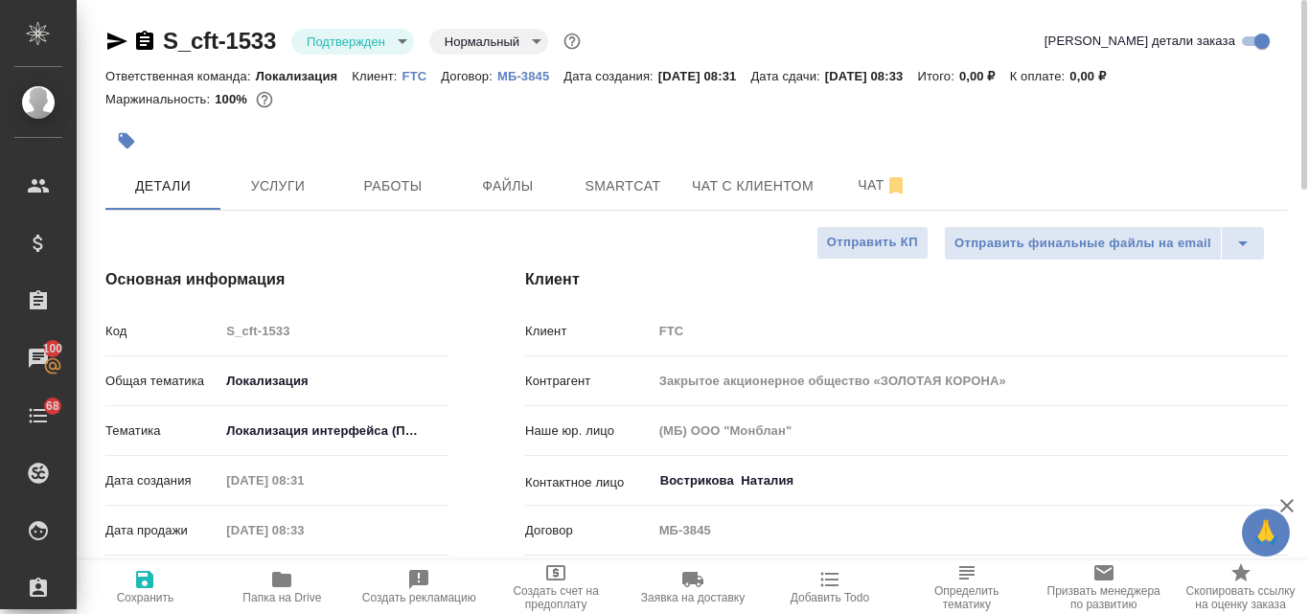
type textarea "x"
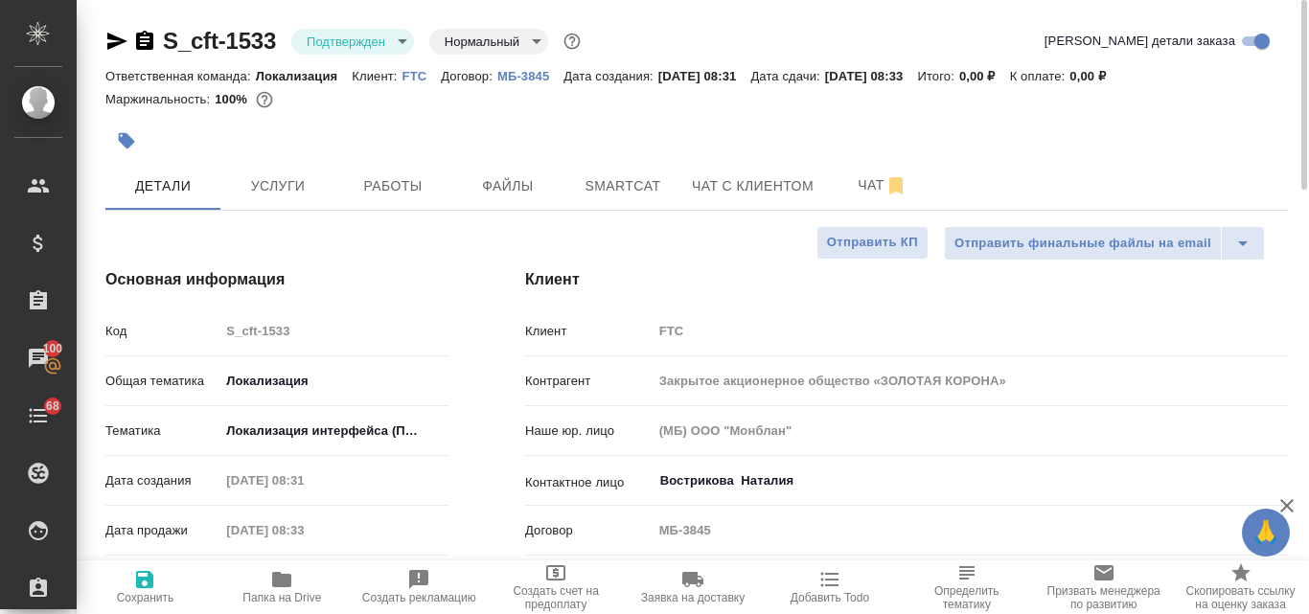
type textarea "x"
